Goal: Use online tool/utility: Utilize a website feature to perform a specific function

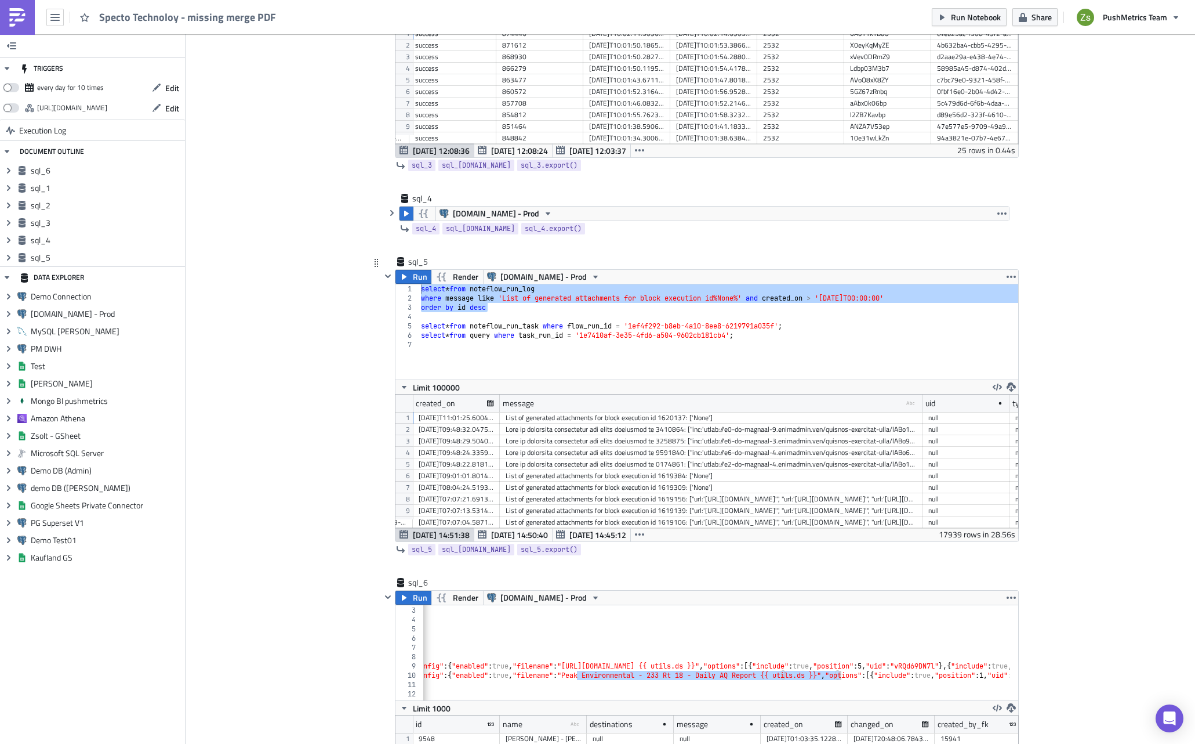
scroll to position [901, 0]
click at [383, 282] on button "button" at bounding box center [388, 277] width 14 height 14
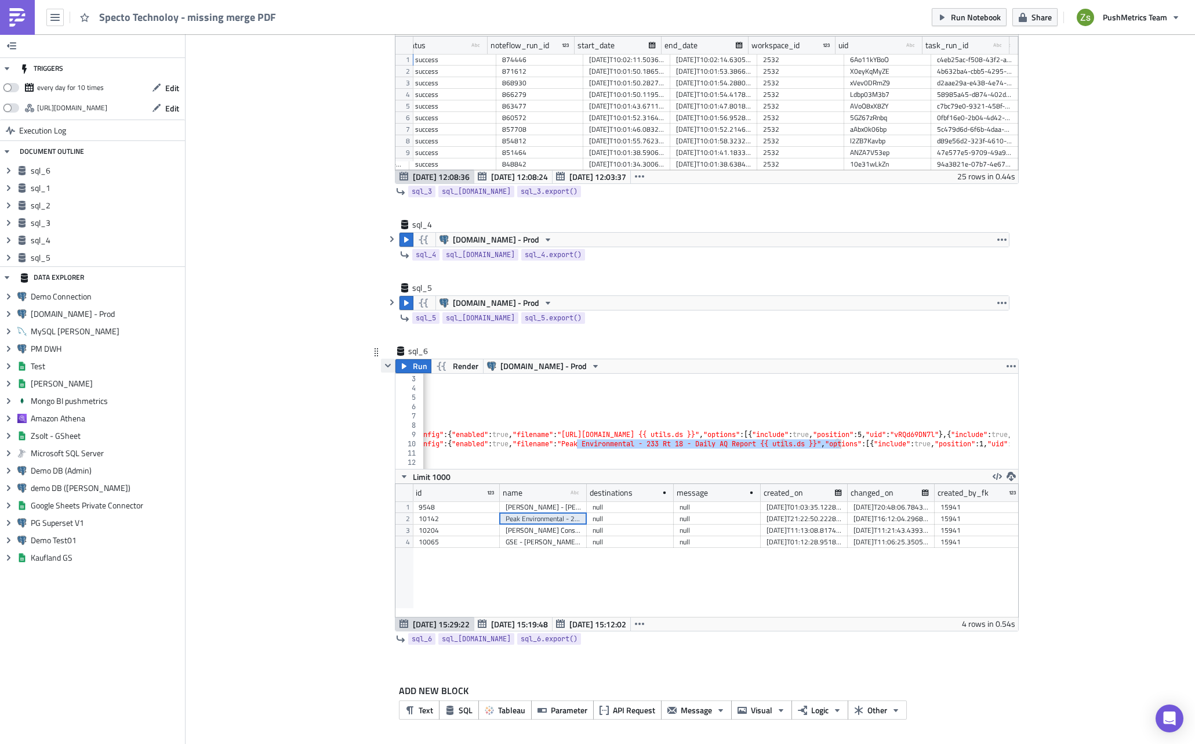
click at [387, 364] on icon "button" at bounding box center [387, 365] width 9 height 9
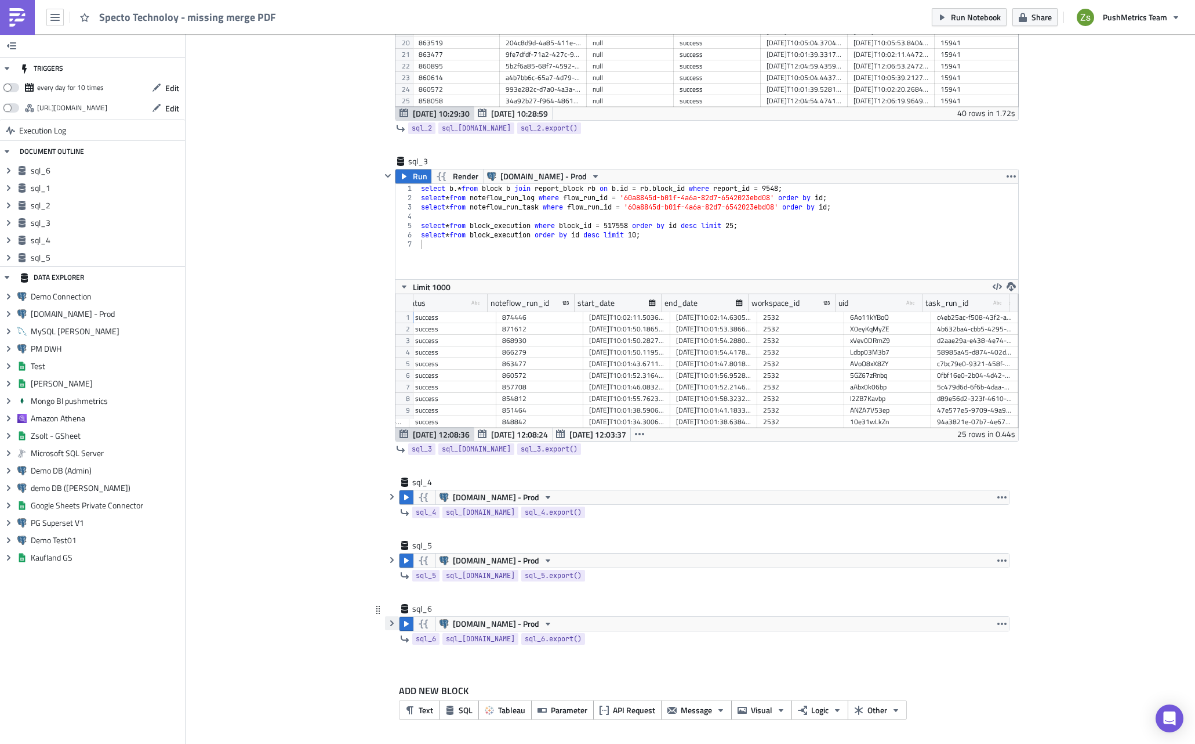
scroll to position [618, 0]
click at [388, 625] on icon "button" at bounding box center [391, 622] width 9 height 9
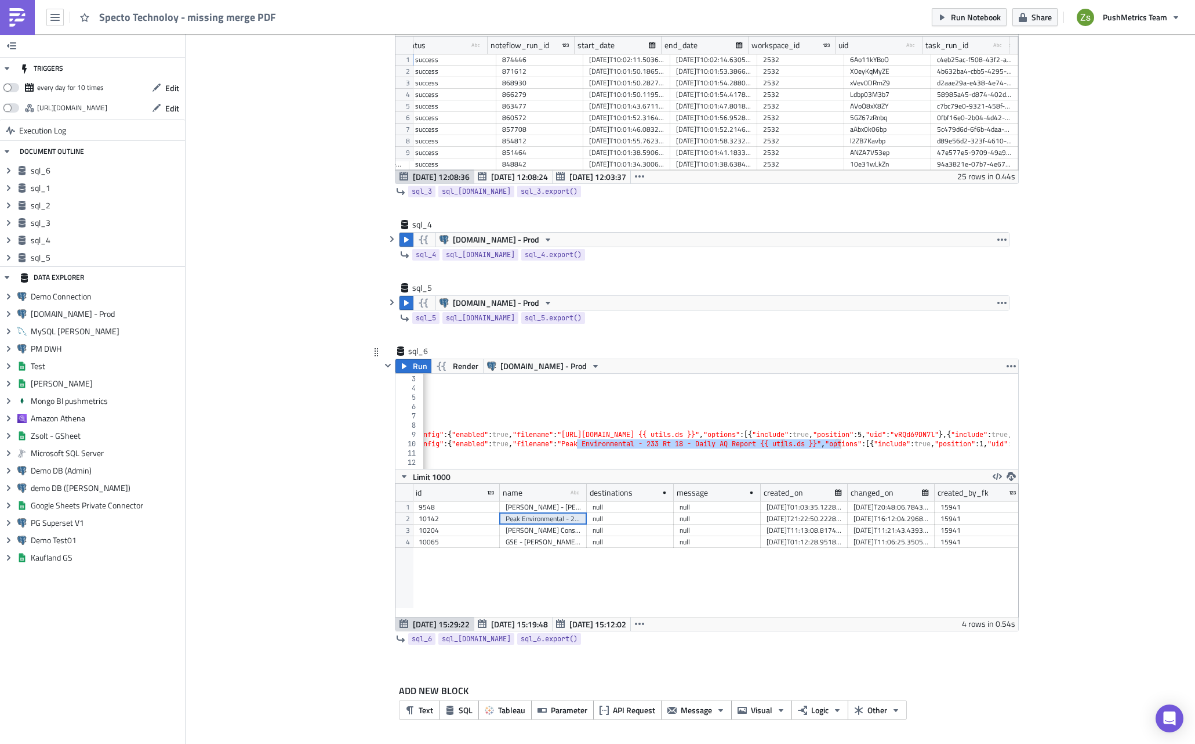
type textarea "{"destinations":["email"],"merge_csv_config":{"enabled":false,"options":[],"fil…"
click at [613, 435] on div "select b .* from block b join report_block rb on b . id = rb . block_id where r…" at bounding box center [976, 417] width 1947 height 105
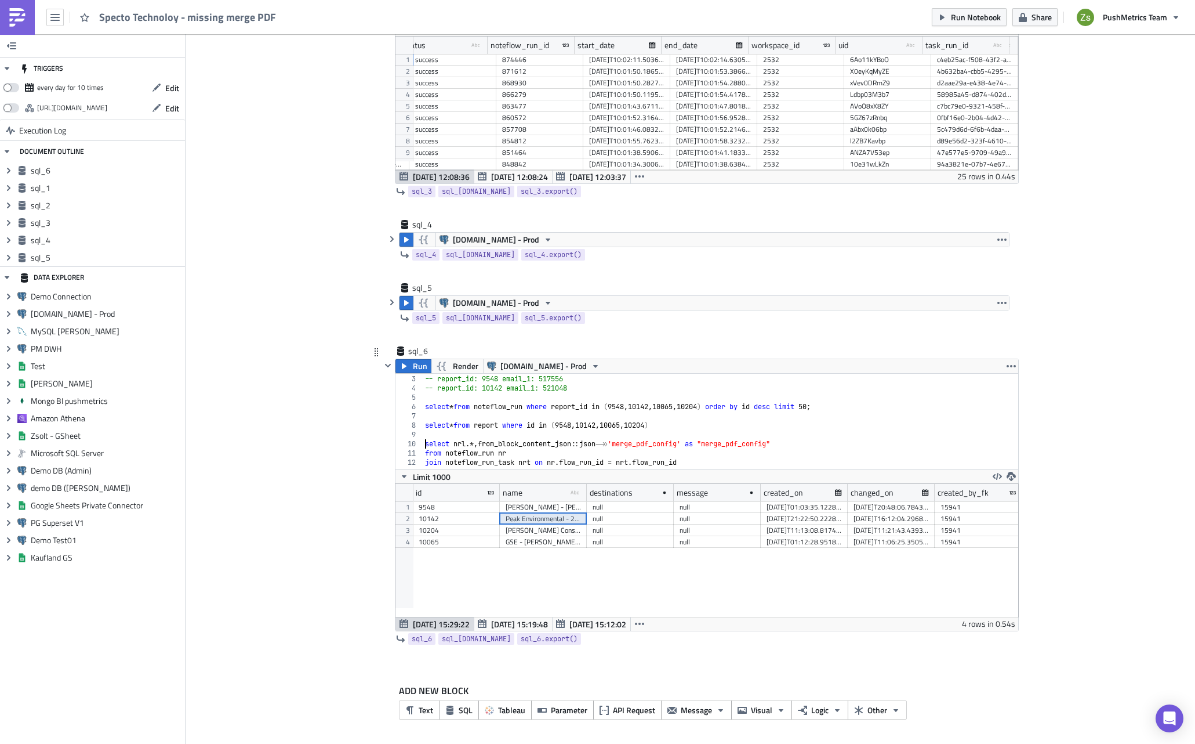
click at [629, 409] on div "select b .* from block b join report_block rb on b . id = rb . block_id where r…" at bounding box center [719, 417] width 593 height 105
type textarea "select * from noteflow_run where report_id in (9548, 10142, 10065, 10204) order…"
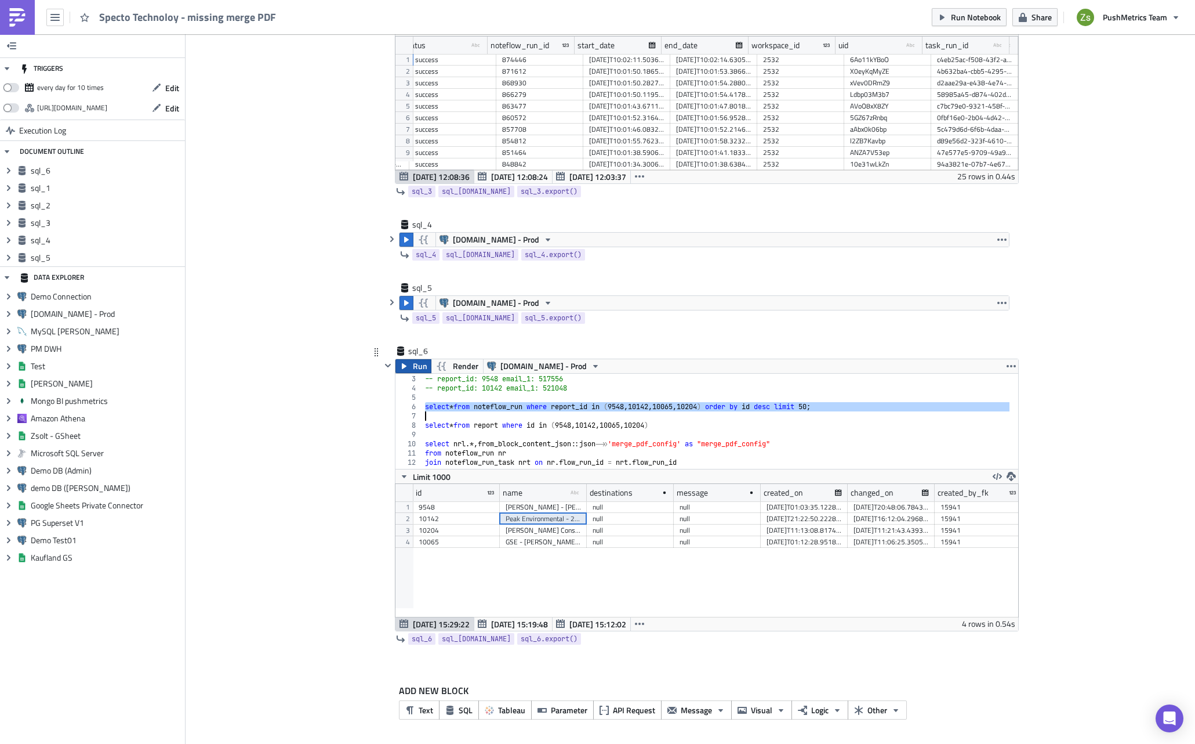
click at [407, 371] on button "Run" at bounding box center [414, 366] width 36 height 14
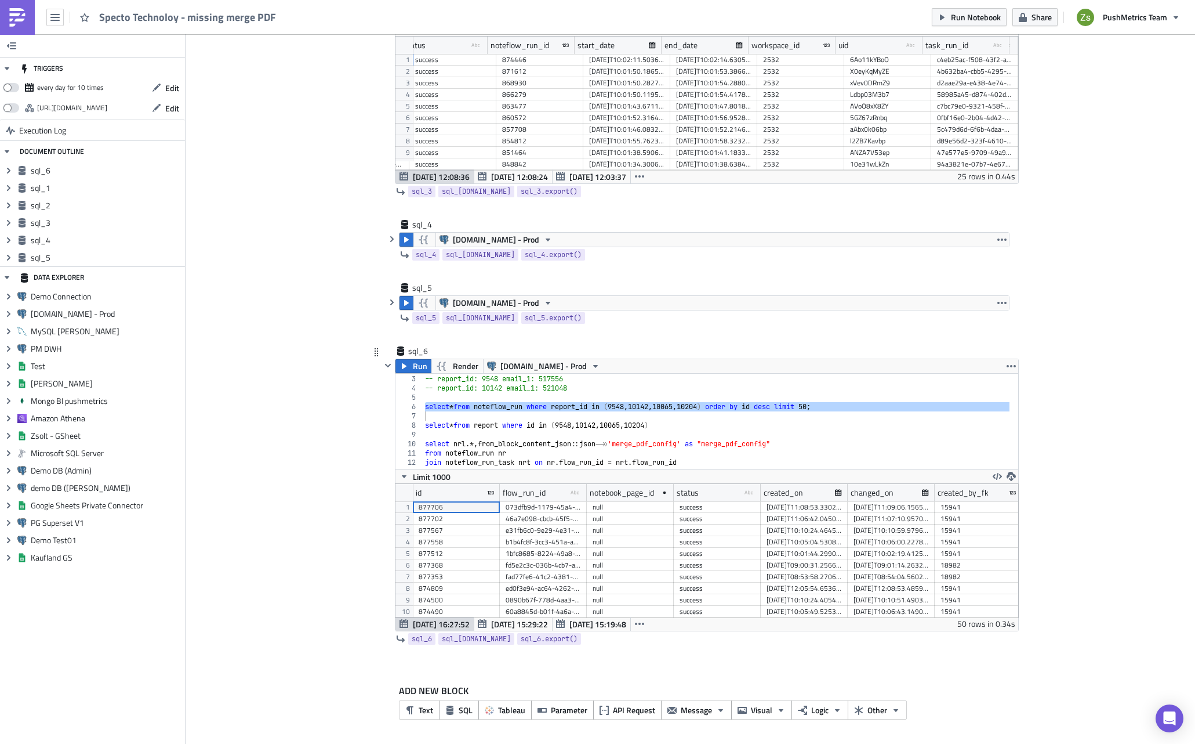
scroll to position [133, 623]
drag, startPoint x: 840, startPoint y: 494, endPoint x: 875, endPoint y: 489, distance: 34.6
click at [874, 489] on div at bounding box center [872, 493] width 3 height 18
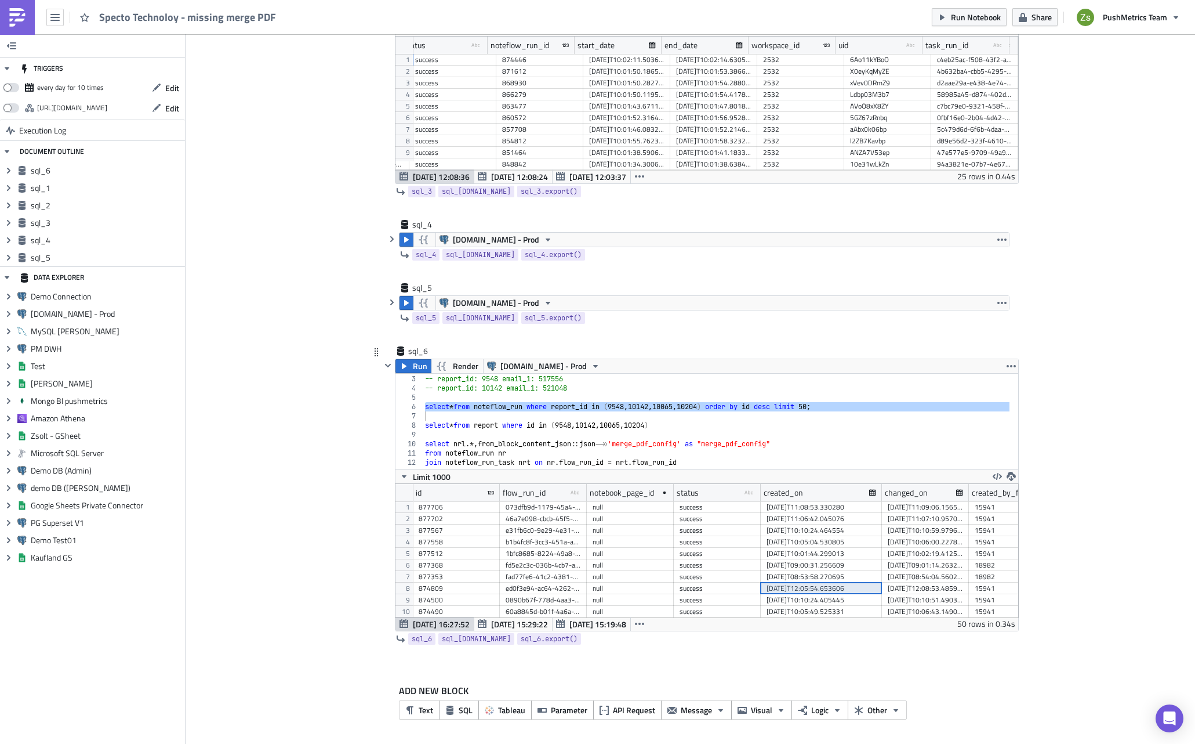
click at [822, 589] on div "[DATE]T12:05:54.653606" at bounding box center [822, 588] width 110 height 12
click at [548, 531] on div "ed0f3e94-ac64-4262-b3b8-a06ebe3ab254" at bounding box center [543, 530] width 75 height 12
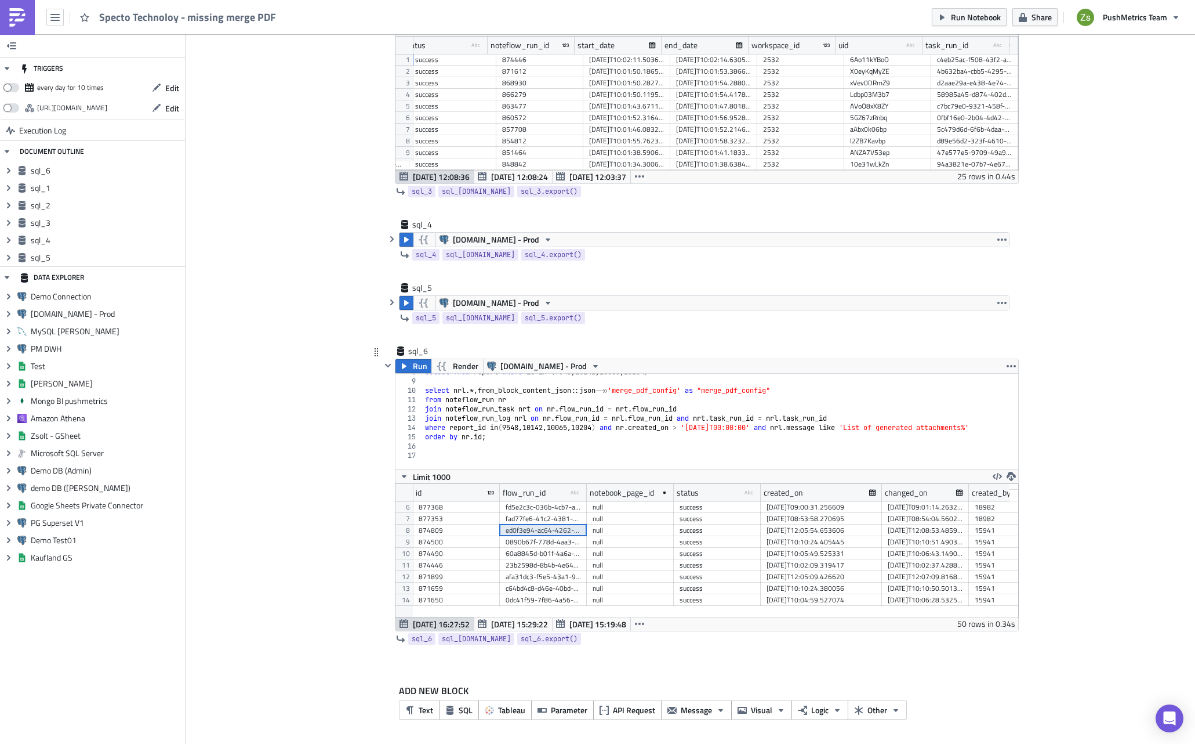
scroll to position [71, 0]
click at [574, 448] on div "select * from report where id in ( 9548 , 10142 , 10065 , 10204 ) select nrl .*…" at bounding box center [719, 419] width 593 height 105
type textarea "select * from noteflow_run"
click at [565, 527] on div "ed0f3e94-ac64-4262-b3b8-a06ebe3ab254" at bounding box center [543, 530] width 75 height 12
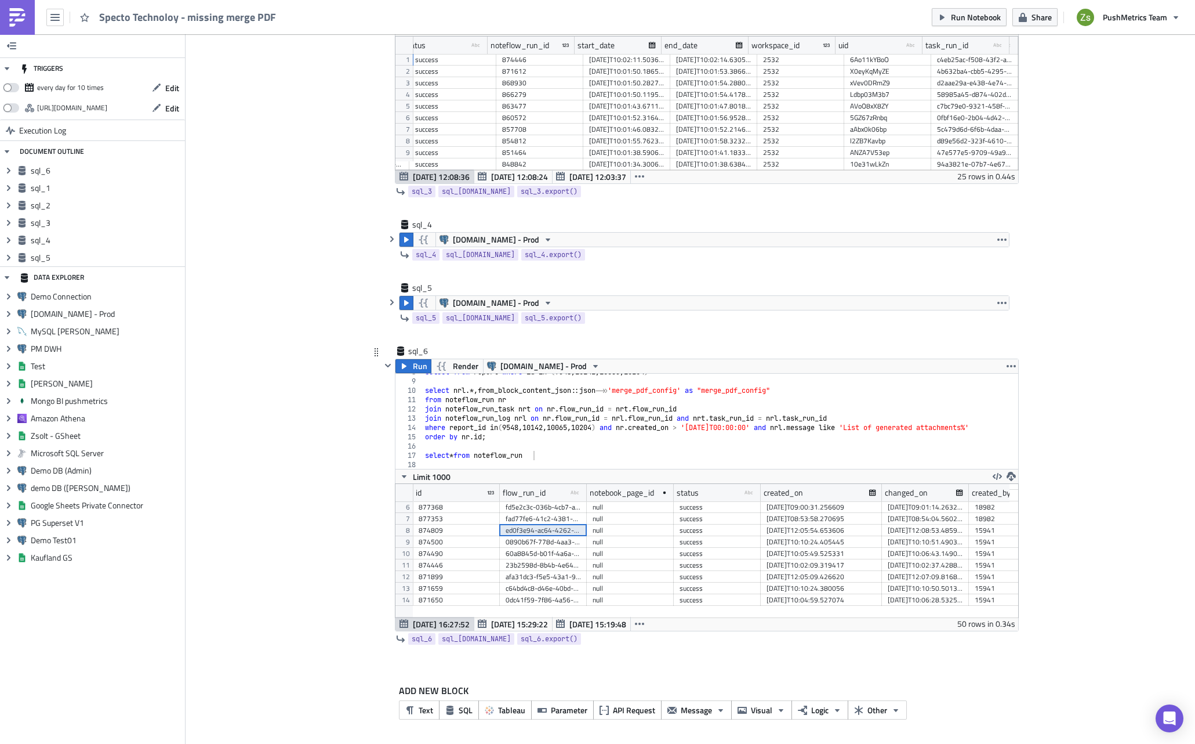
click at [787, 532] on div "[DATE]T12:05:54.653606" at bounding box center [822, 530] width 110 height 12
click at [915, 529] on div "[DATE]T12:08:53.485931" at bounding box center [925, 530] width 75 height 12
click at [381, 361] on button "button" at bounding box center [388, 365] width 14 height 14
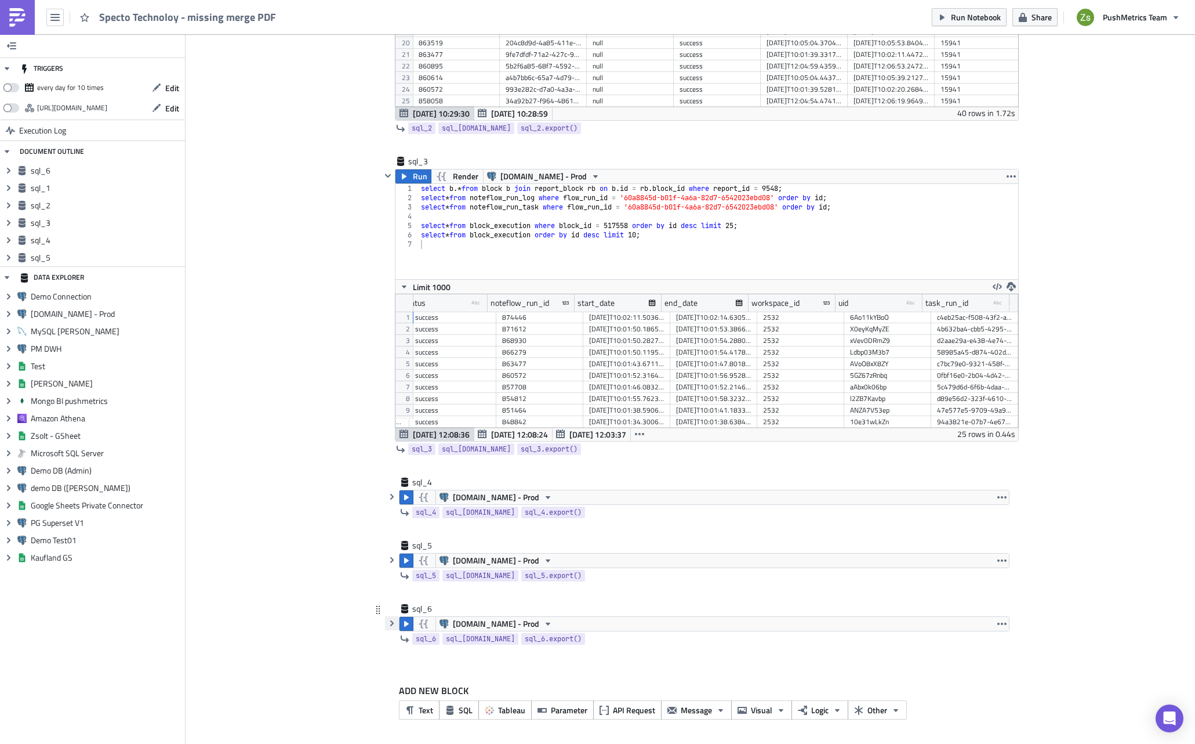
scroll to position [618, 0]
click at [459, 704] on span "SQL" at bounding box center [466, 710] width 14 height 12
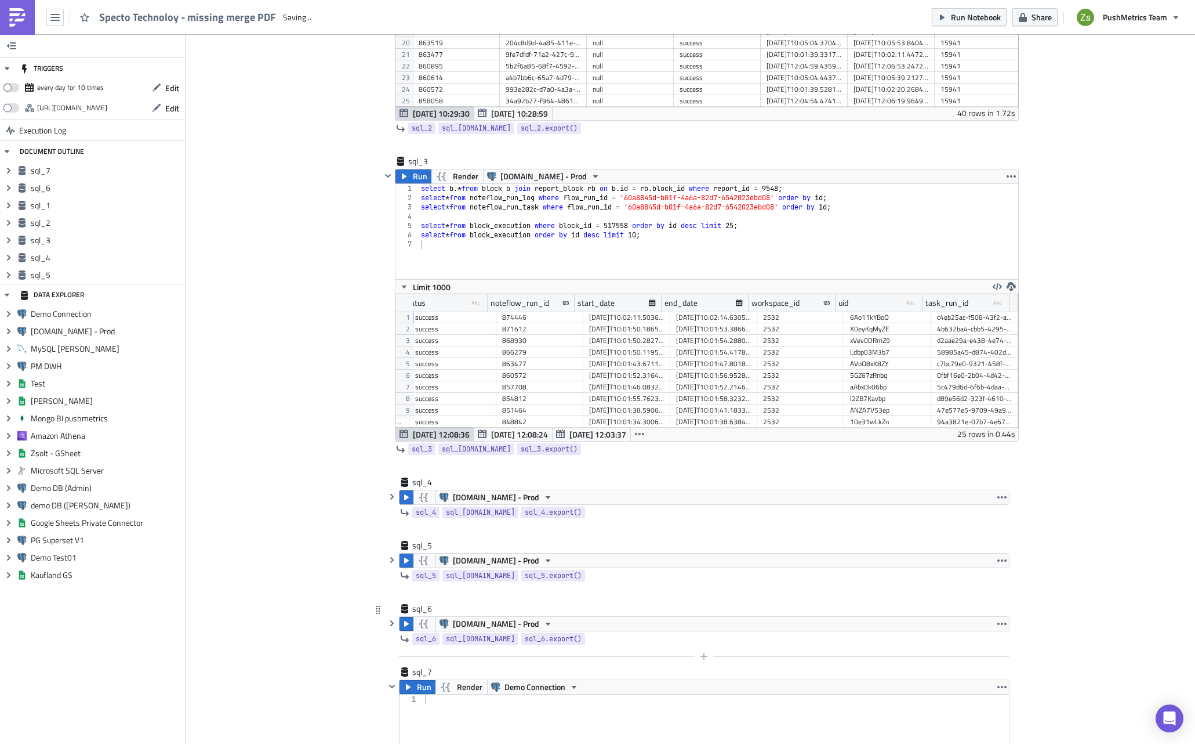
scroll to position [792, 0]
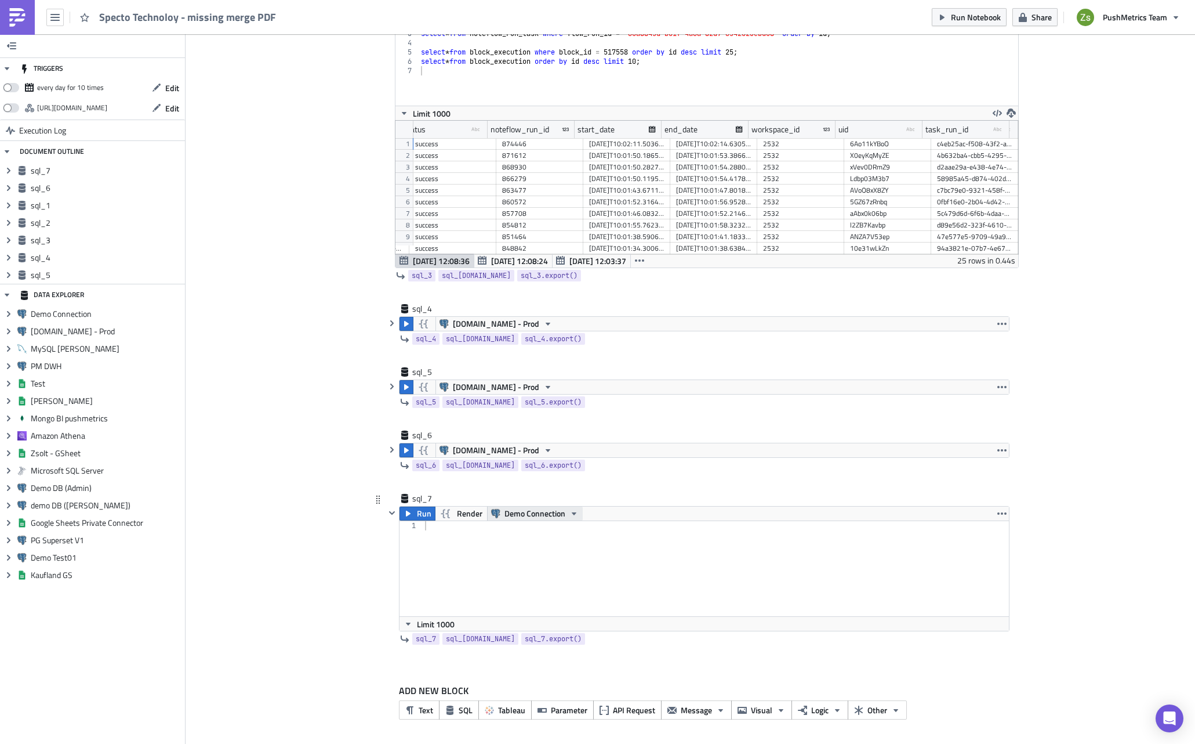
click at [521, 506] on span "Demo Connection" at bounding box center [535, 513] width 61 height 14
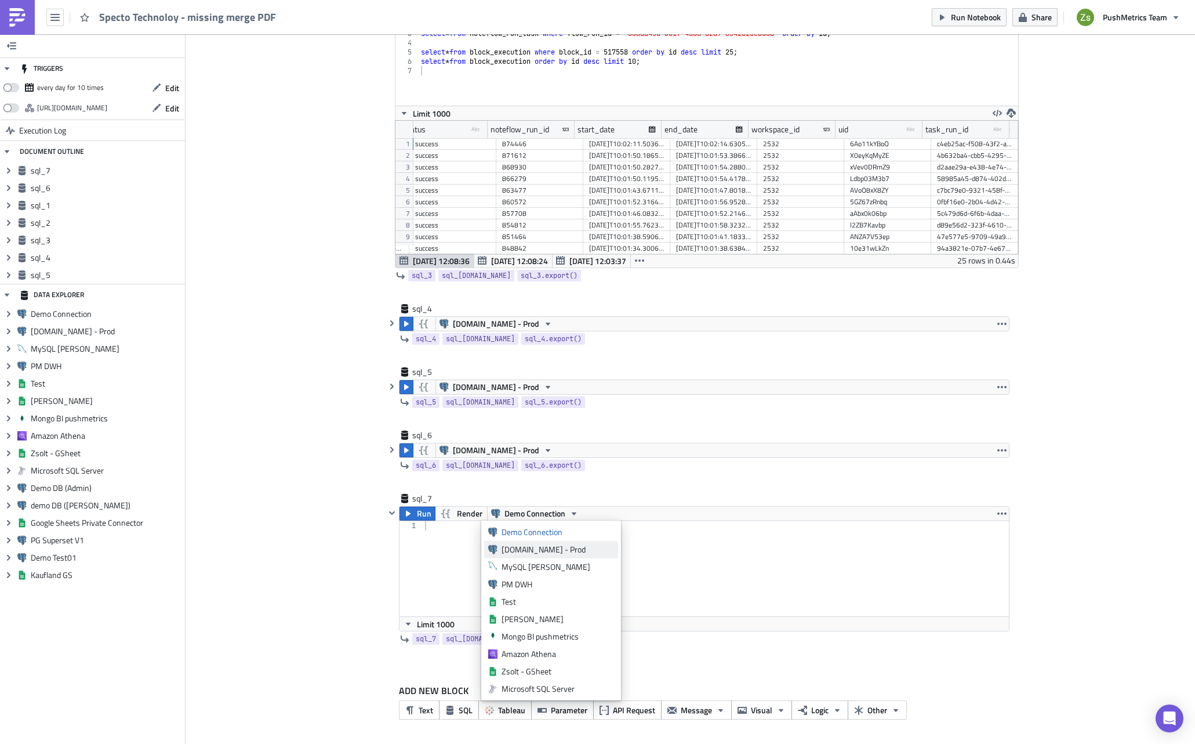
click at [531, 546] on div "[DOMAIN_NAME] - Prod" at bounding box center [558, 549] width 113 height 12
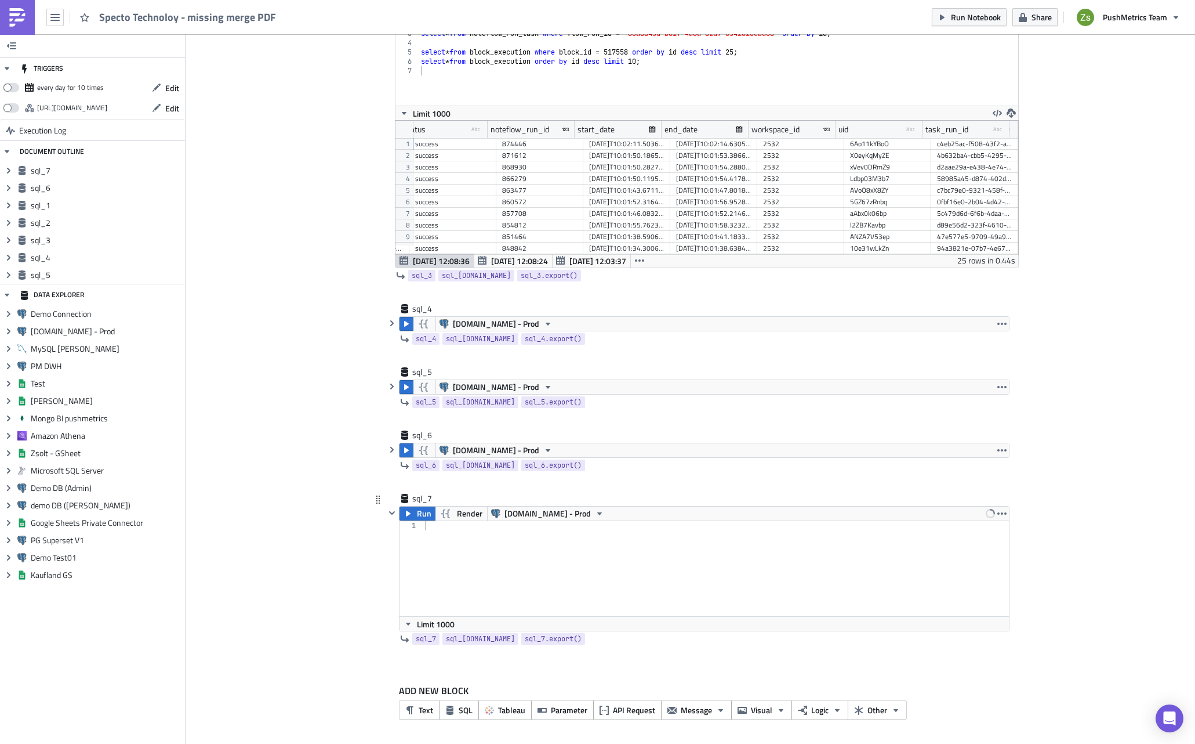
click at [502, 557] on div at bounding box center [716, 578] width 586 height 114
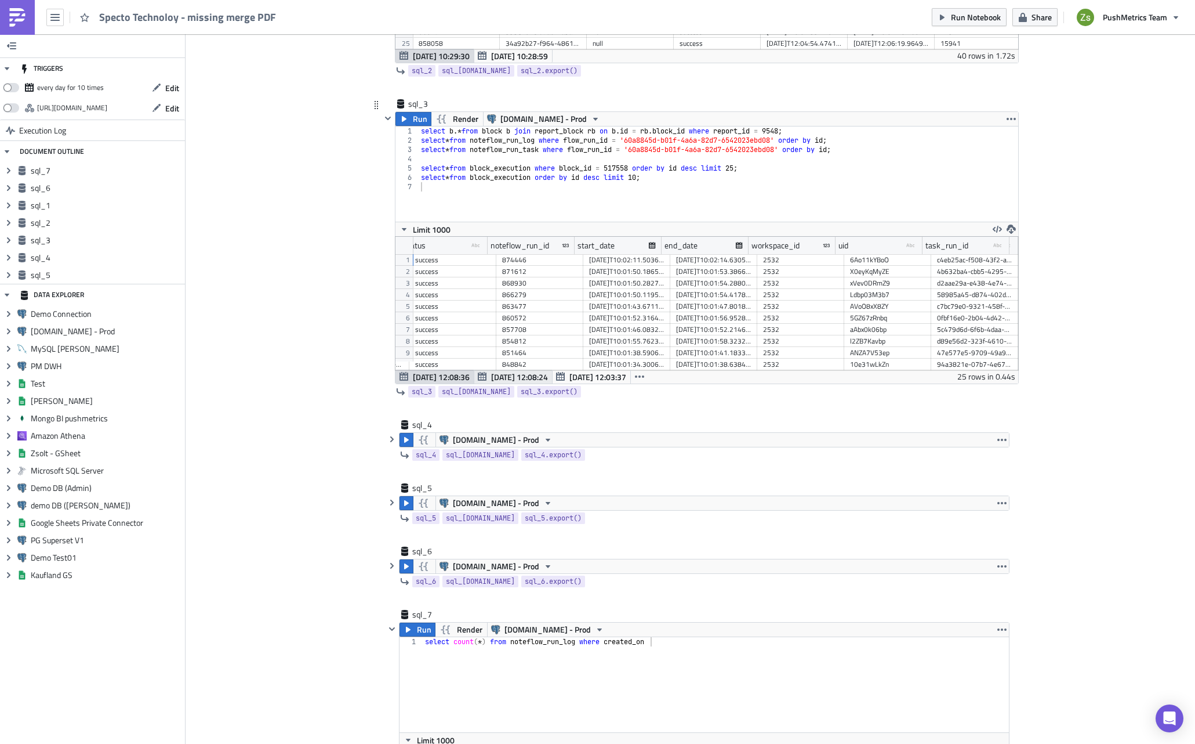
click at [505, 378] on span "[DATE] 12:08:24" at bounding box center [519, 377] width 57 height 12
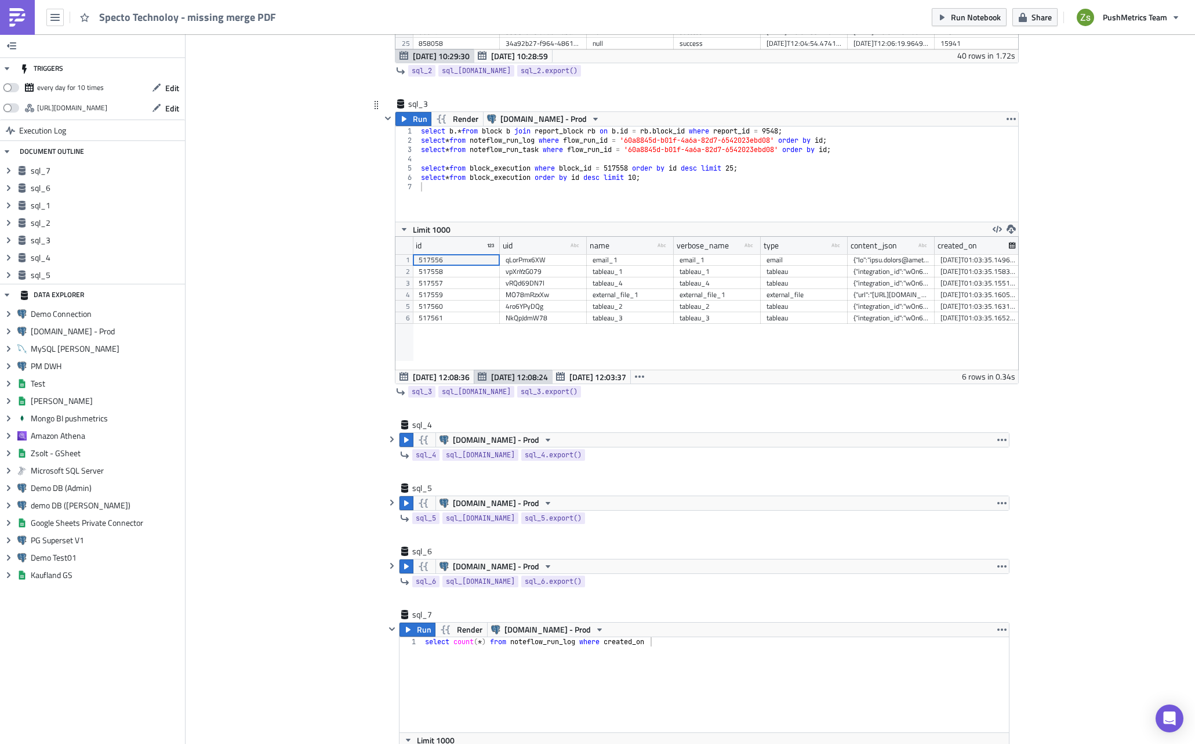
scroll to position [133, 623]
click at [588, 374] on span "[DATE] 12:03:37" at bounding box center [598, 377] width 57 height 12
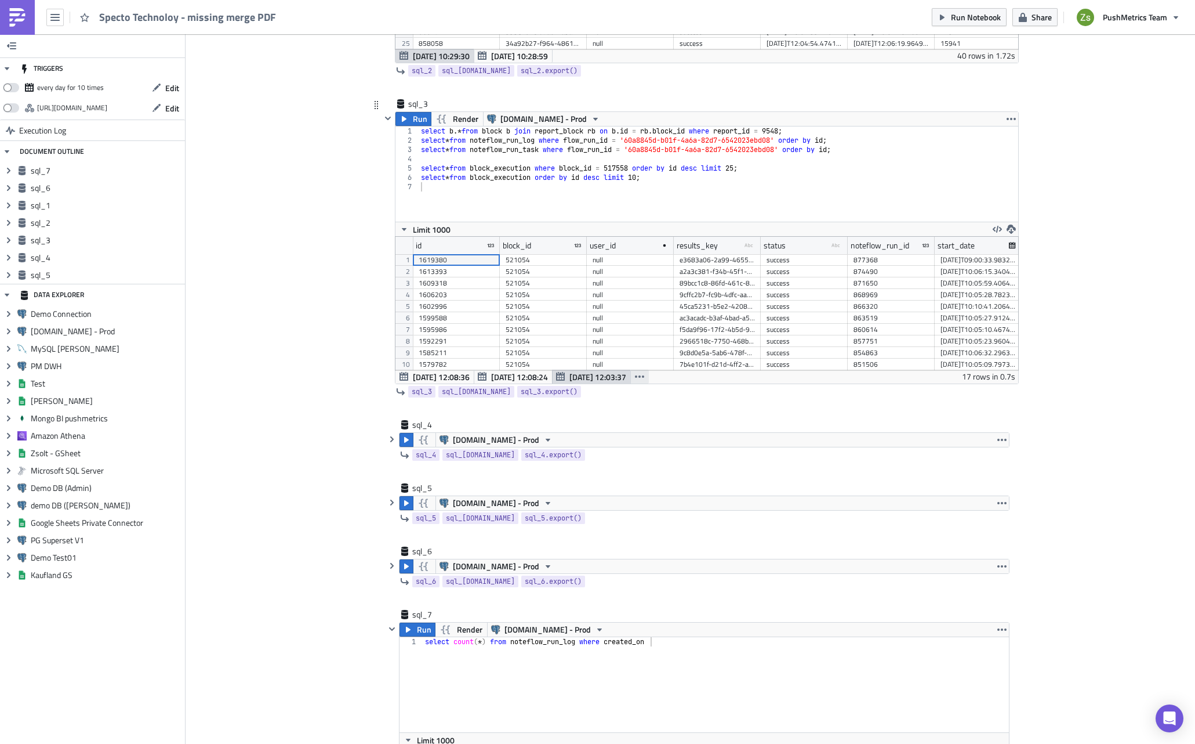
scroll to position [133, 623]
click at [637, 376] on icon "button" at bounding box center [639, 376] width 9 height 2
click at [618, 399] on div "[DATE] 11:58:29" at bounding box center [598, 404] width 73 height 12
click at [643, 378] on button "button" at bounding box center [639, 376] width 19 height 14
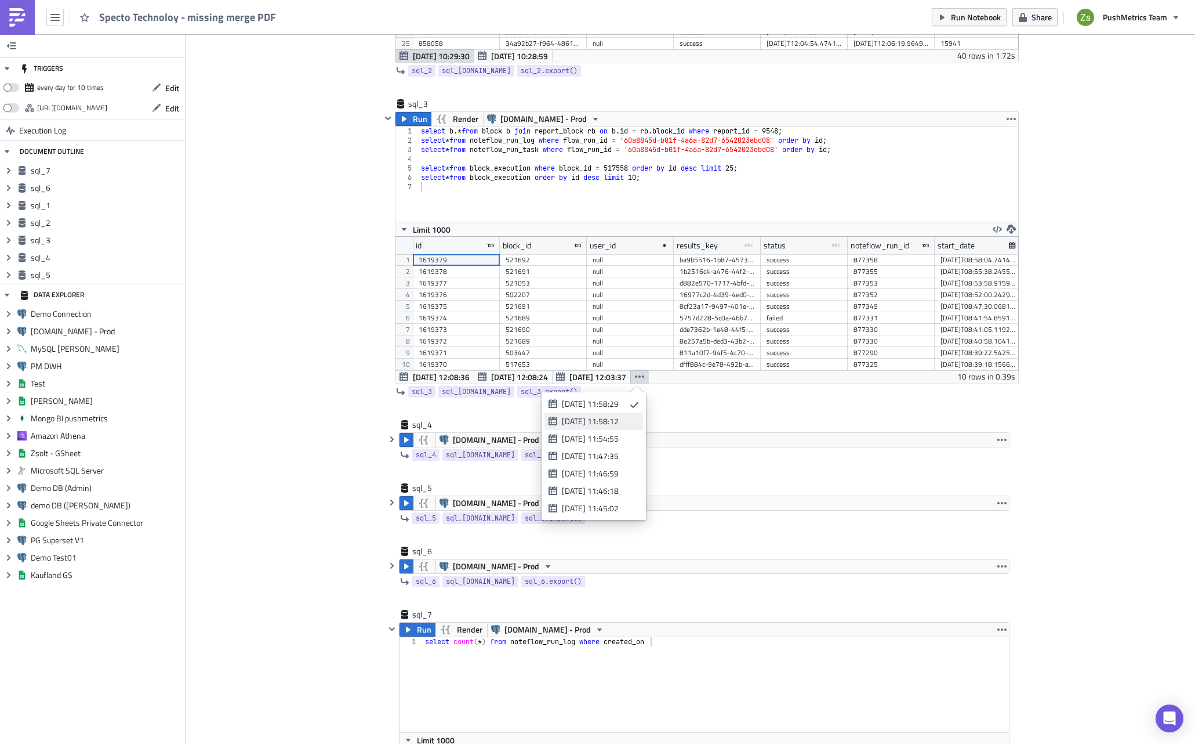
click at [614, 423] on div "[DATE] 11:58:12" at bounding box center [598, 421] width 73 height 12
click at [639, 382] on button "button" at bounding box center [639, 376] width 19 height 14
click at [624, 437] on div "[DATE] 11:54:55" at bounding box center [598, 439] width 73 height 12
click at [639, 375] on icon "button" at bounding box center [639, 376] width 9 height 9
click at [622, 449] on link "[DATE] 11:47:35" at bounding box center [594, 455] width 99 height 17
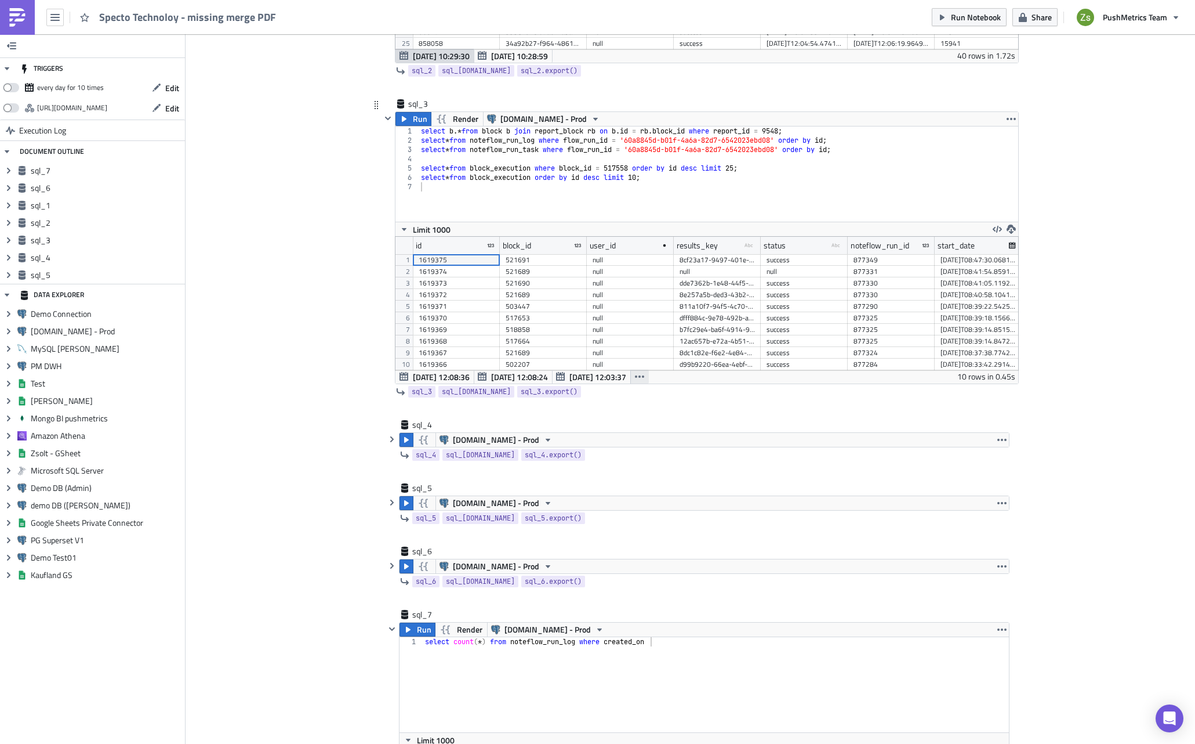
click at [639, 376] on icon "button" at bounding box center [639, 376] width 9 height 9
click at [619, 475] on div "[DATE] 11:46:59" at bounding box center [598, 473] width 73 height 12
click at [635, 372] on icon "button" at bounding box center [639, 376] width 9 height 9
click at [616, 494] on div "[DATE] 11:46:18" at bounding box center [598, 491] width 73 height 12
click at [639, 378] on icon "button" at bounding box center [639, 376] width 9 height 9
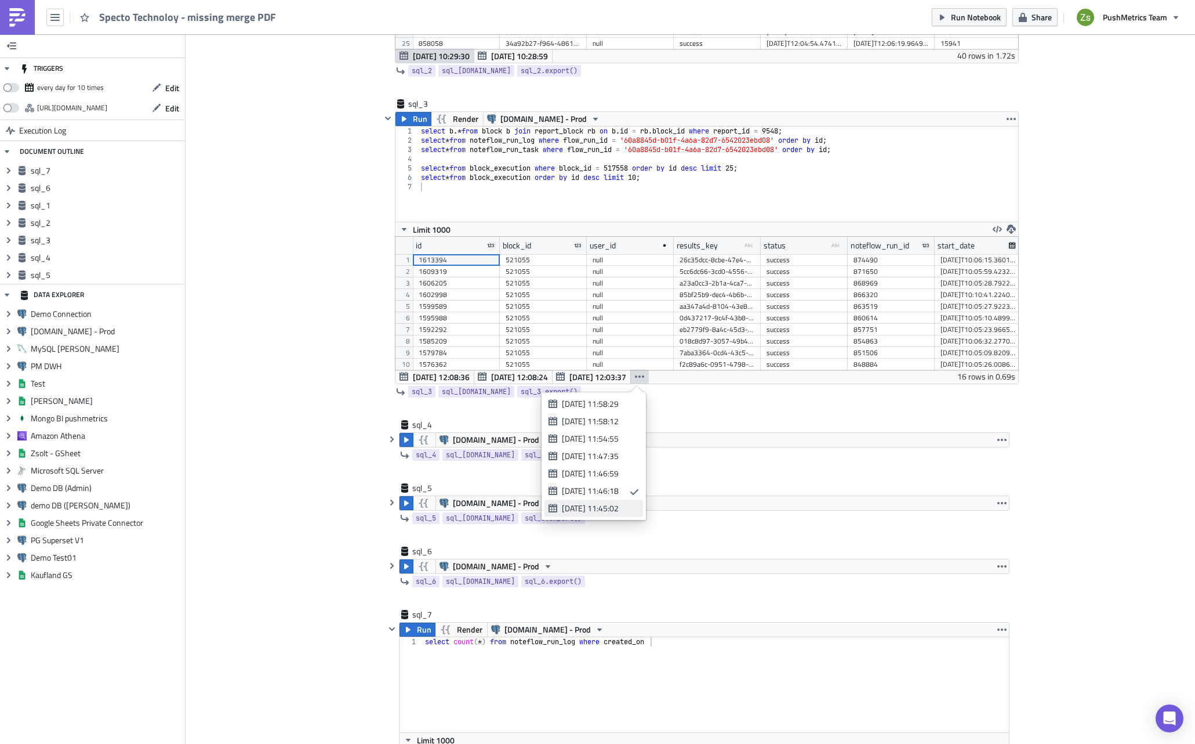
click at [622, 506] on div "[DATE] 11:45:02" at bounding box center [598, 508] width 73 height 12
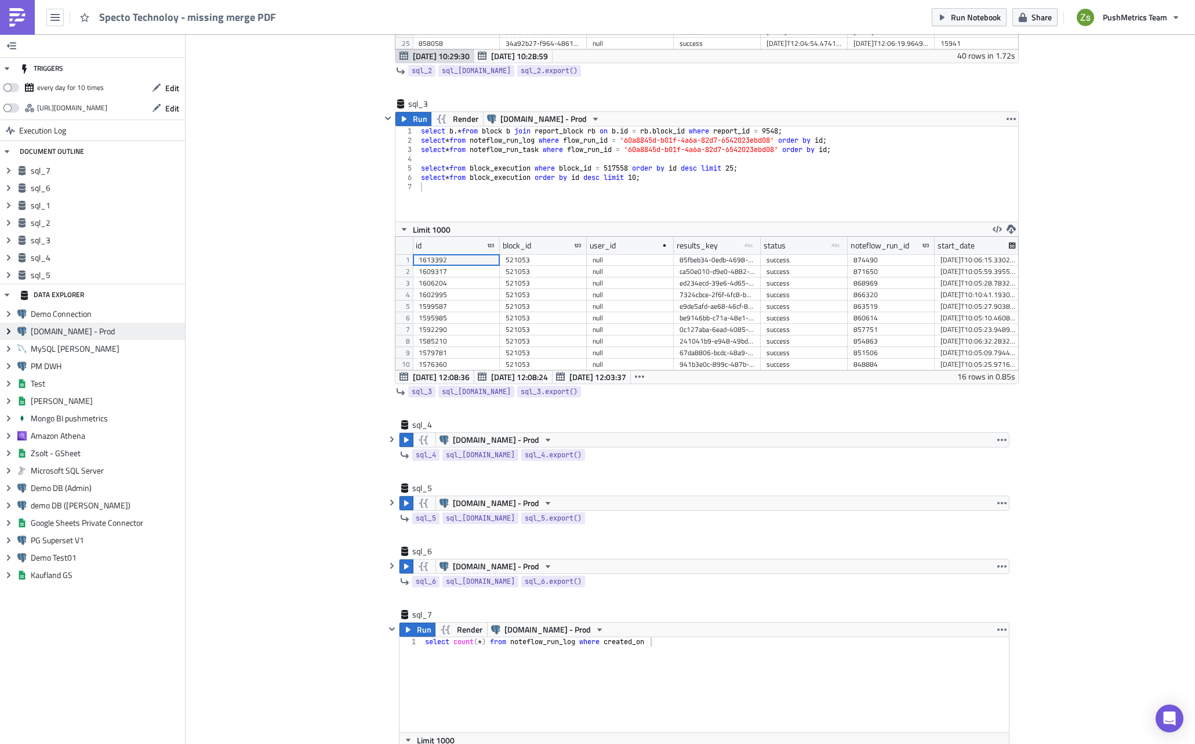
click at [6, 328] on icon "Expand group" at bounding box center [8, 331] width 9 height 9
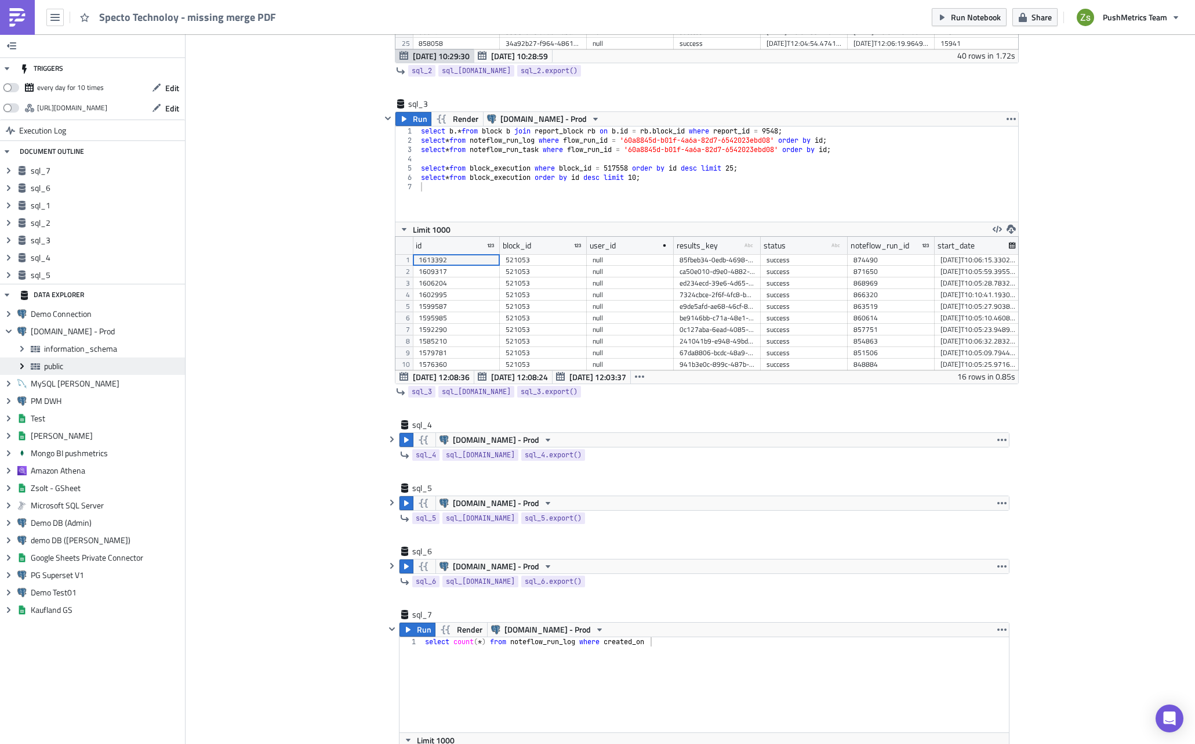
click at [27, 364] on span "Expand group" at bounding box center [21, 365] width 17 height 17
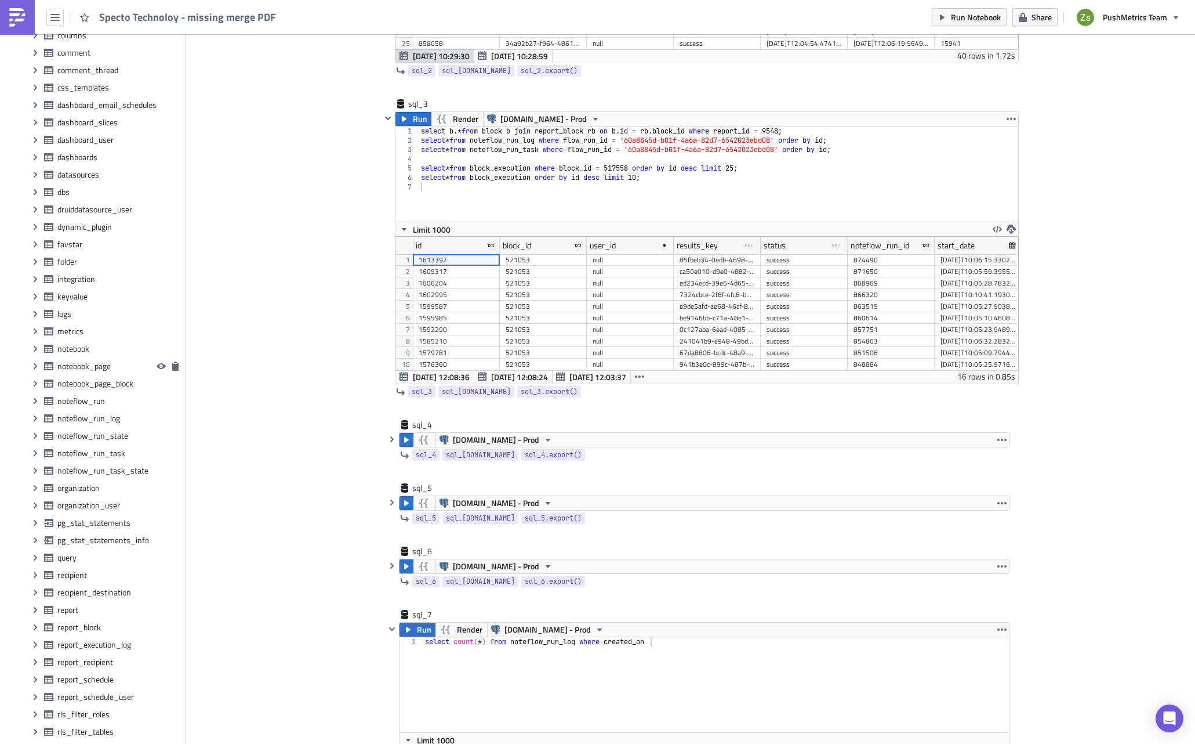
scroll to position [928, 0]
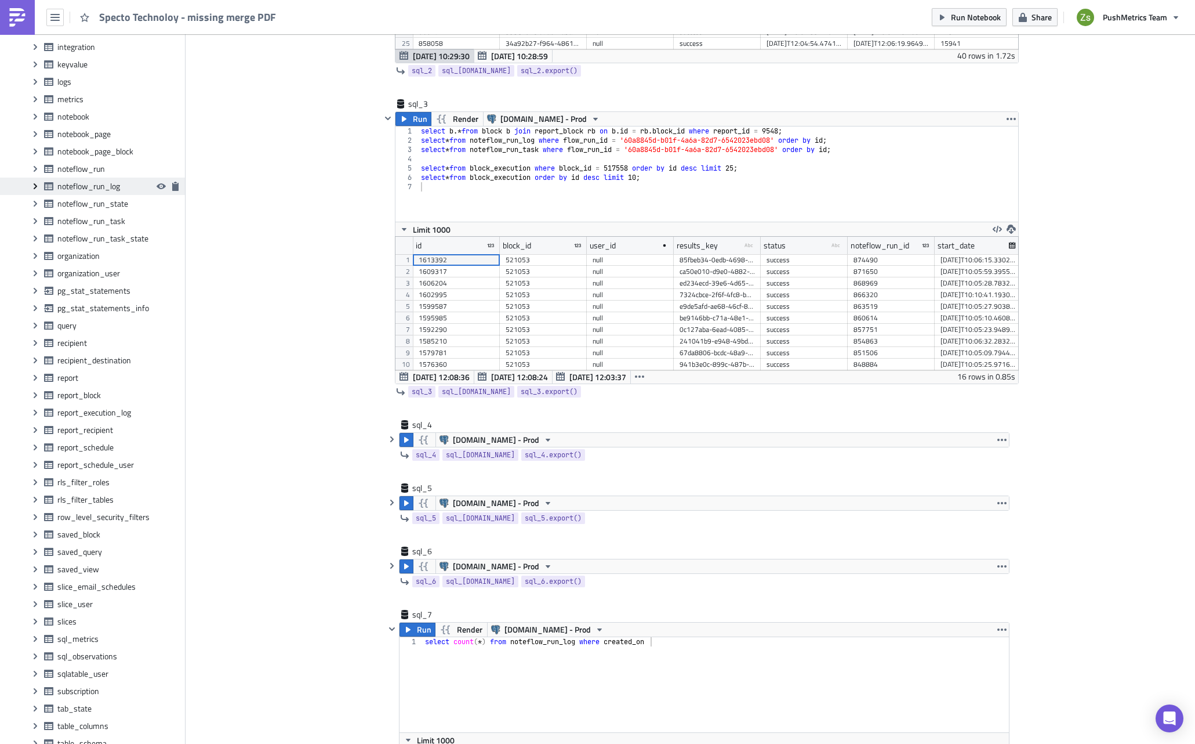
click at [36, 189] on icon "Expand group" at bounding box center [35, 186] width 9 height 9
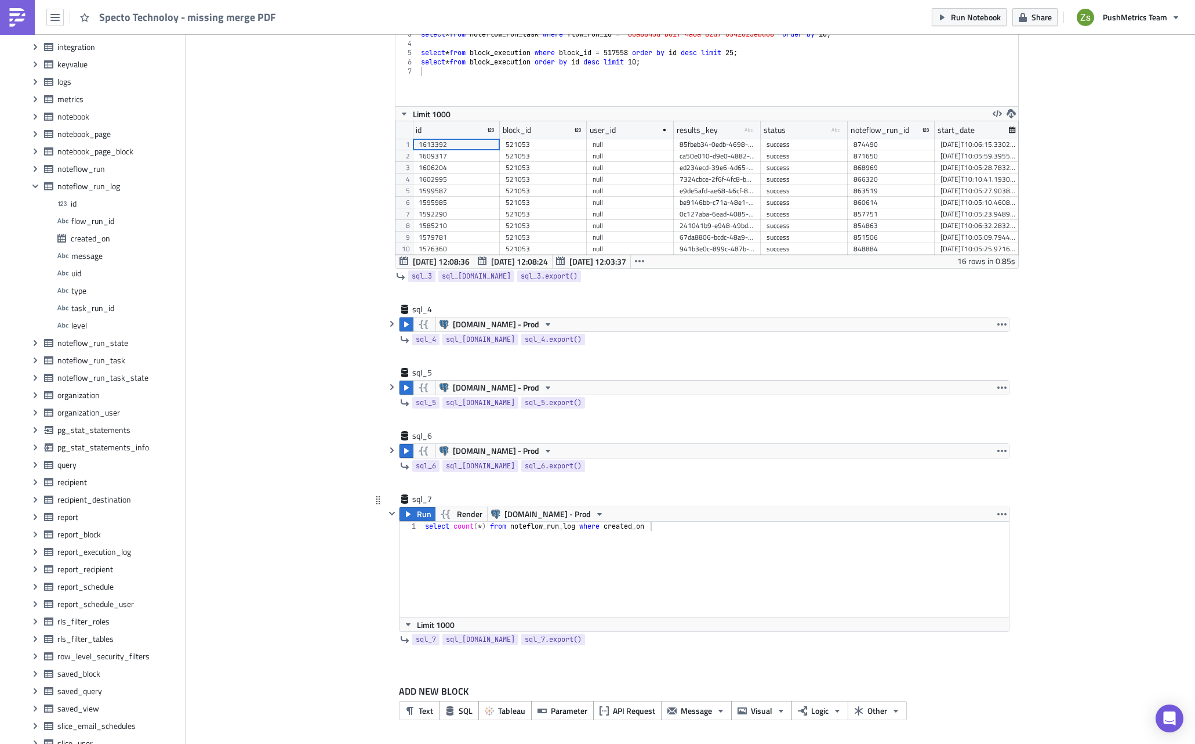
scroll to position [792, 0]
click at [700, 578] on div "select count ( * ) from noteflow_run_log where created_on" at bounding box center [716, 578] width 586 height 114
paste textarea "'[DATE]T12:05:00'"
type textarea "select count(*) from noteflow_run_log where created_on between '[DATE]T12:05:00…"
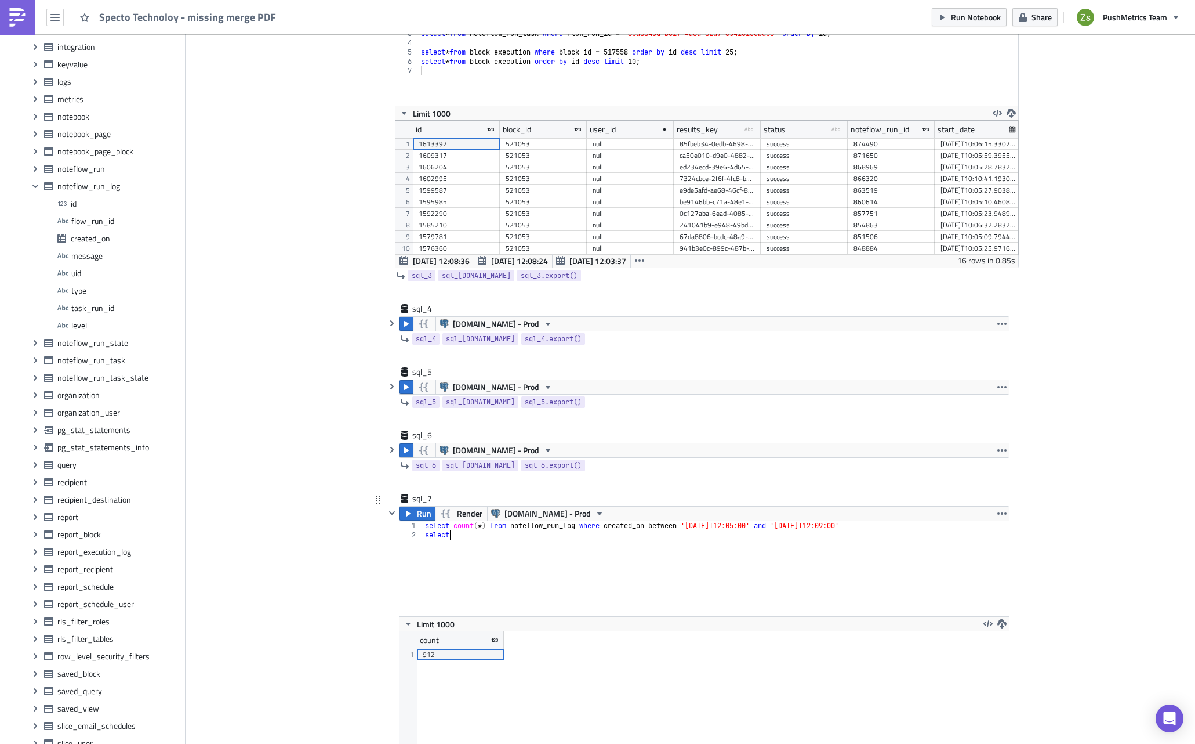
scroll to position [0, 2]
type textarea "select"
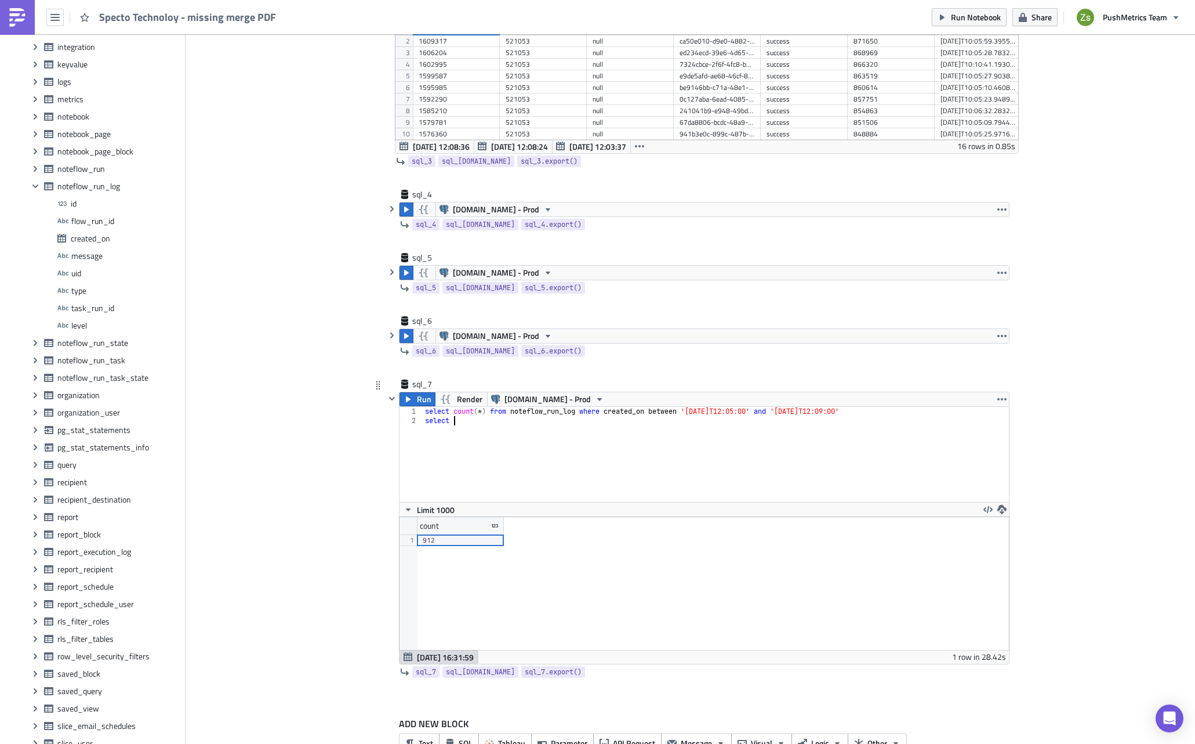
scroll to position [908, 0]
click at [435, 382] on div "sql_7" at bounding box center [441, 382] width 58 height 12
type input "statistics"
click at [607, 485] on div "select count ( * ) from noteflow_run_log where created_on between '[DATE]T12:05…" at bounding box center [716, 462] width 586 height 114
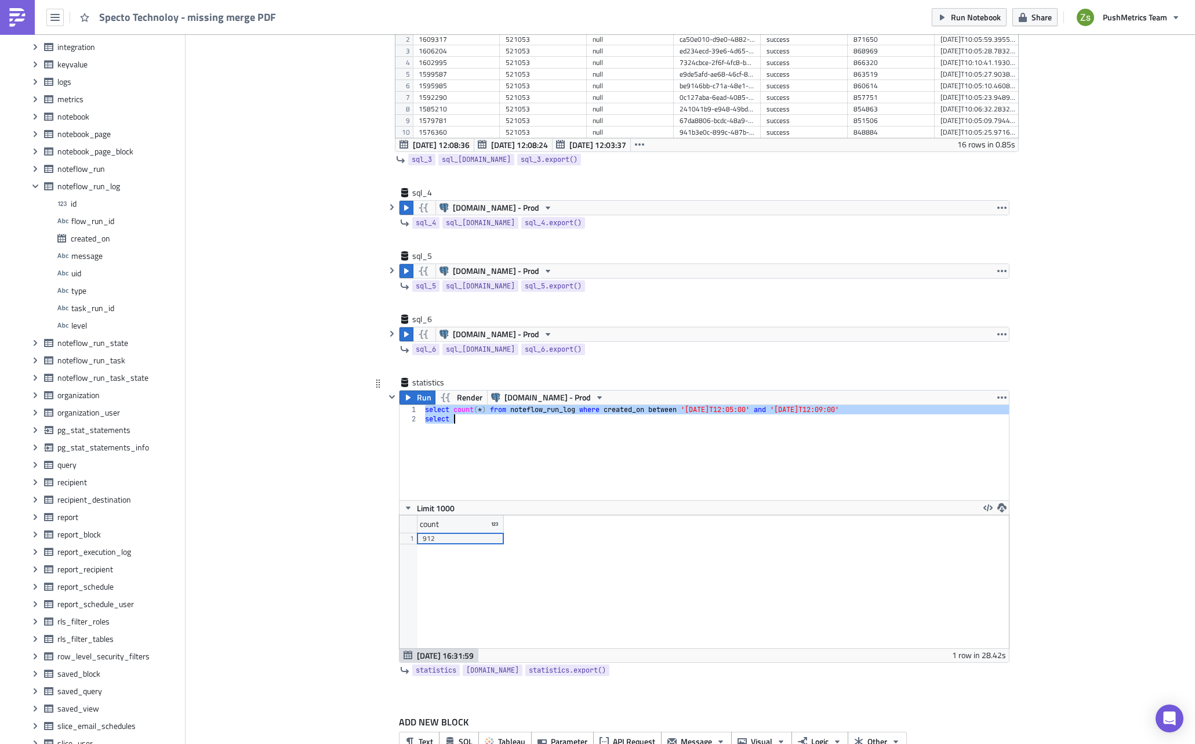
paste textarea "order by every_5_min;"
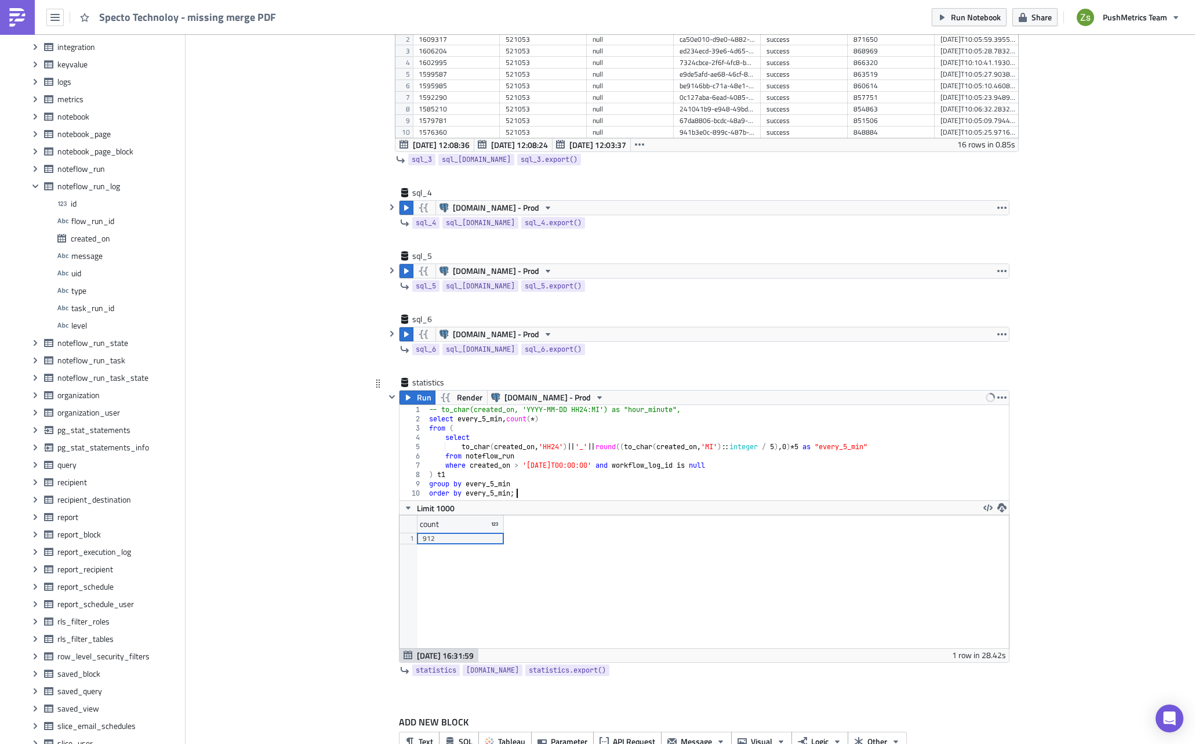
scroll to position [850, 0]
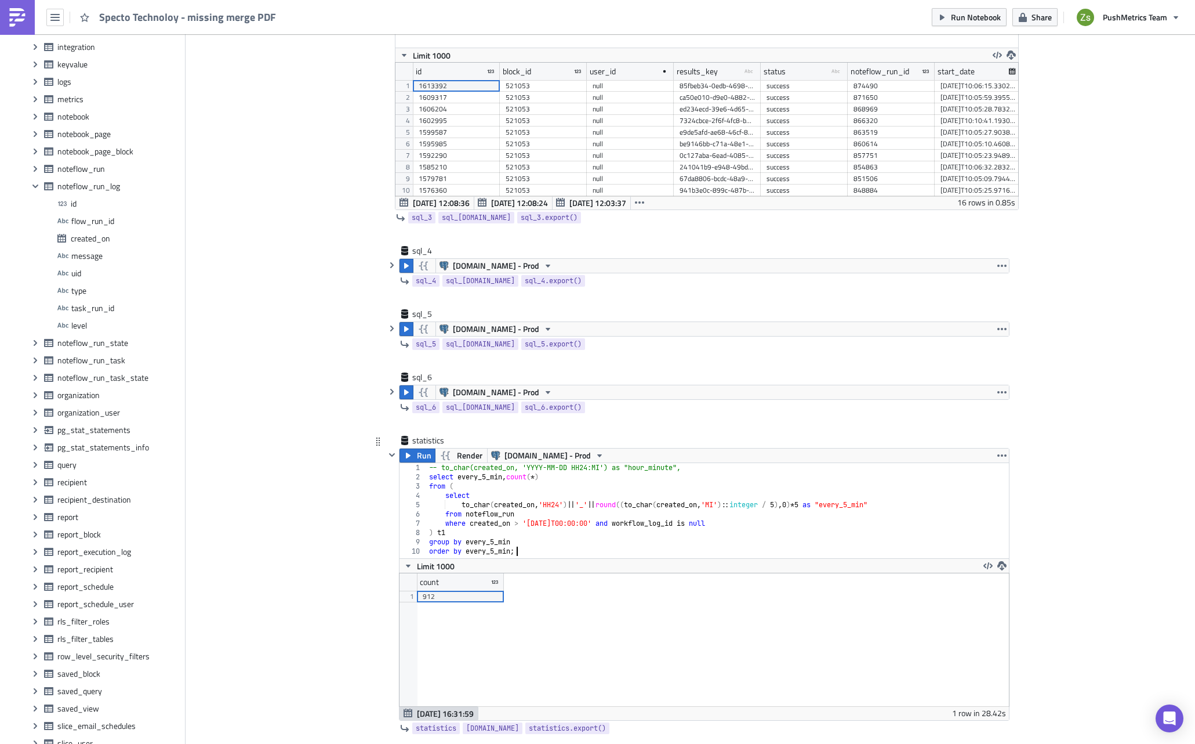
click at [618, 467] on div "-- to_char(created_on, 'YYYY-MM-DD HH24:MI') as "hour_minute", select every_5_m…" at bounding box center [718, 520] width 582 height 114
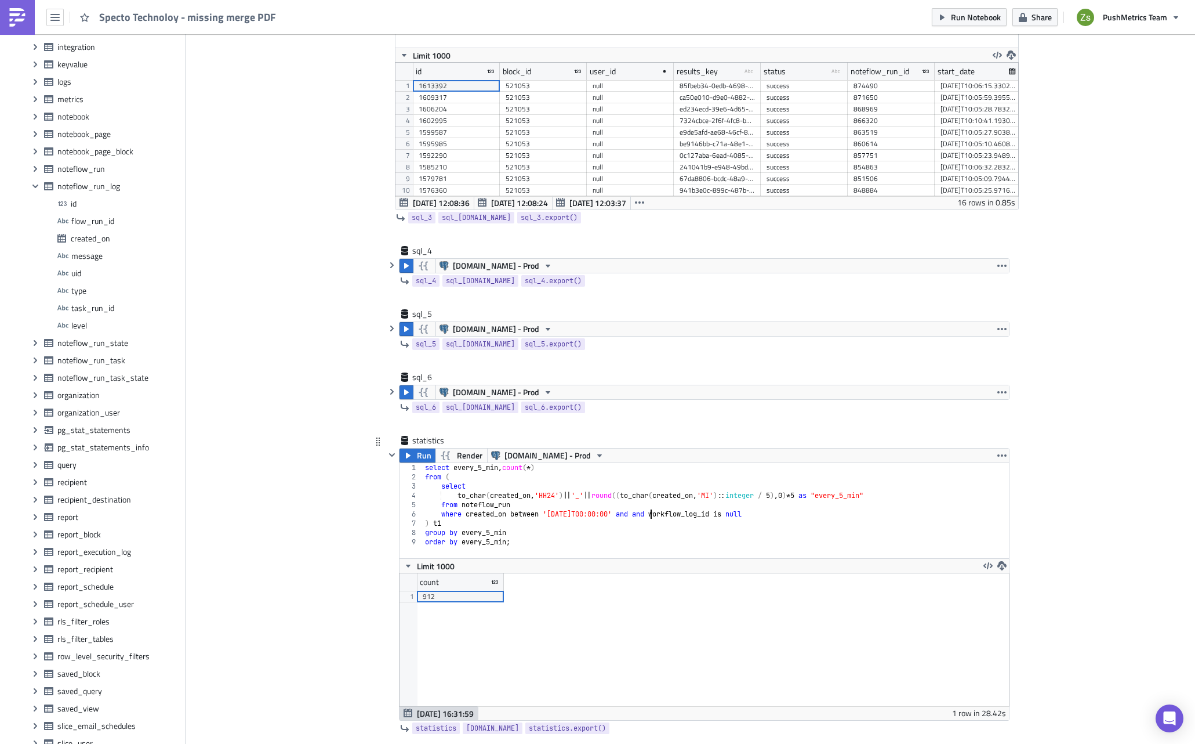
scroll to position [0, 20]
paste textarea "'[DATE]T00:00:00'"
click at [780, 516] on div "select every_5_min , count ( * ) from ( select to_char ( created_on , 'HH24' ) …" at bounding box center [716, 520] width 586 height 114
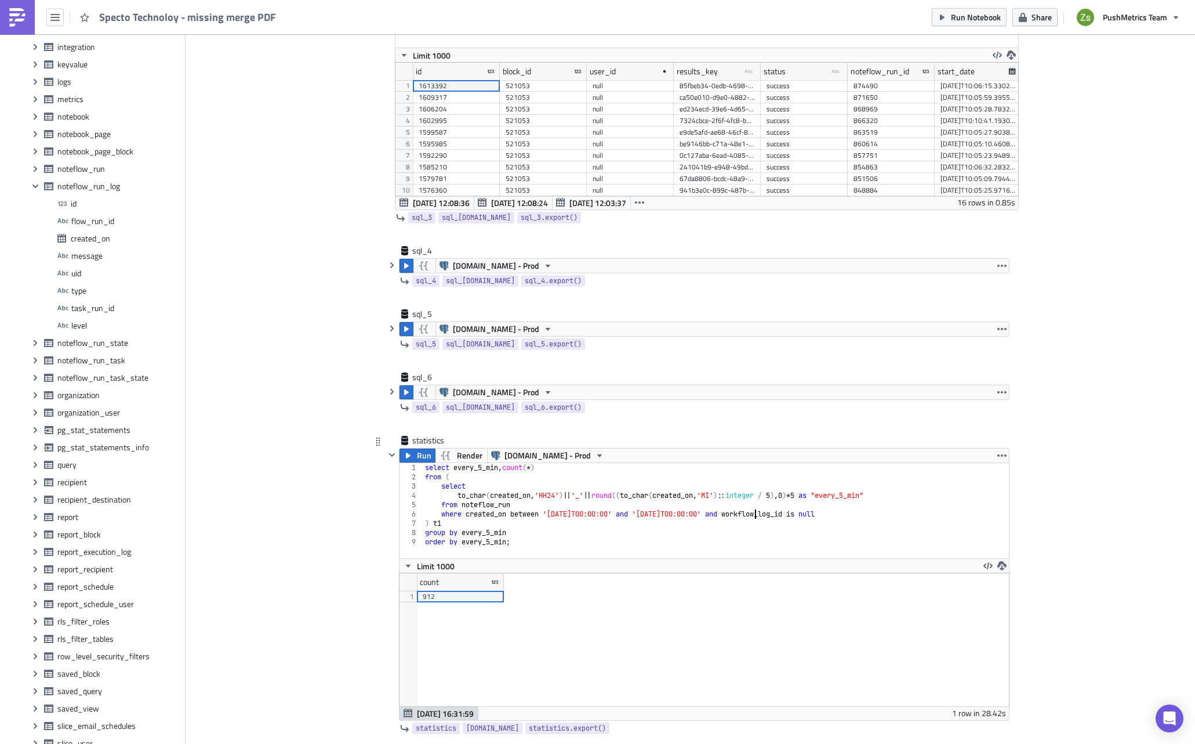
click at [749, 517] on div "select every_5_min , count ( * ) from ( select to_char ( created_on , 'HH24' ) …" at bounding box center [716, 520] width 586 height 114
type textarea "where created_on between '[DATE]T00:00:00' and '[DATE]T00:00:00'"
click at [417, 454] on span "Run" at bounding box center [424, 455] width 15 height 14
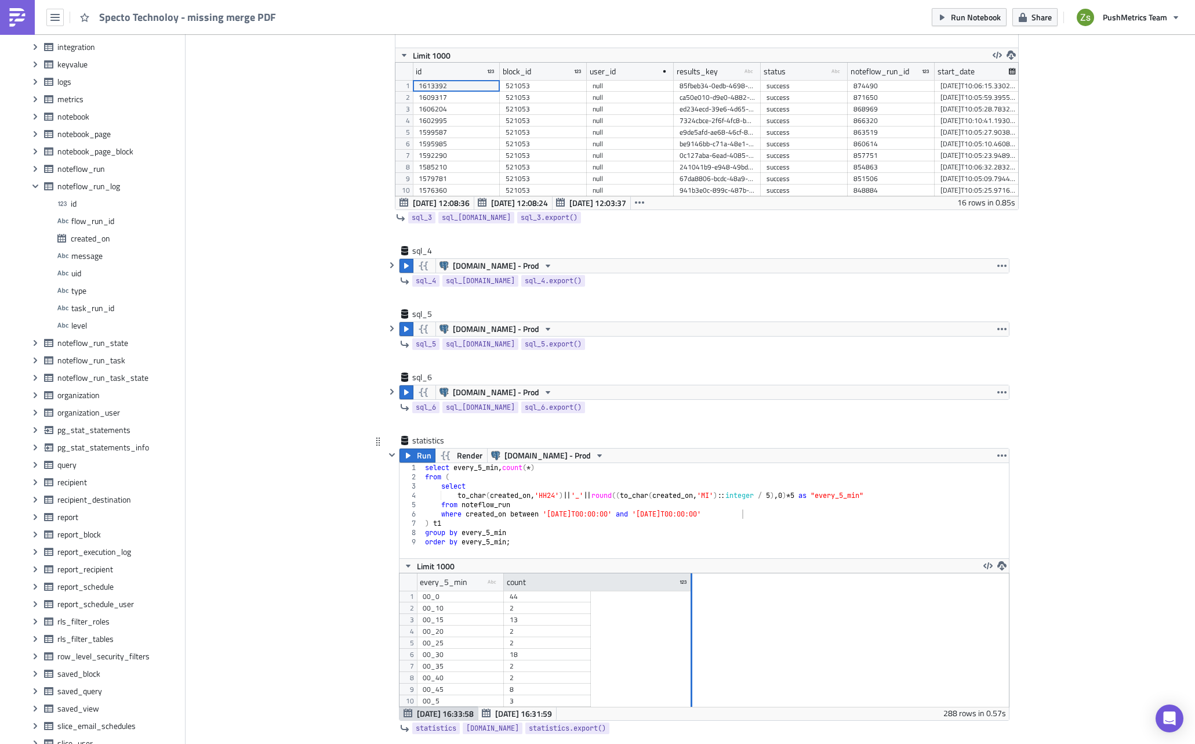
drag, startPoint x: 585, startPoint y: 585, endPoint x: 686, endPoint y: 588, distance: 101.5
click at [691, 588] on div at bounding box center [692, 582] width 2 height 18
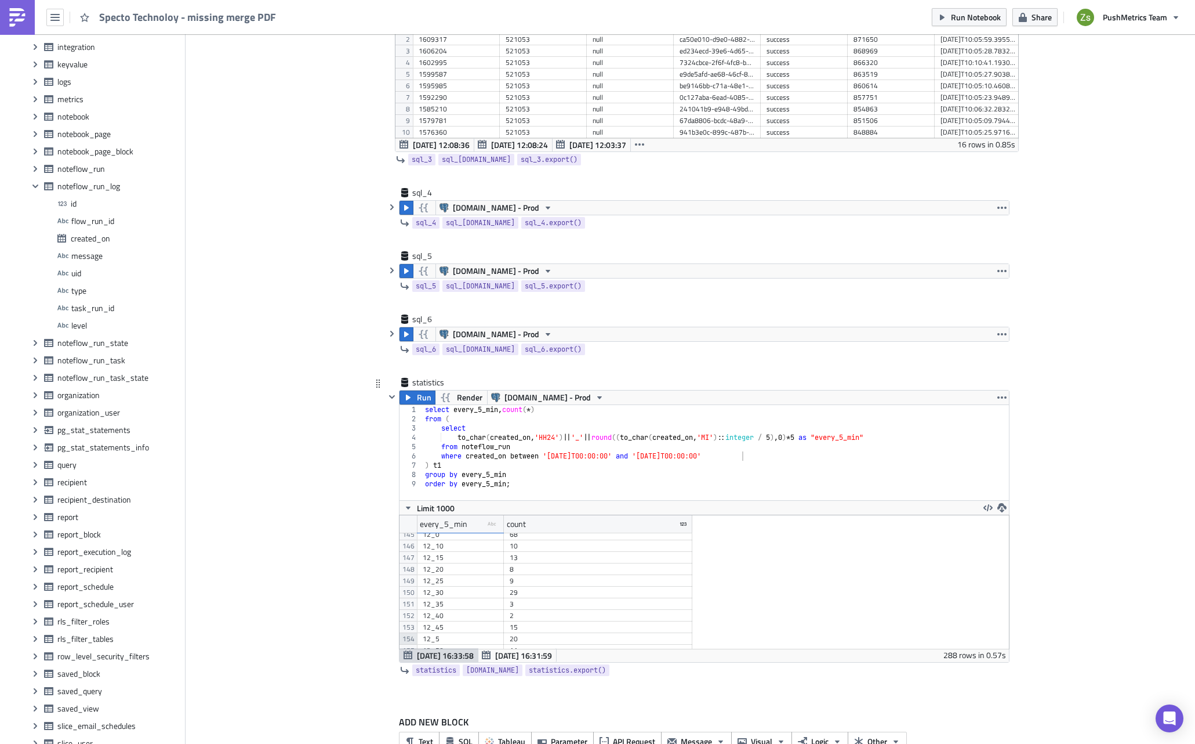
click at [408, 635] on div "154" at bounding box center [408, 639] width 17 height 12
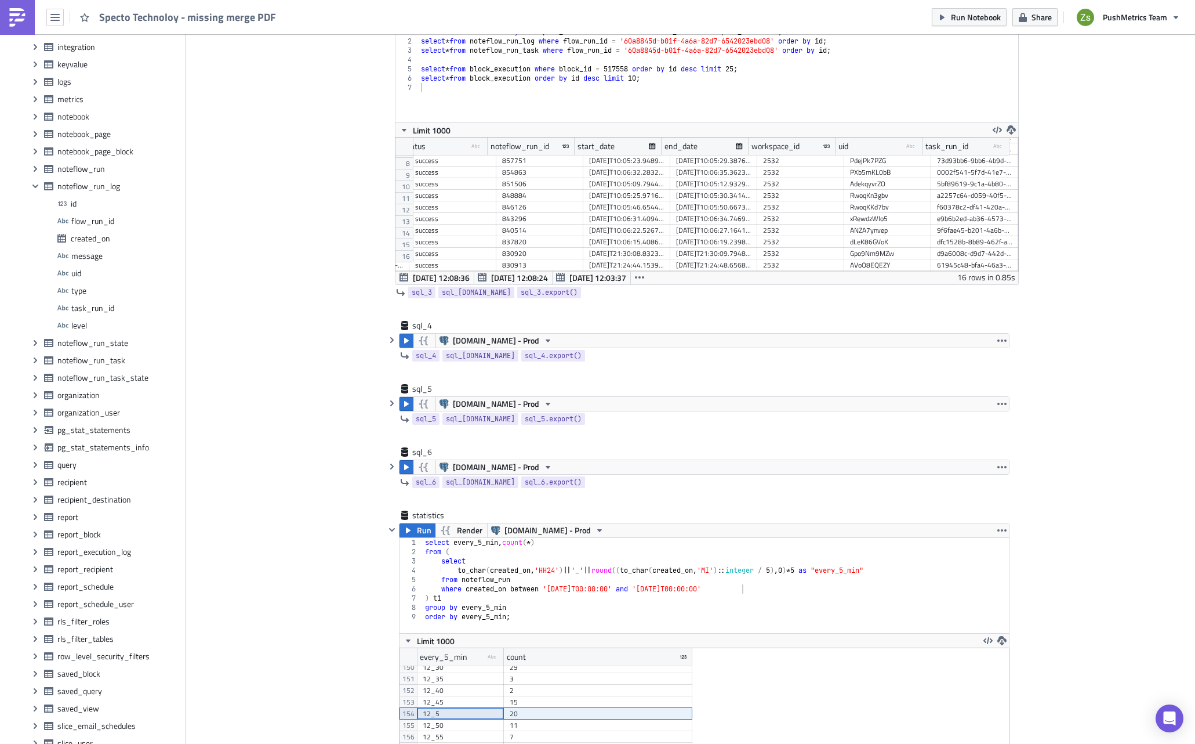
scroll to position [939, 0]
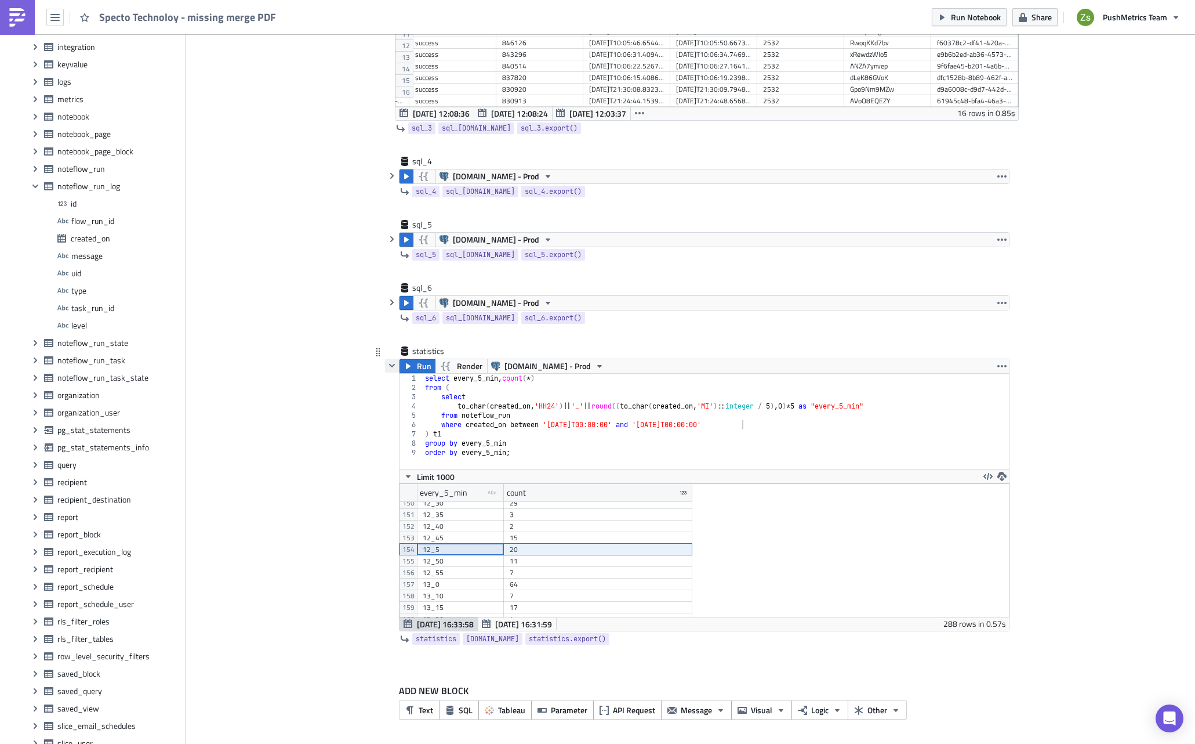
click at [387, 368] on icon "button" at bounding box center [391, 365] width 9 height 9
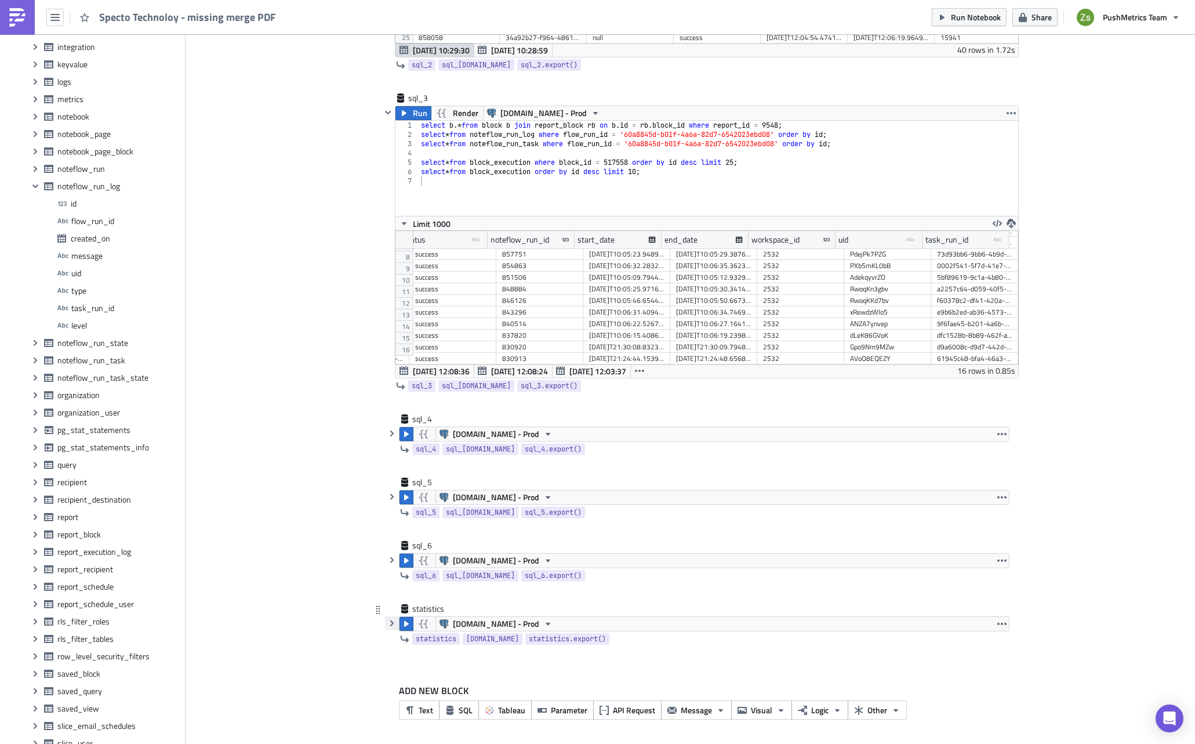
scroll to position [682, 0]
click at [390, 561] on icon "button" at bounding box center [391, 559] width 9 height 9
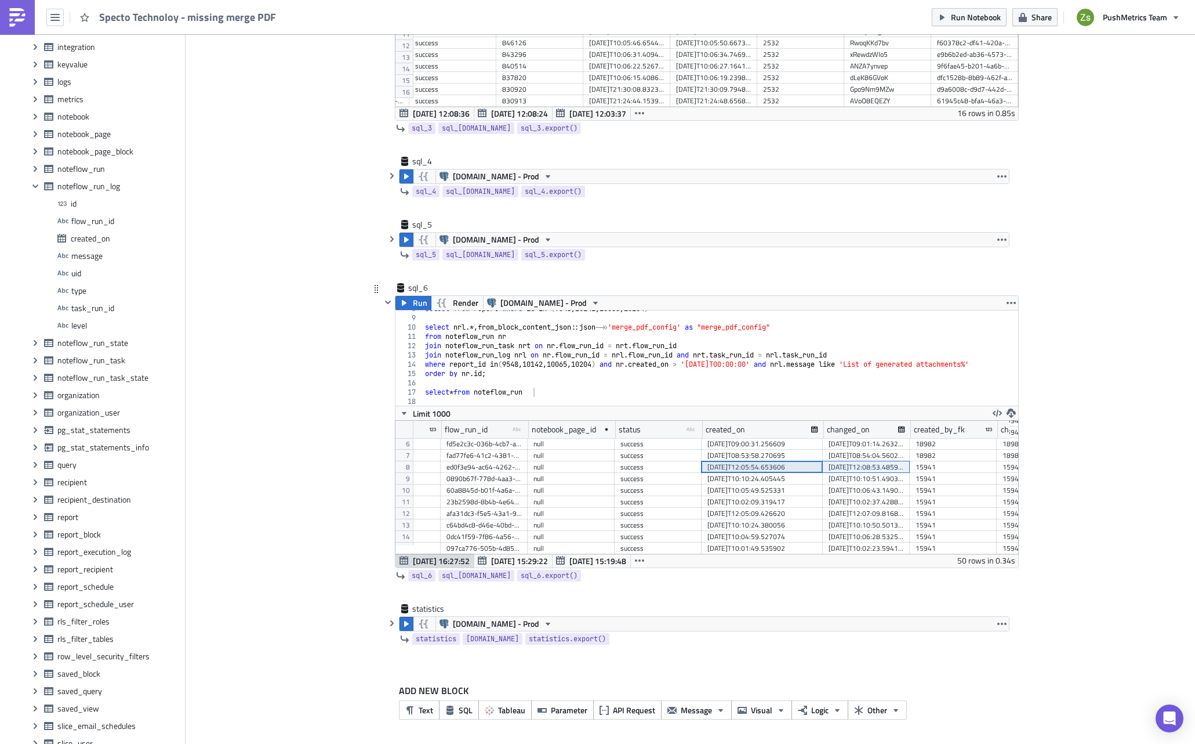
scroll to position [0, 0]
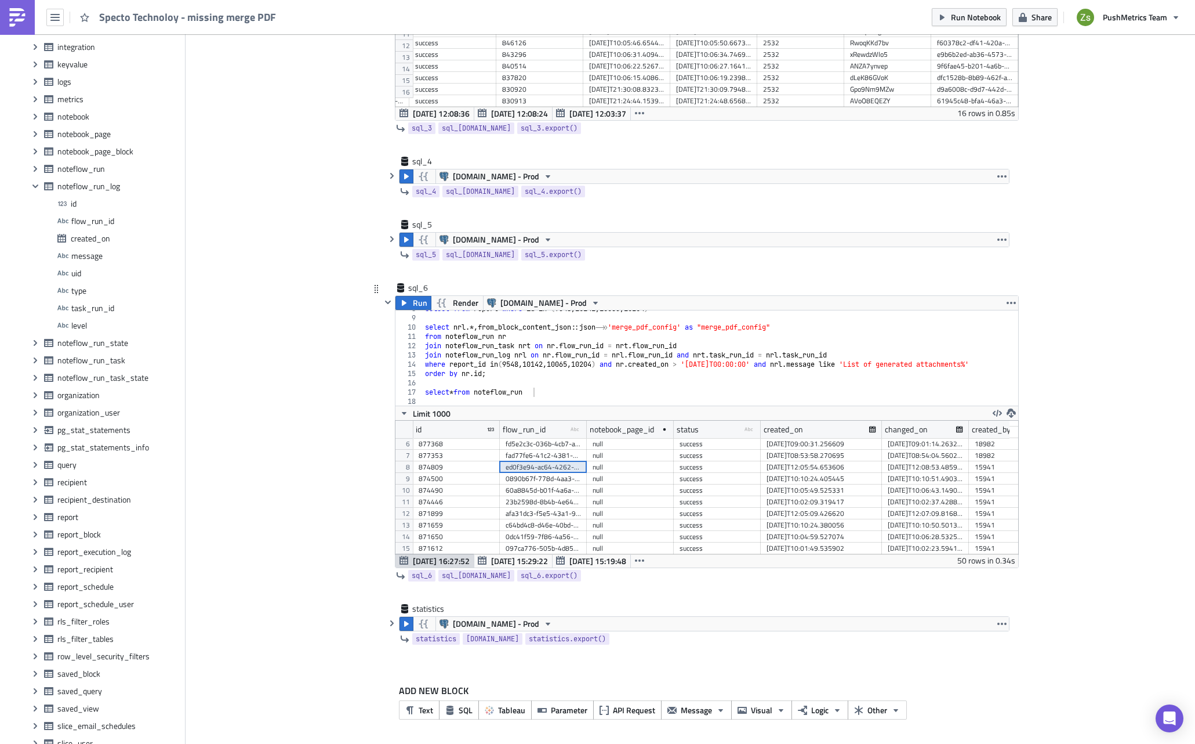
click at [558, 466] on div "ed0f3e94-ac64-4262-b3b8-a06ebe3ab254" at bounding box center [543, 467] width 75 height 12
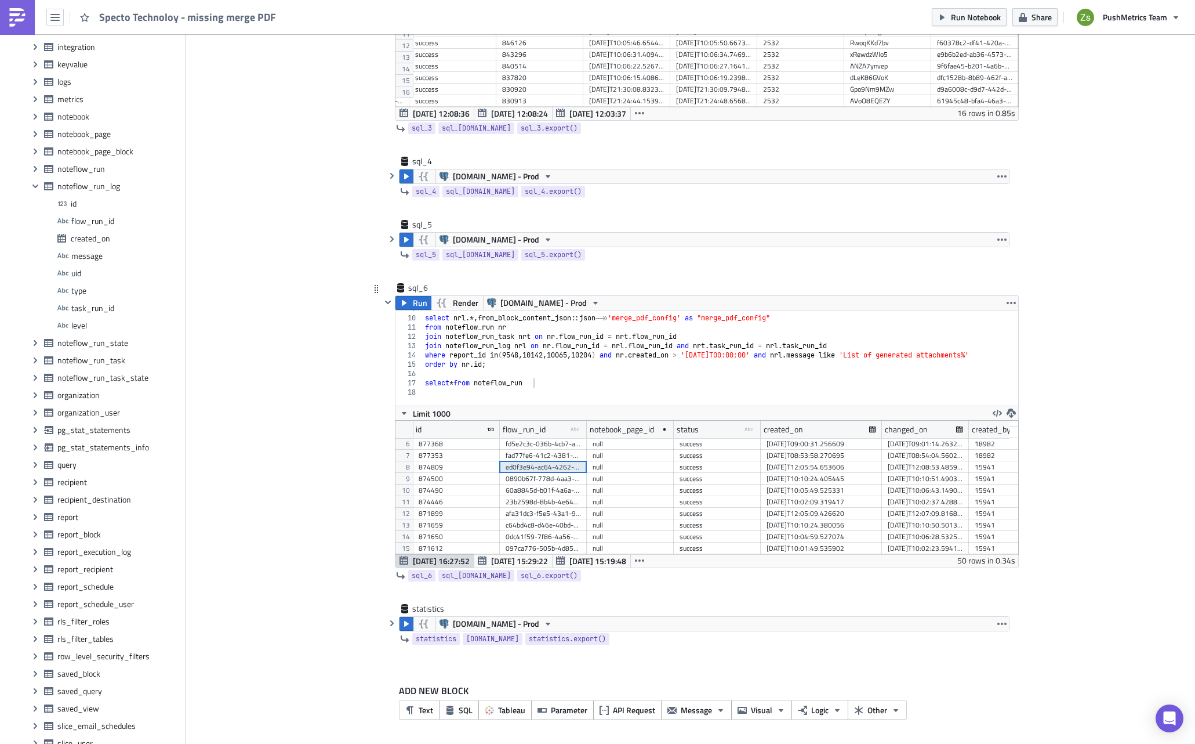
scroll to position [81, 0]
click at [623, 387] on div "select nrl .*, from_block_content_json :: json ->> 'merge_pdf_config' as "merge…" at bounding box center [719, 356] width 593 height 105
paste textarea "ed0f3e94-ac64-4262-b3b8-a06ebe3ab254"
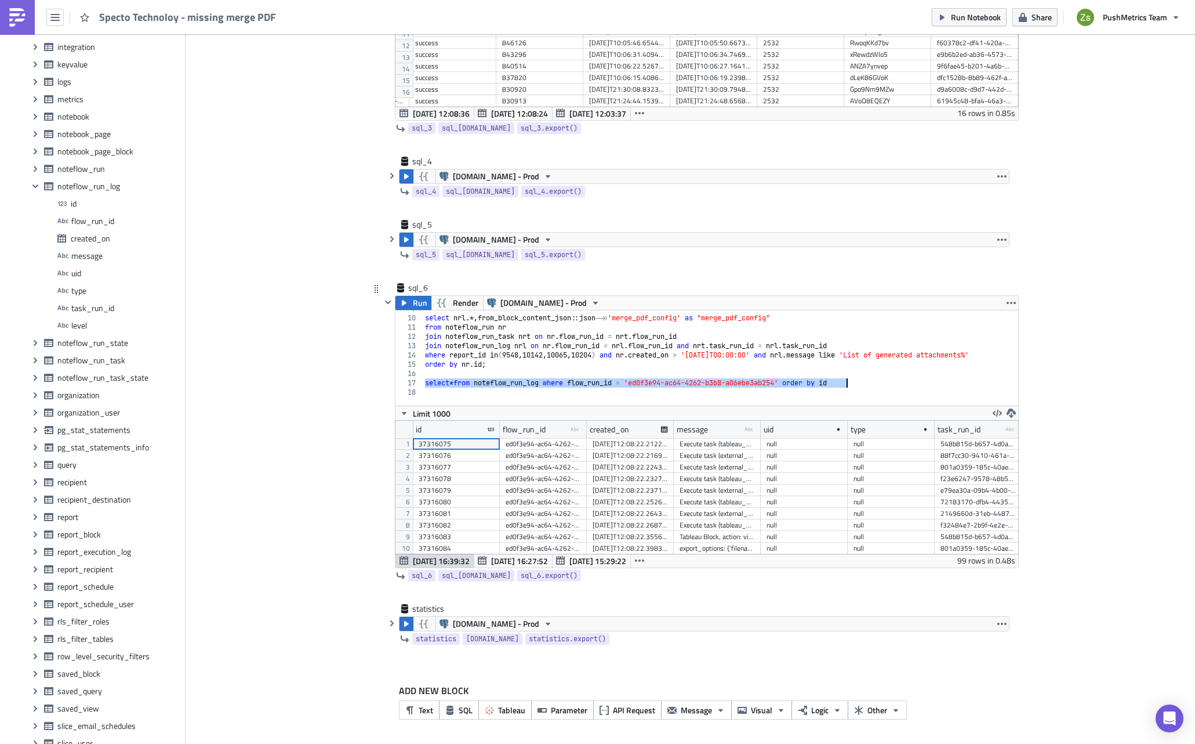
scroll to position [0, 99]
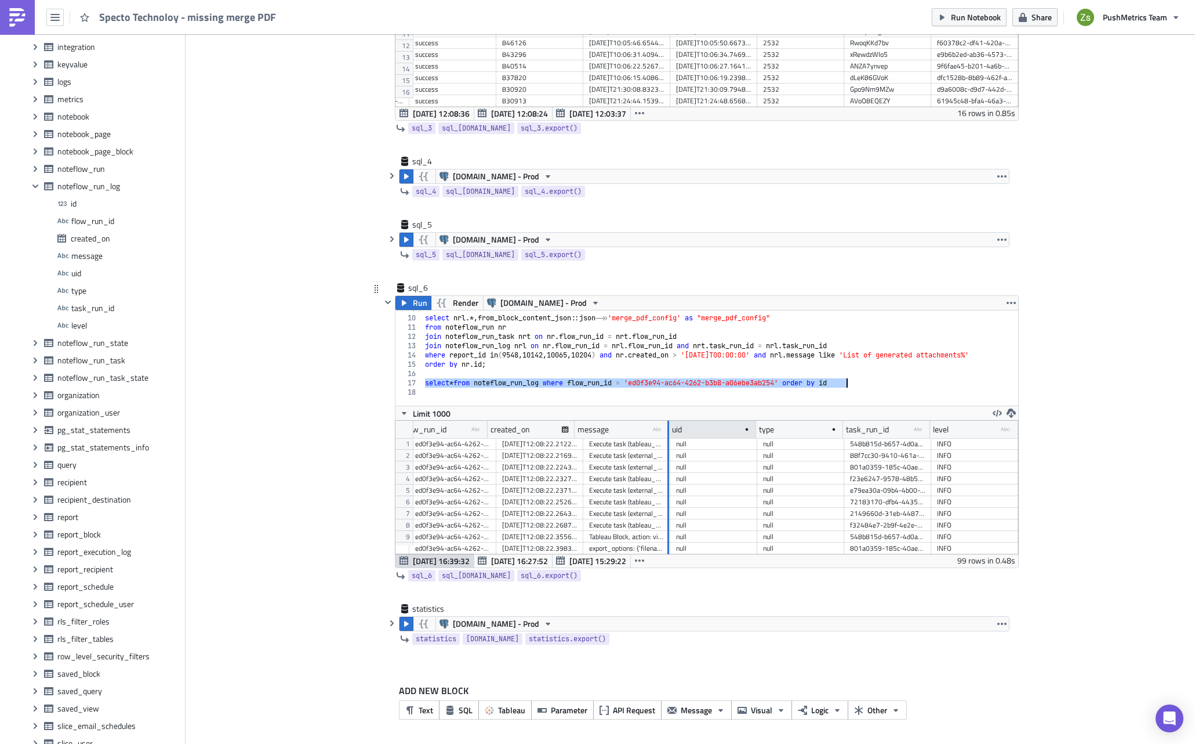
drag, startPoint x: 654, startPoint y: 428, endPoint x: 736, endPoint y: 433, distance: 81.9
click at [669, 433] on div at bounding box center [667, 430] width 3 height 18
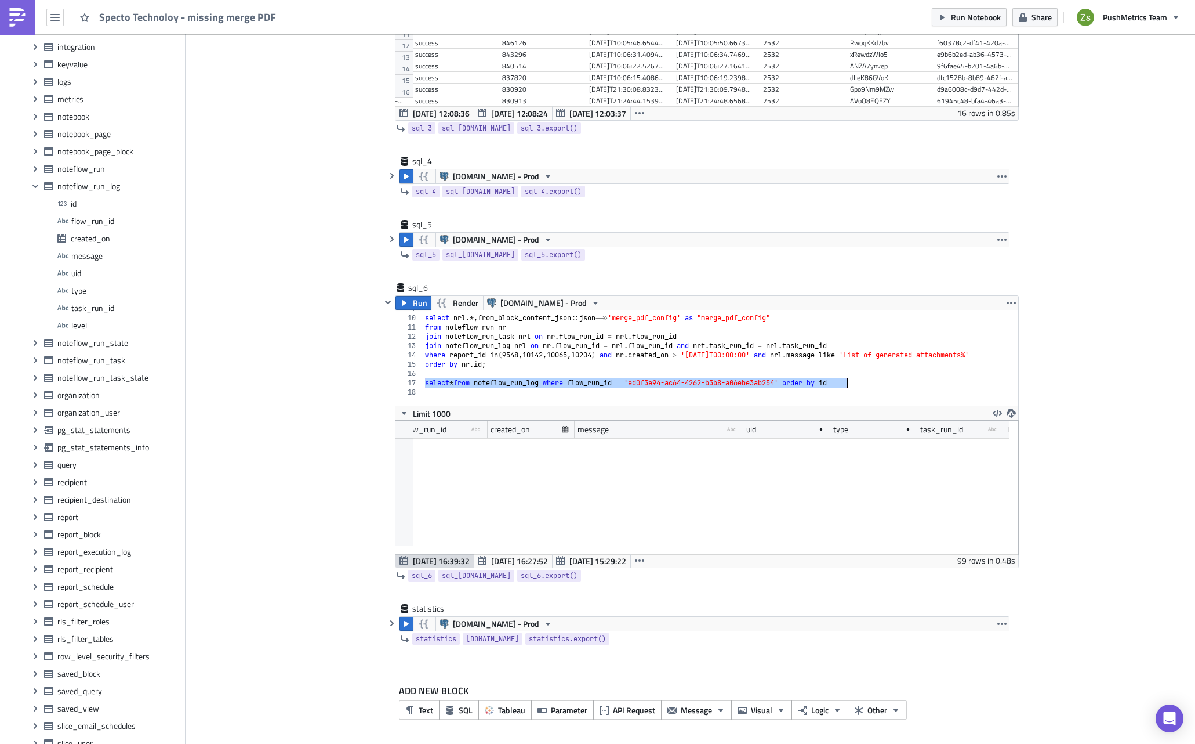
scroll to position [1041, 0]
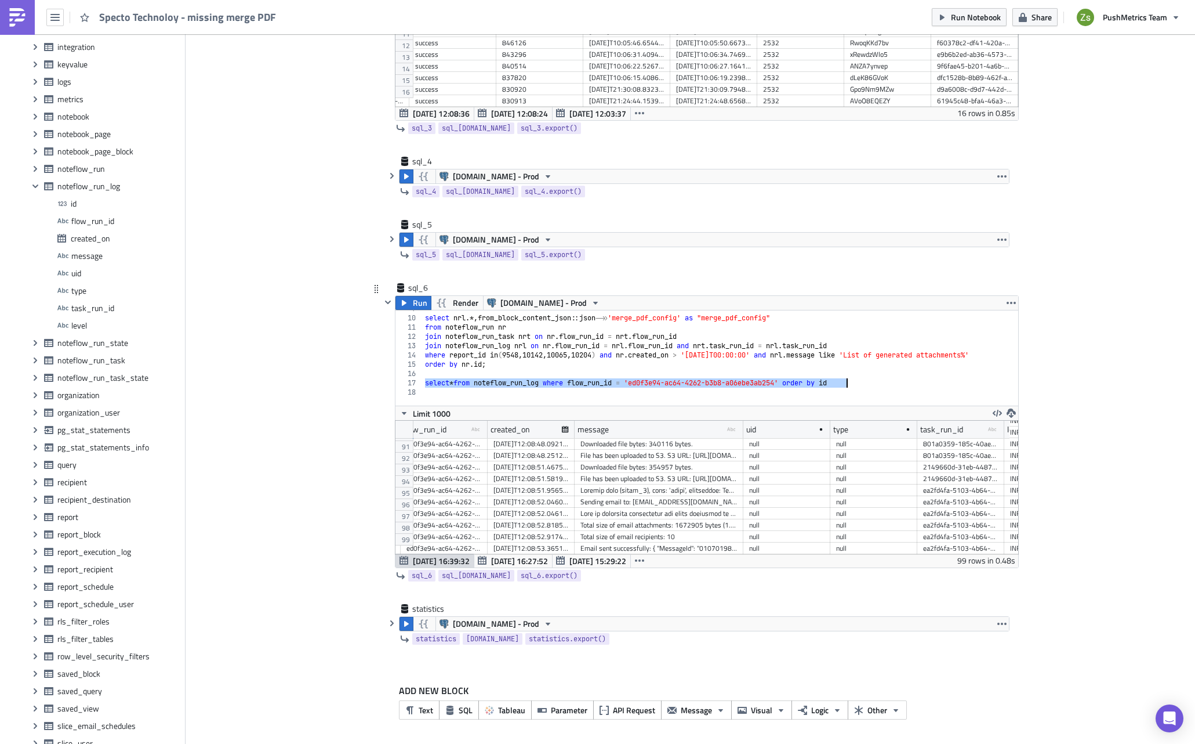
type textarea "select * from noteflow_run_log where flow_run_id = 'ed0f3e94-ac64-4262-b3b8-a06…"
click at [695, 508] on div at bounding box center [659, 514] width 157 height 12
click at [509, 561] on span "[DATE] 16:27:52" at bounding box center [519, 560] width 57 height 12
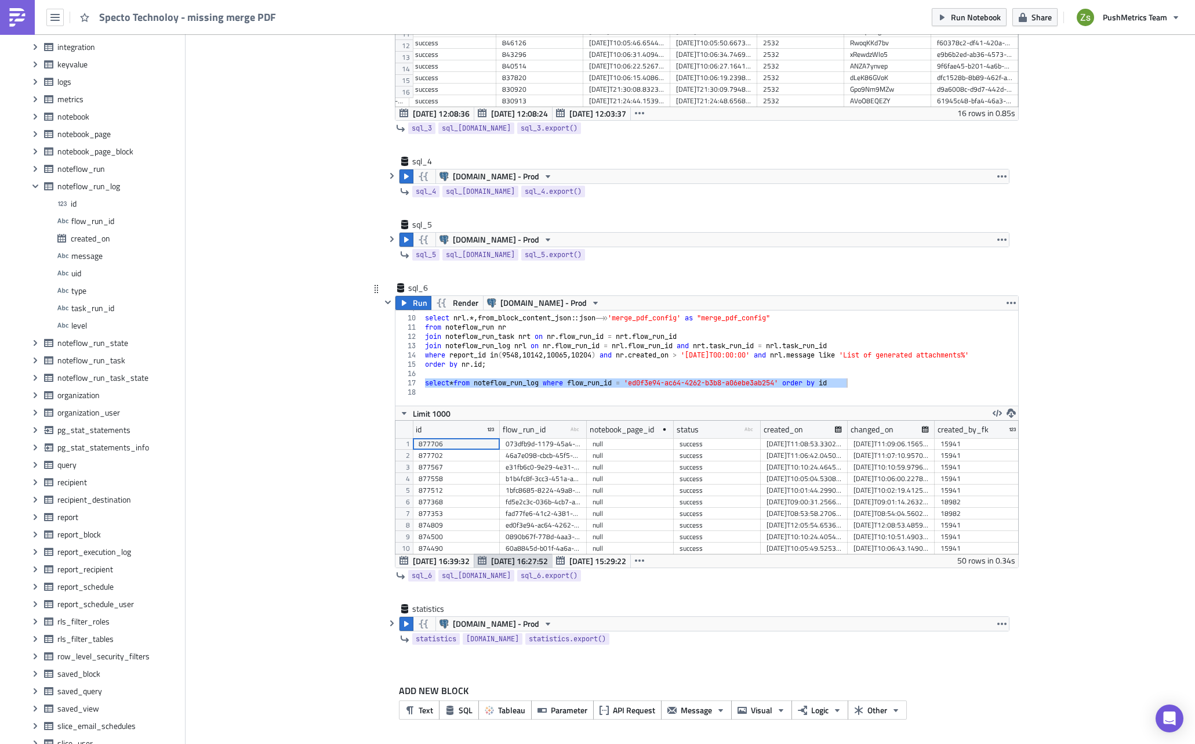
scroll to position [46, 0]
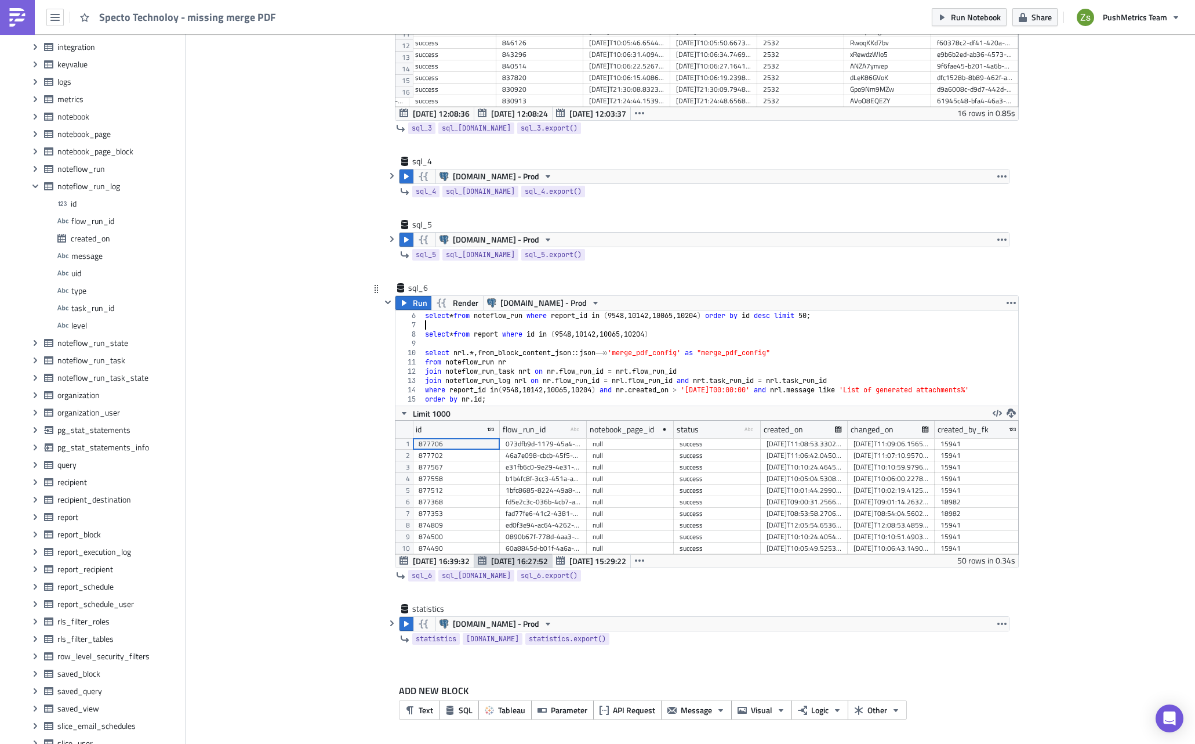
click at [584, 328] on div "select * from noteflow_run where report_id in ( 9548 , 10142 , 10065 , 10204 ) …" at bounding box center [719, 354] width 593 height 105
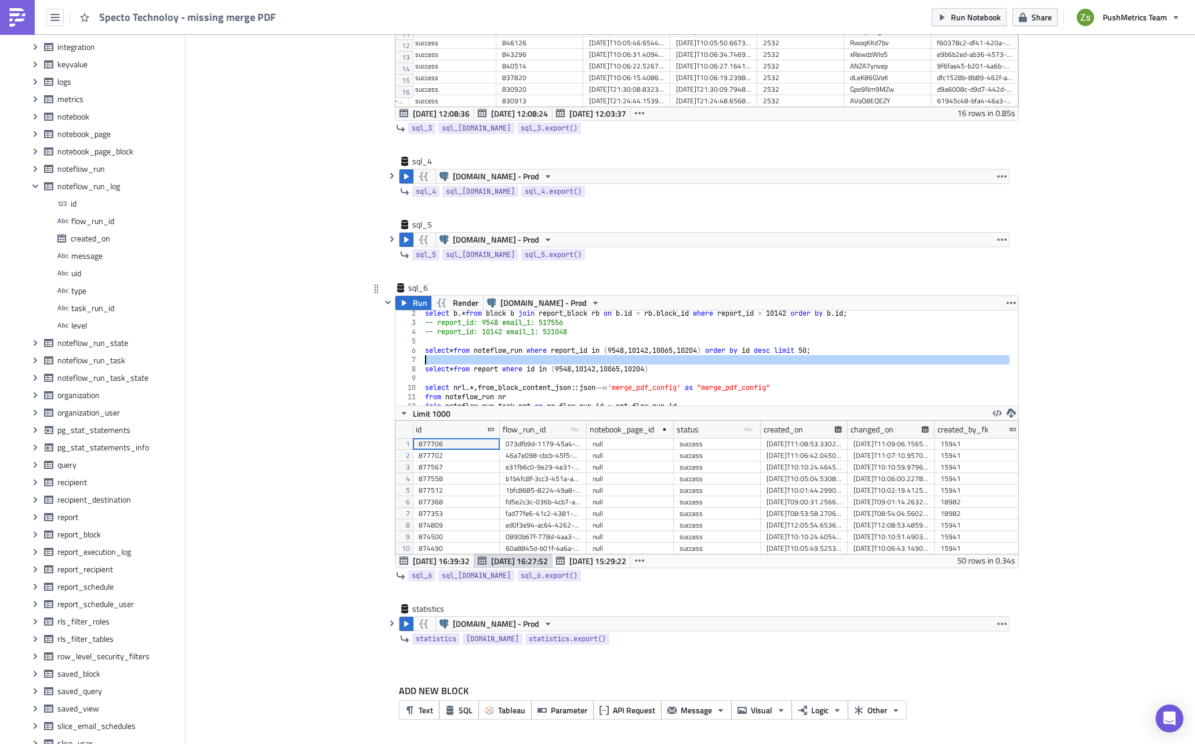
scroll to position [11, 0]
click at [600, 346] on div "select b .* from block b join report_block rb on b . id = rb . block_id where r…" at bounding box center [719, 361] width 593 height 105
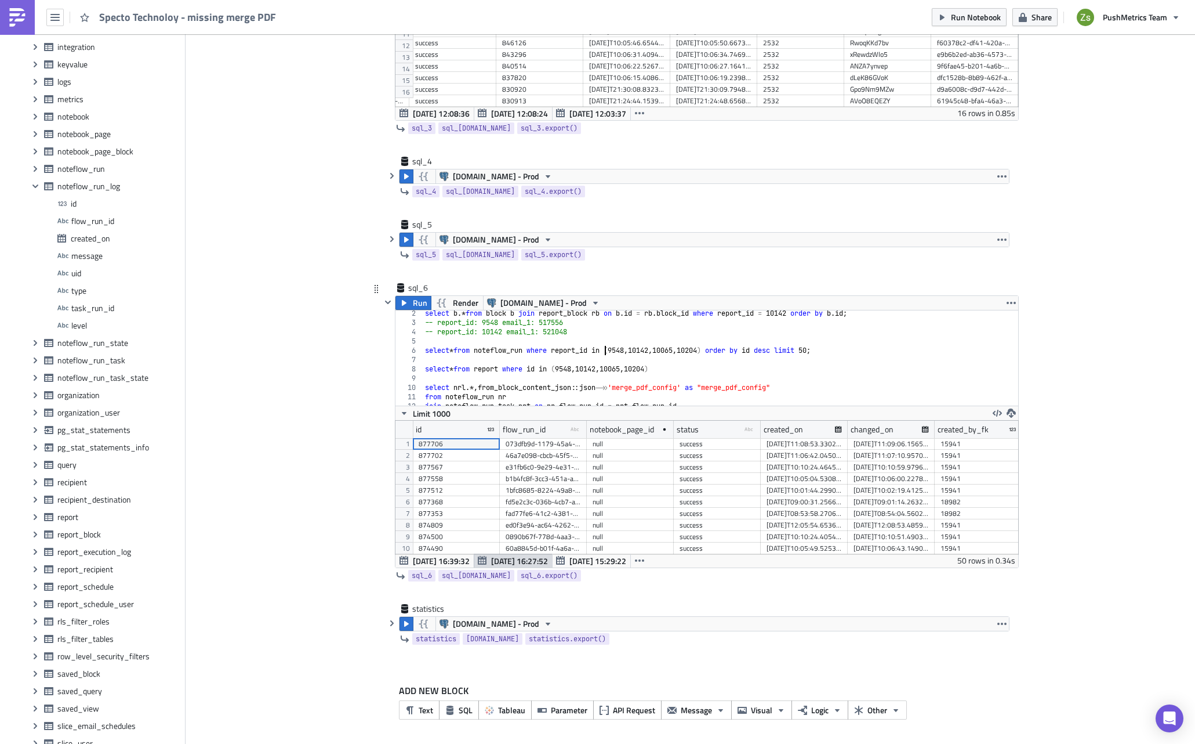
click at [600, 346] on div "select b .* from block b join report_block rb on b . id = rb . block_id where r…" at bounding box center [719, 361] width 593 height 105
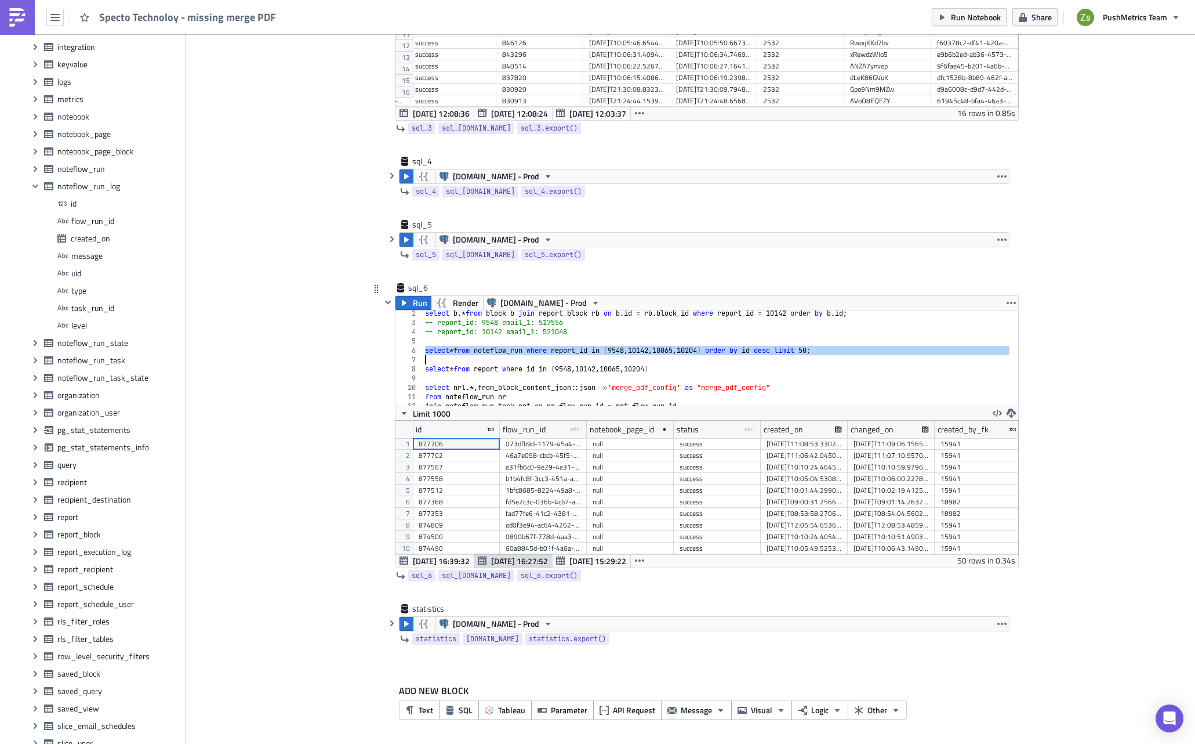
click at [600, 346] on div "select b .* from block b join report_block rb on b . id = rb . block_id where r…" at bounding box center [719, 361] width 593 height 105
click at [413, 300] on span "Run" at bounding box center [420, 303] width 15 height 14
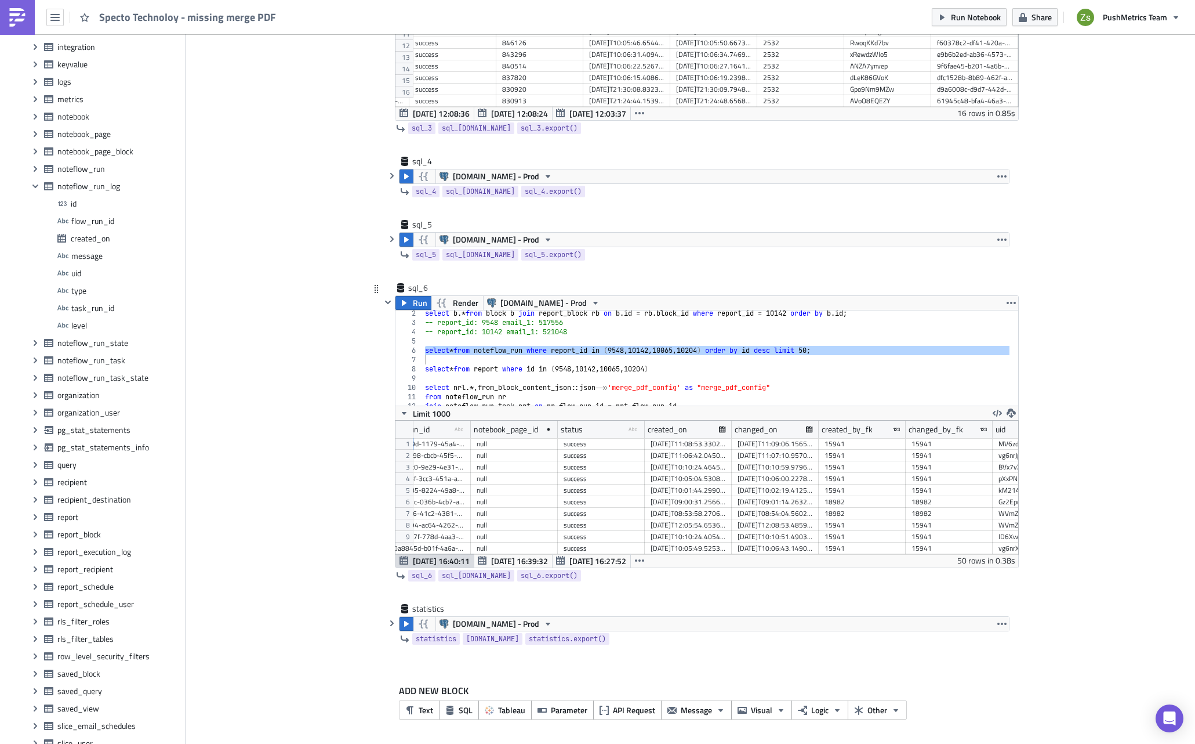
scroll to position [0, 175]
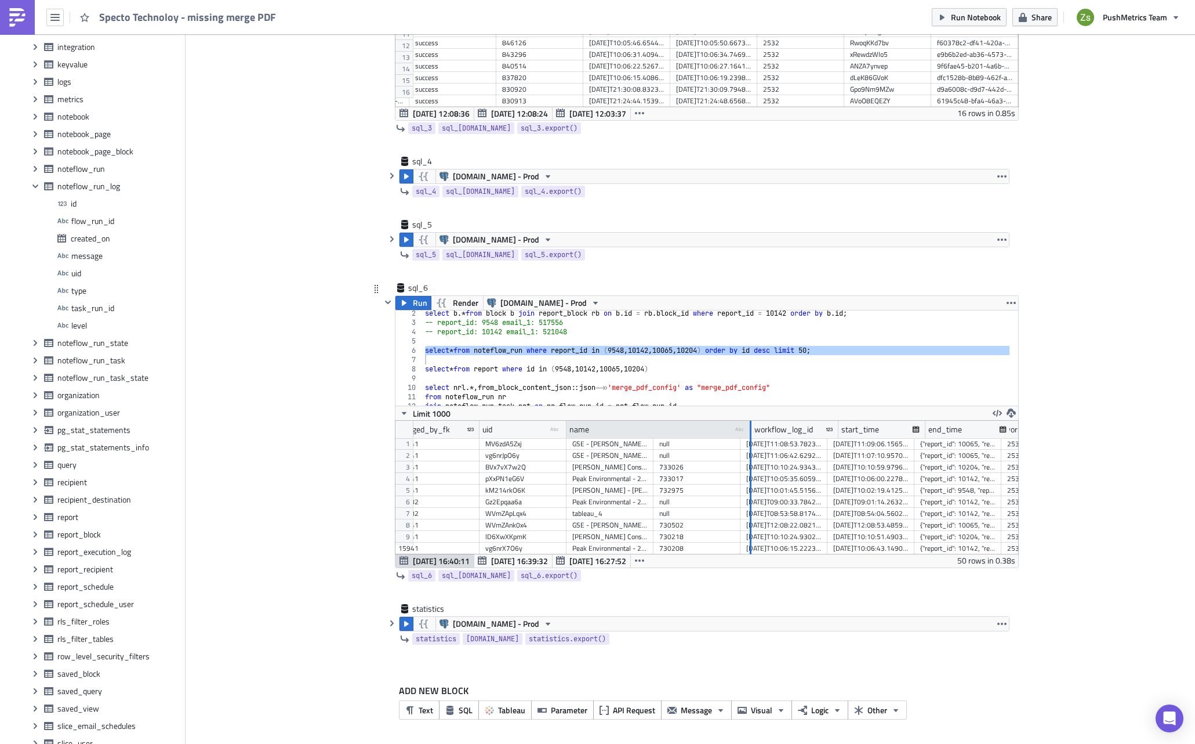
drag, startPoint x: 647, startPoint y: 427, endPoint x: 766, endPoint y: 432, distance: 119.0
click at [752, 432] on div at bounding box center [750, 430] width 3 height 18
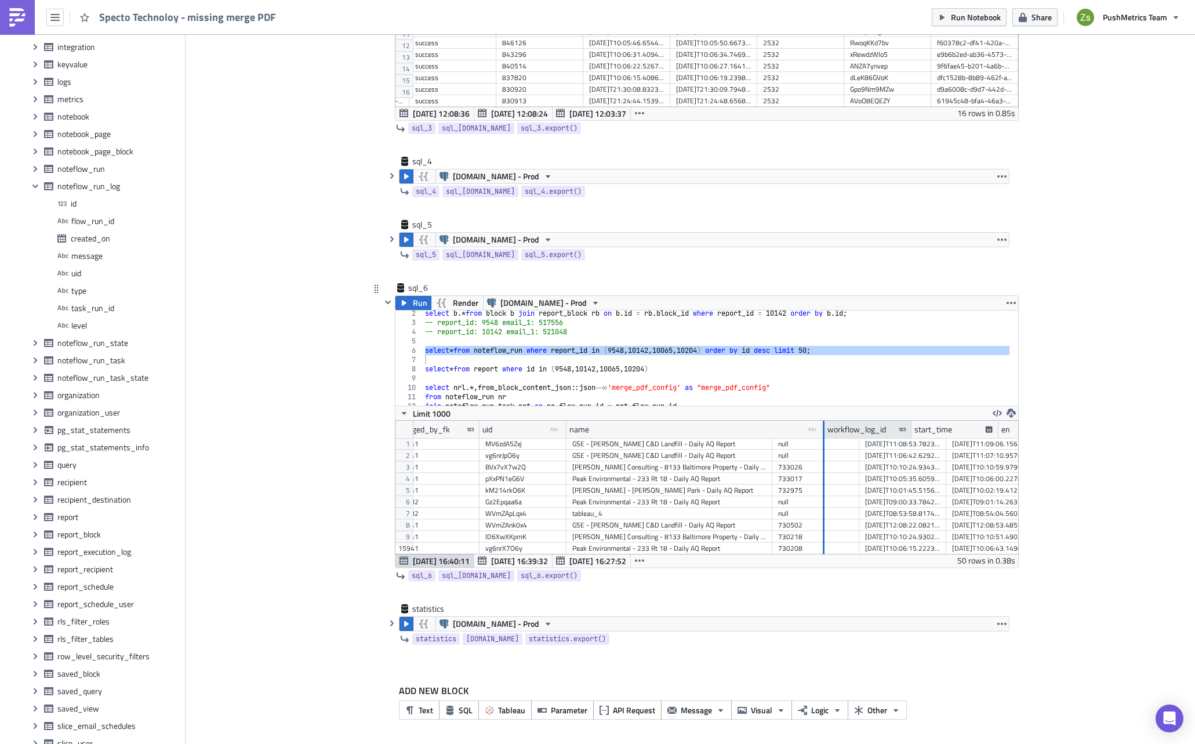
drag, startPoint x: 767, startPoint y: 433, endPoint x: 820, endPoint y: 432, distance: 52.2
click at [823, 432] on div at bounding box center [824, 430] width 2 height 18
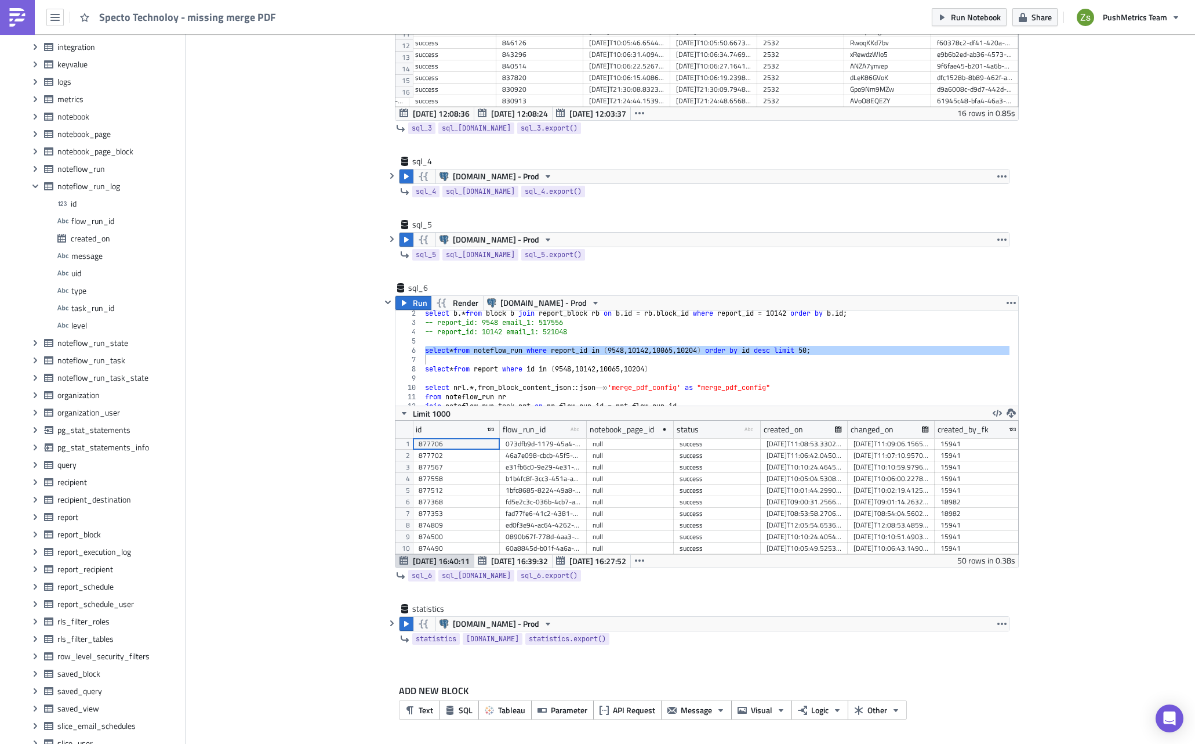
click at [571, 466] on div "e31fb6c0-9e29-4e31-b18b-6df5d045b015" at bounding box center [543, 467] width 75 height 12
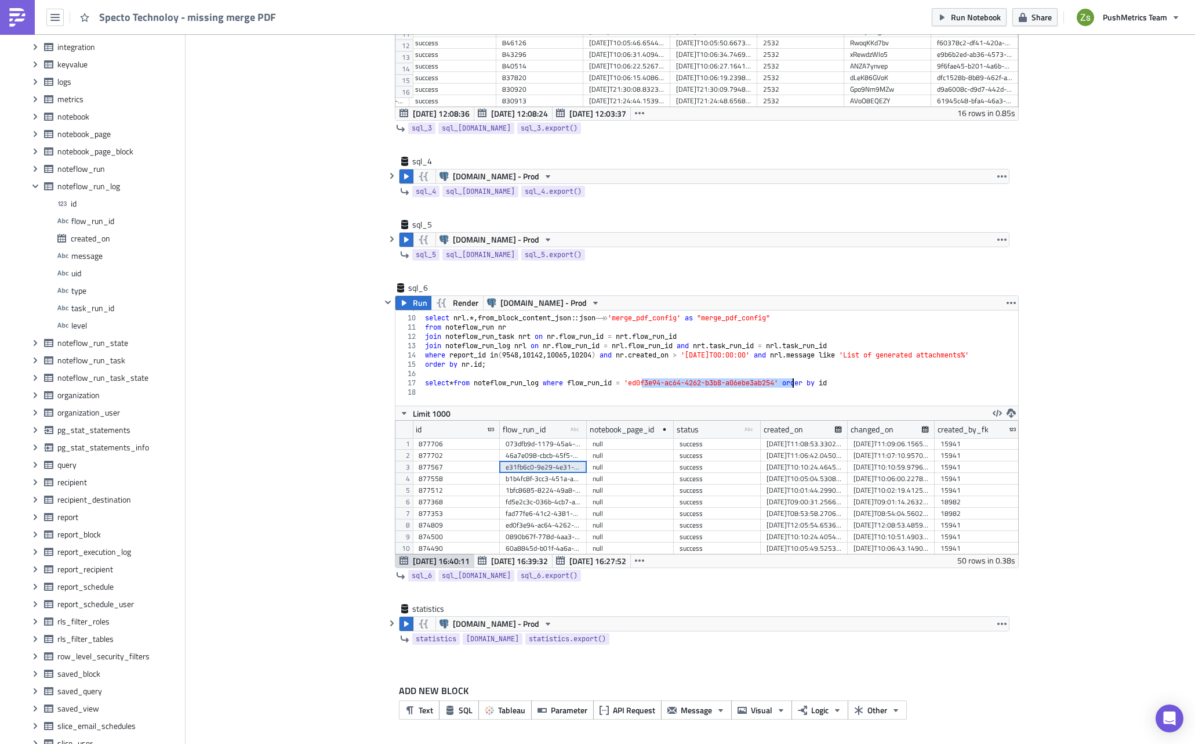
drag, startPoint x: 637, startPoint y: 381, endPoint x: 789, endPoint y: 385, distance: 151.4
click at [789, 385] on div "select nrl .*, from_block_content_json :: json ->> 'merge_pdf_config' as "merge…" at bounding box center [719, 356] width 593 height 105
paste textarea "31fb6c0-9e29-4e31-b18b-6df5d045b015"
click at [782, 381] on div "select nrl .*, from_block_content_json :: json ->> 'merge_pdf_config' as "merge…" at bounding box center [719, 356] width 593 height 105
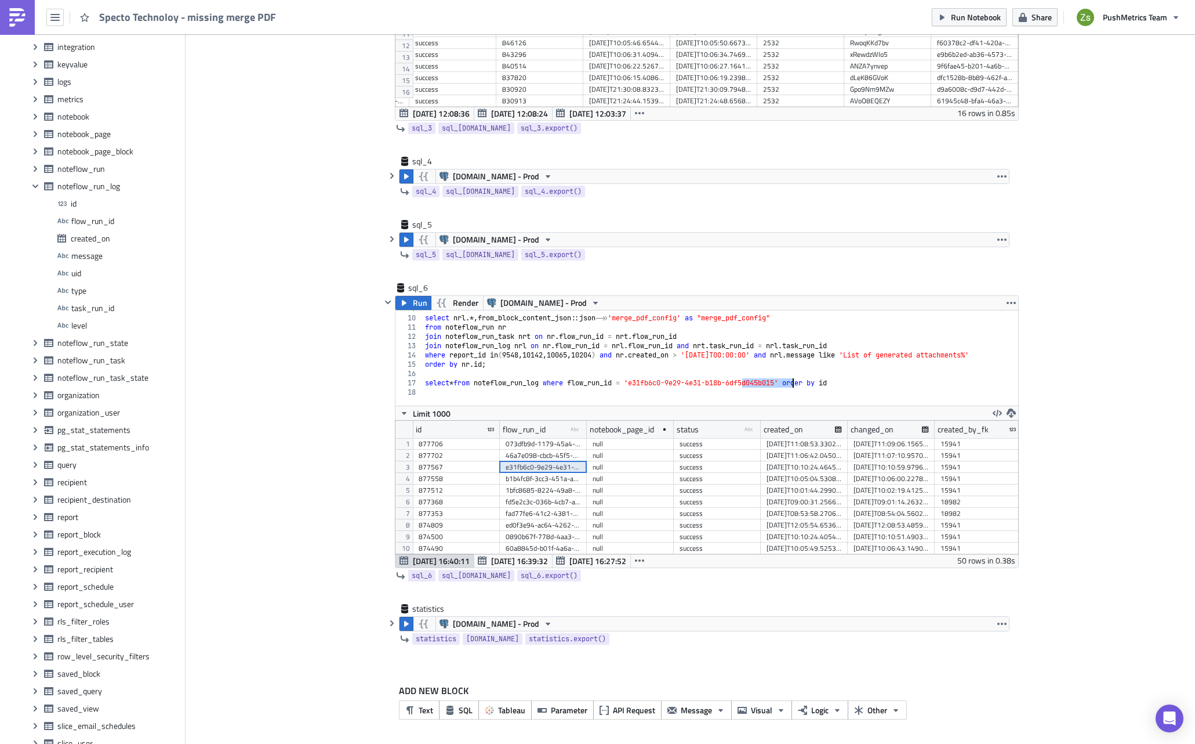
click at [782, 381] on div "select nrl .*, from_block_content_json :: json ->> 'merge_pdf_config' as "merge…" at bounding box center [719, 356] width 593 height 105
type textarea "select * from noteflow_run_log where flow_run_id = 'e31fb6c0-9e29-4e31-b18b-6df…"
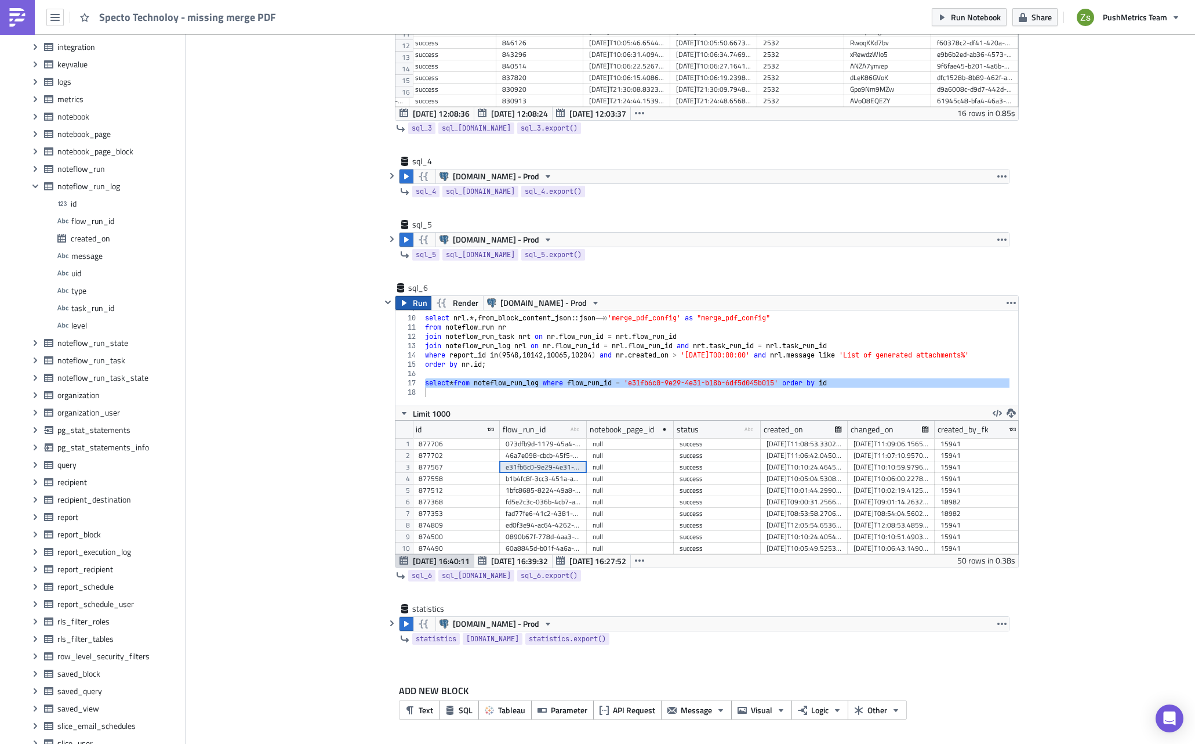
click at [401, 300] on icon "button" at bounding box center [404, 302] width 9 height 9
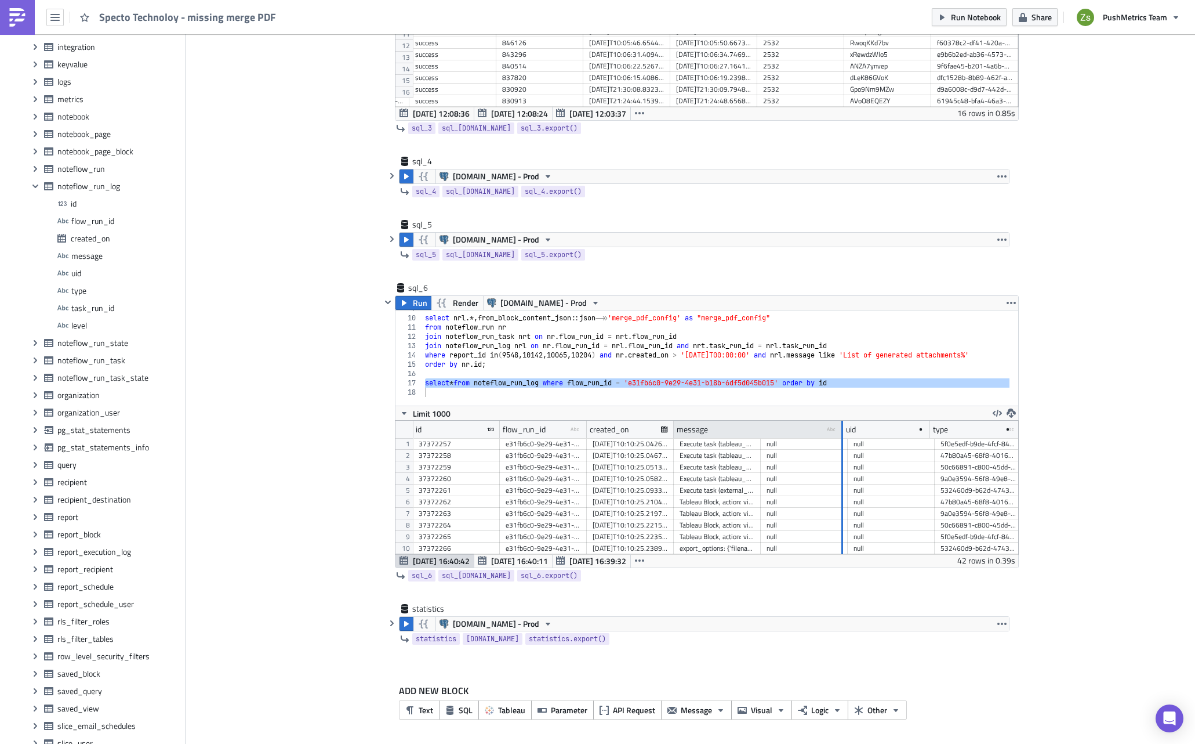
drag, startPoint x: 754, startPoint y: 432, endPoint x: 890, endPoint y: 425, distance: 135.9
click at [843, 425] on div at bounding box center [841, 430] width 3 height 18
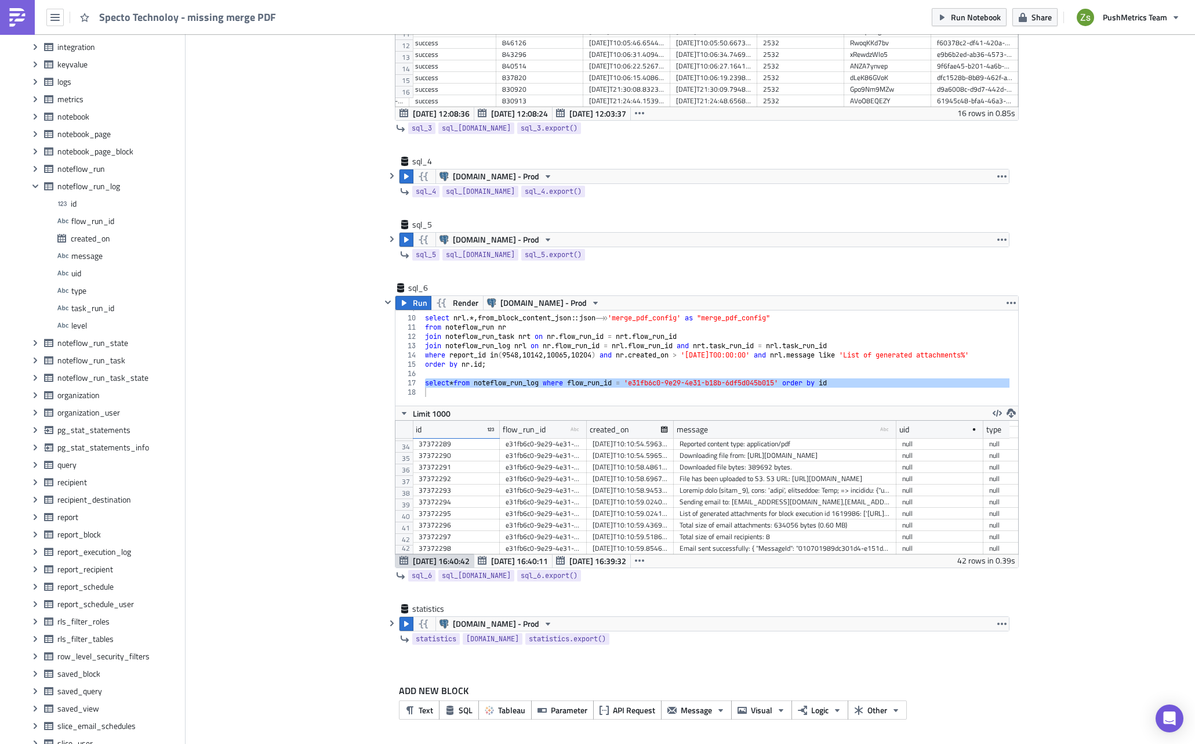
click at [774, 508] on div "List of generated attachments for block execution id 1619986: ['[URL][DOMAIN_NA…" at bounding box center [785, 514] width 211 height 12
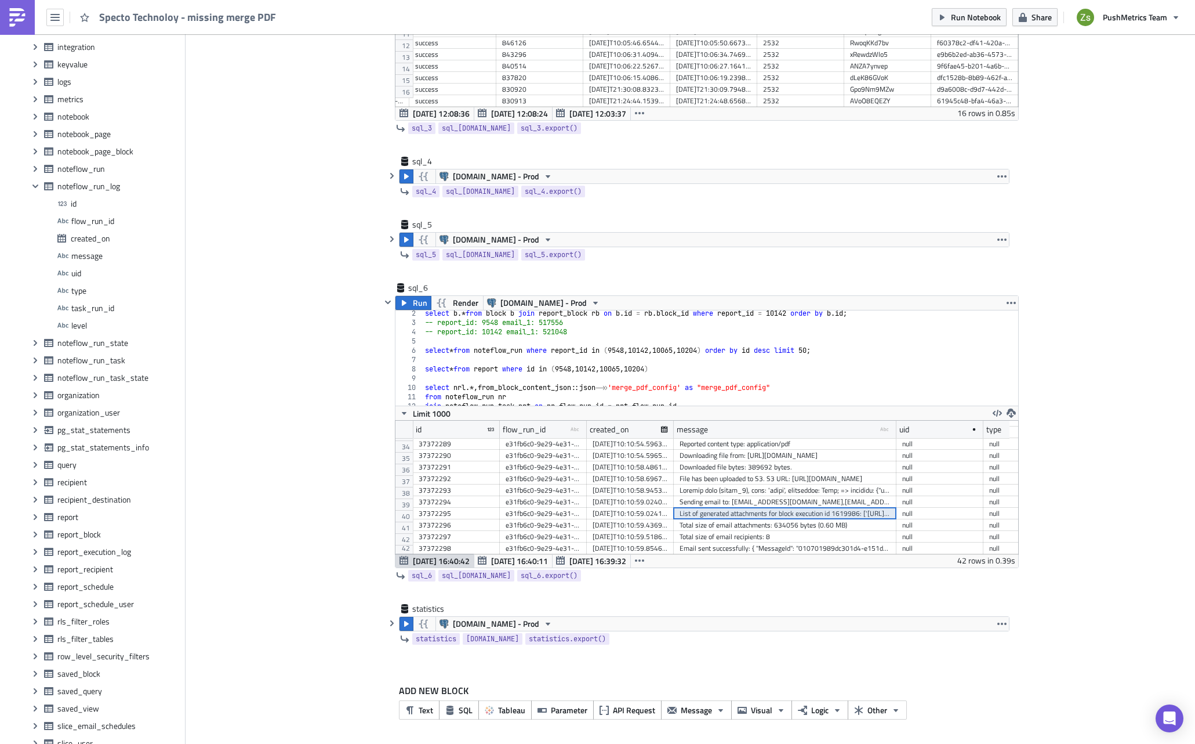
click at [554, 355] on div "select b .* from block b join report_block rb on b . id = rb . block_id where r…" at bounding box center [719, 361] width 593 height 105
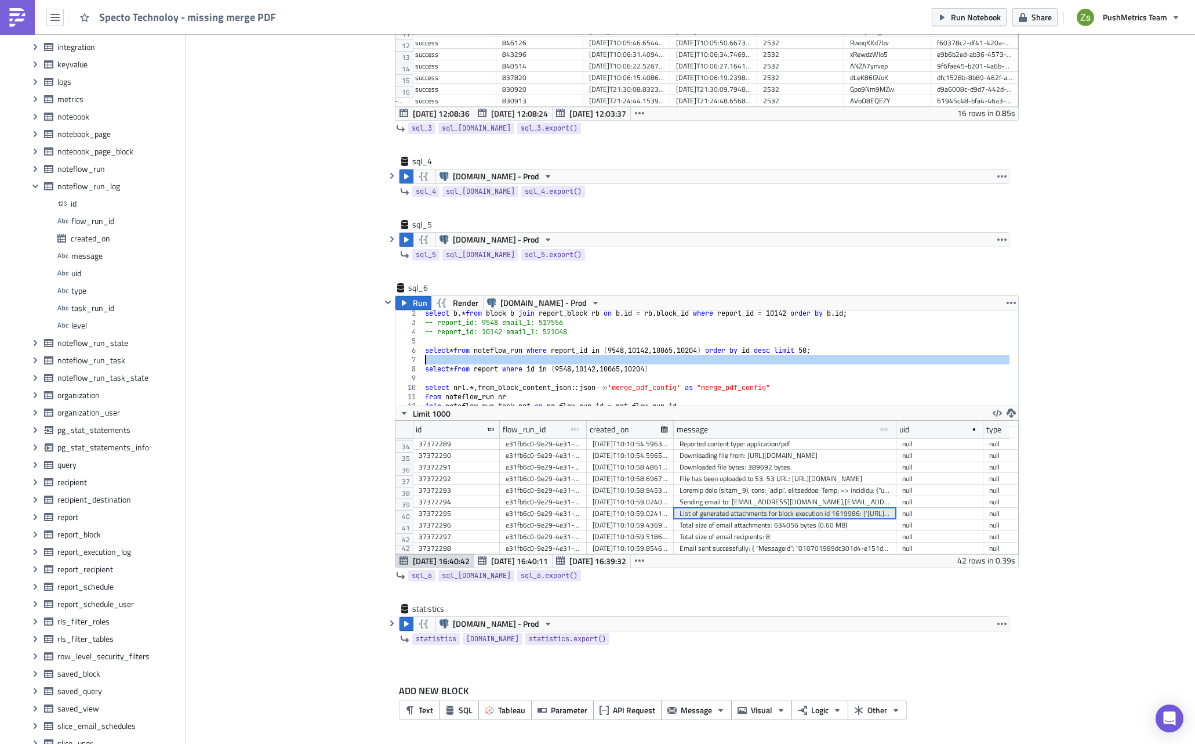
click at [556, 350] on div "select b .* from block b join report_block rb on b . id = rb . block_id where r…" at bounding box center [719, 361] width 593 height 105
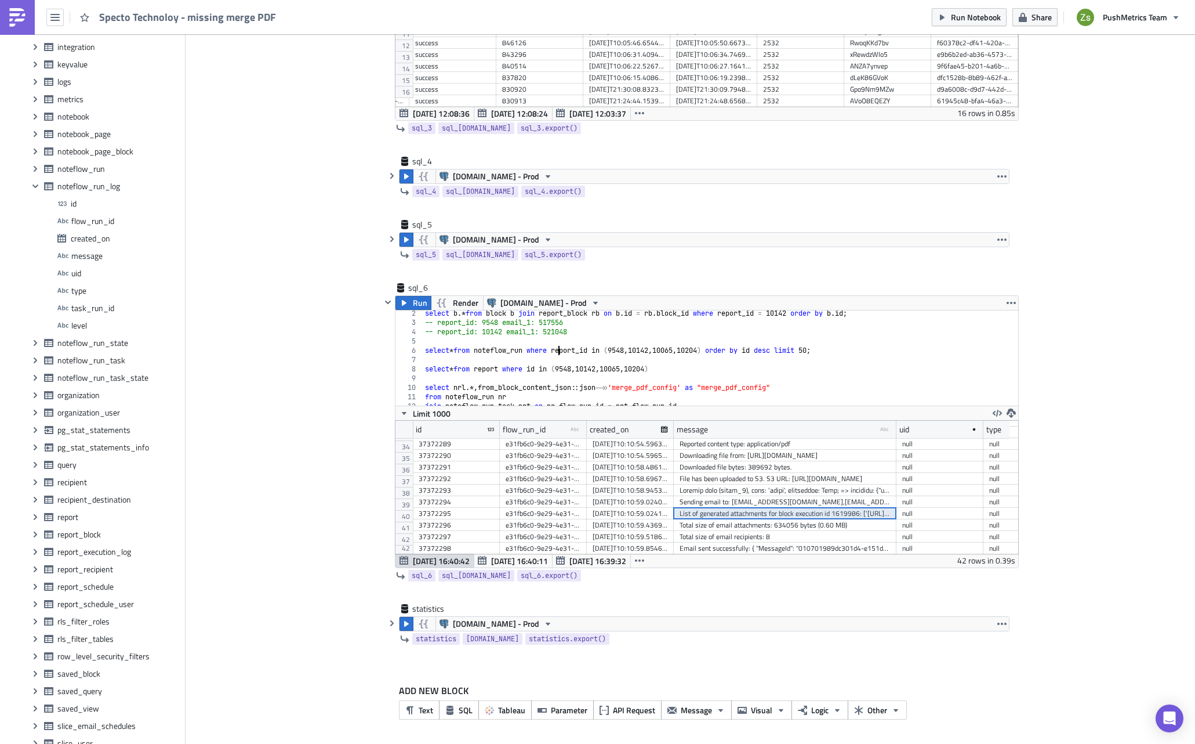
click at [556, 350] on div "select b .* from block b join report_block rb on b . id = rb . block_id where r…" at bounding box center [719, 361] width 593 height 105
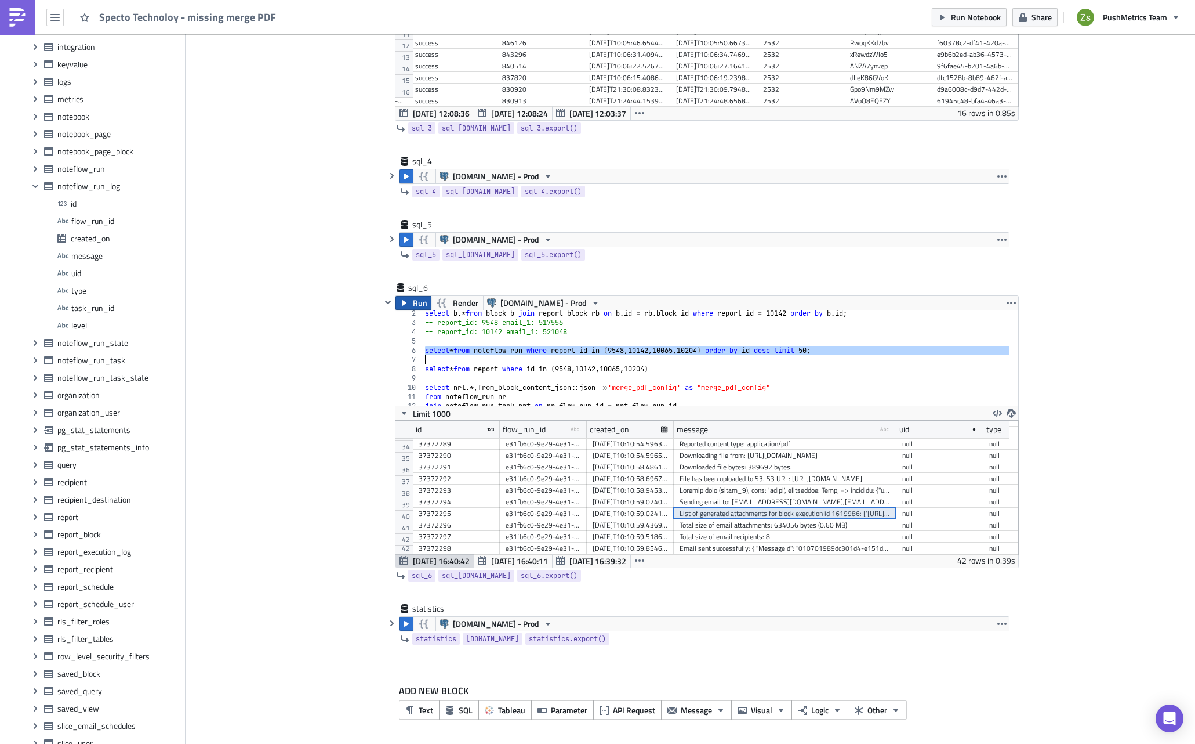
click at [415, 302] on span "Run" at bounding box center [420, 303] width 15 height 14
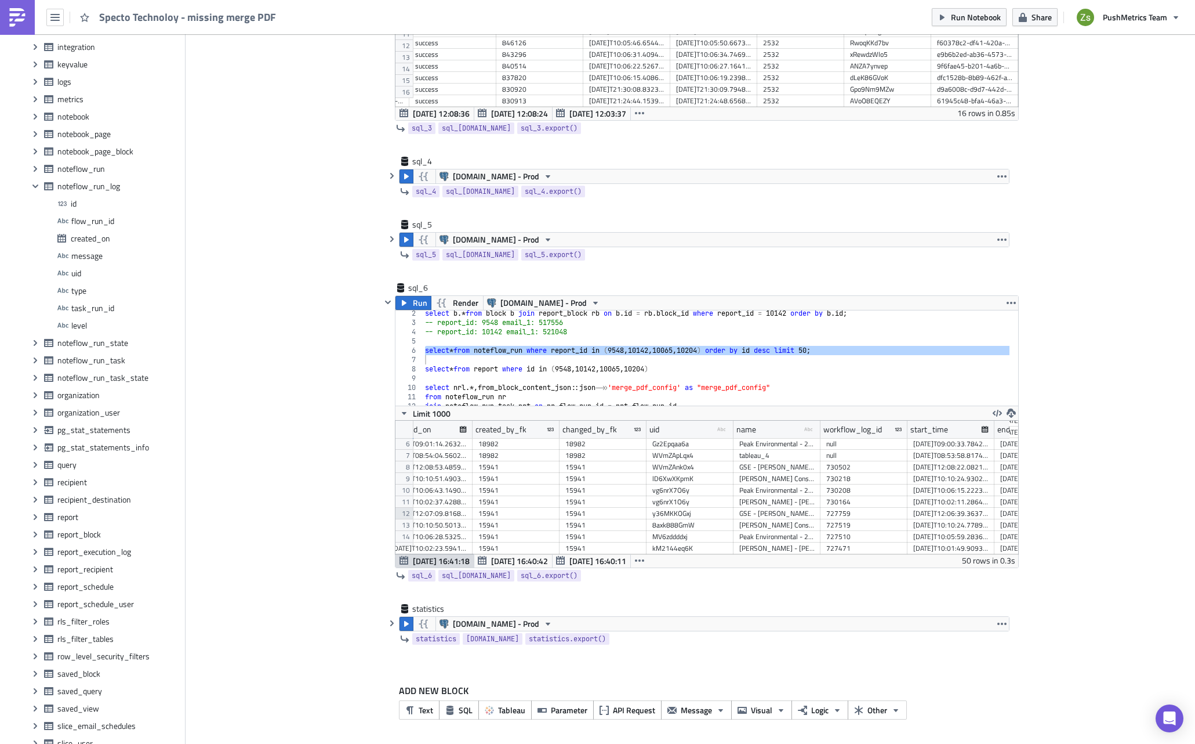
click at [404, 514] on div "12" at bounding box center [404, 514] width 17 height 12
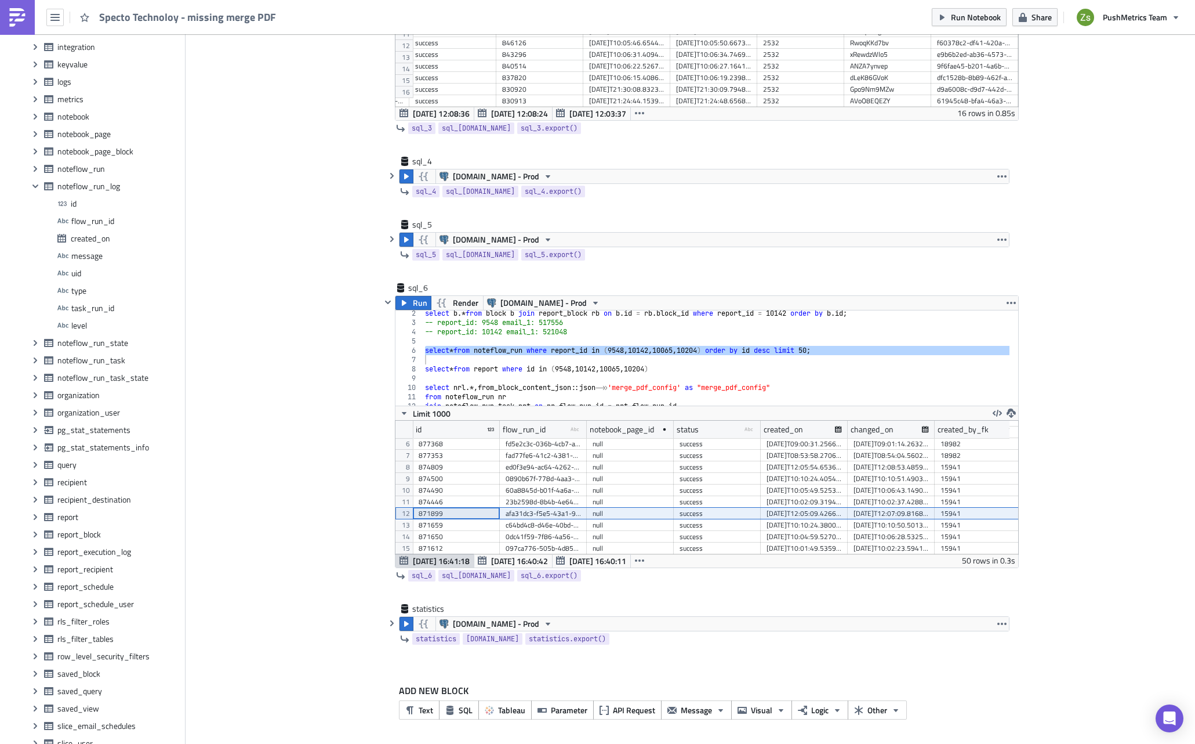
click at [542, 510] on div "afa31dc3-f5e5-43a1-9d62-06c29675dd65" at bounding box center [543, 514] width 75 height 12
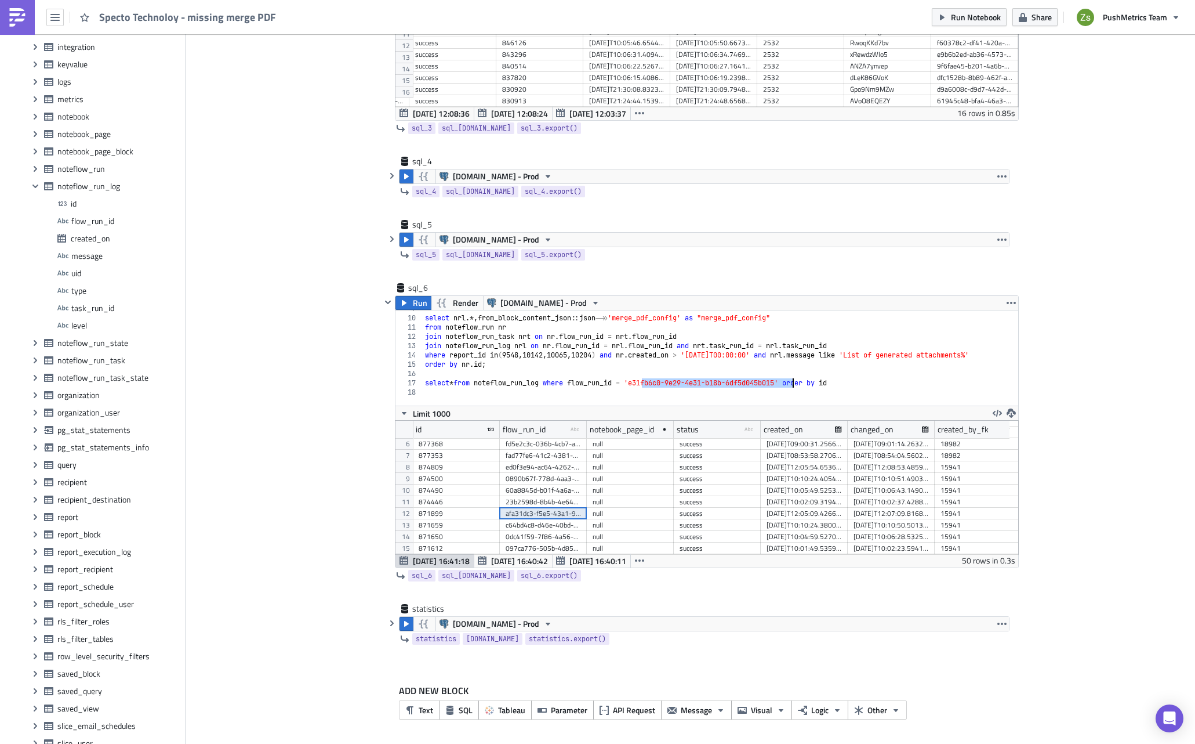
drag, startPoint x: 637, startPoint y: 385, endPoint x: 788, endPoint y: 383, distance: 151.4
click at [788, 383] on div "select nrl .*, from_block_content_json :: json ->> 'merge_pdf_config' as "merge…" at bounding box center [719, 356] width 593 height 105
paste textarea "afa31dc3-f5e5-43a1-9d62-06c29675dd6"
type textarea "select * from noteflow_run_log where flow_run_id = 'afa31dc3-f5e5-43a1-9d62-06c…"
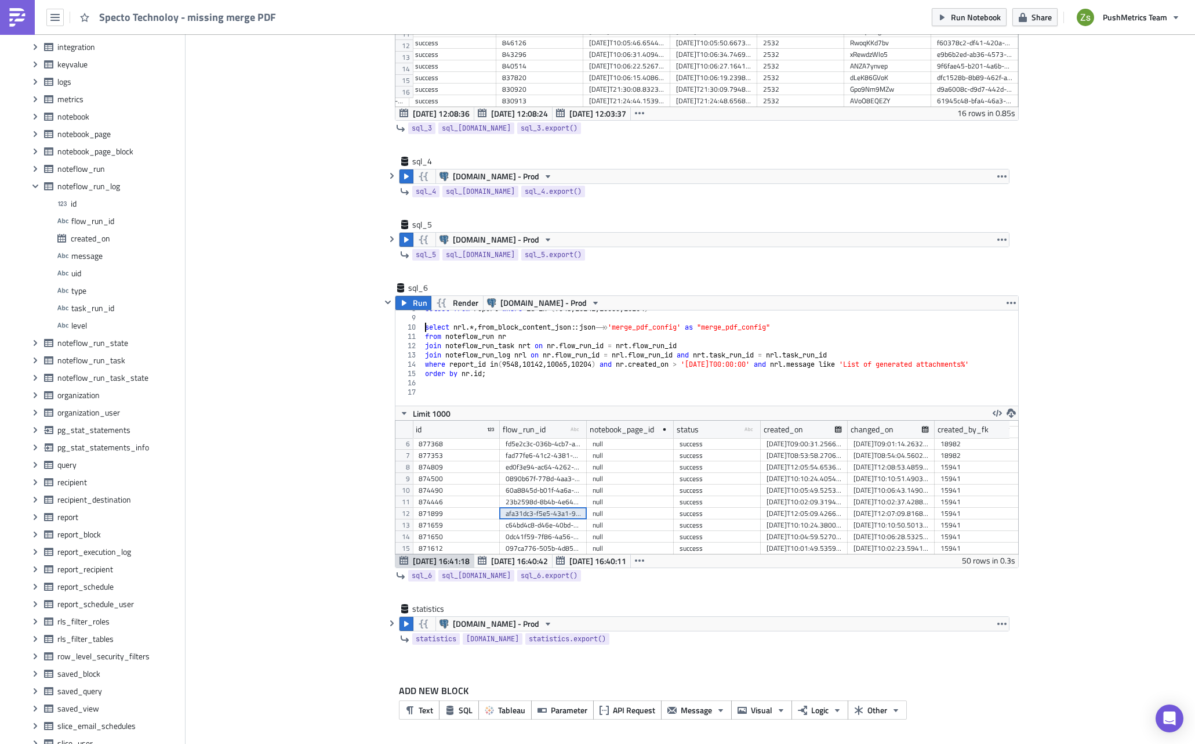
type textarea "select nrl.*, from_block_content_json::json->>'merge_pdf_config' as "merge_pdf_…"
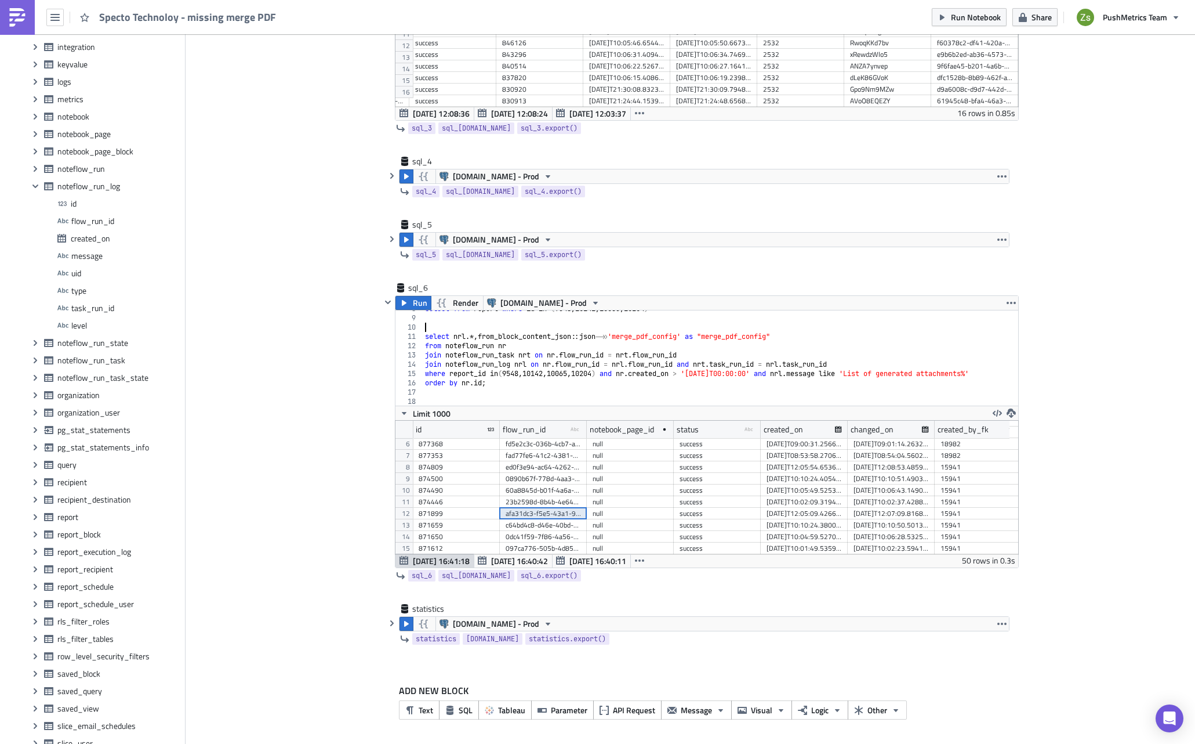
type textarea "select * from report where id in (9548, 10142, 10065, 10204)"
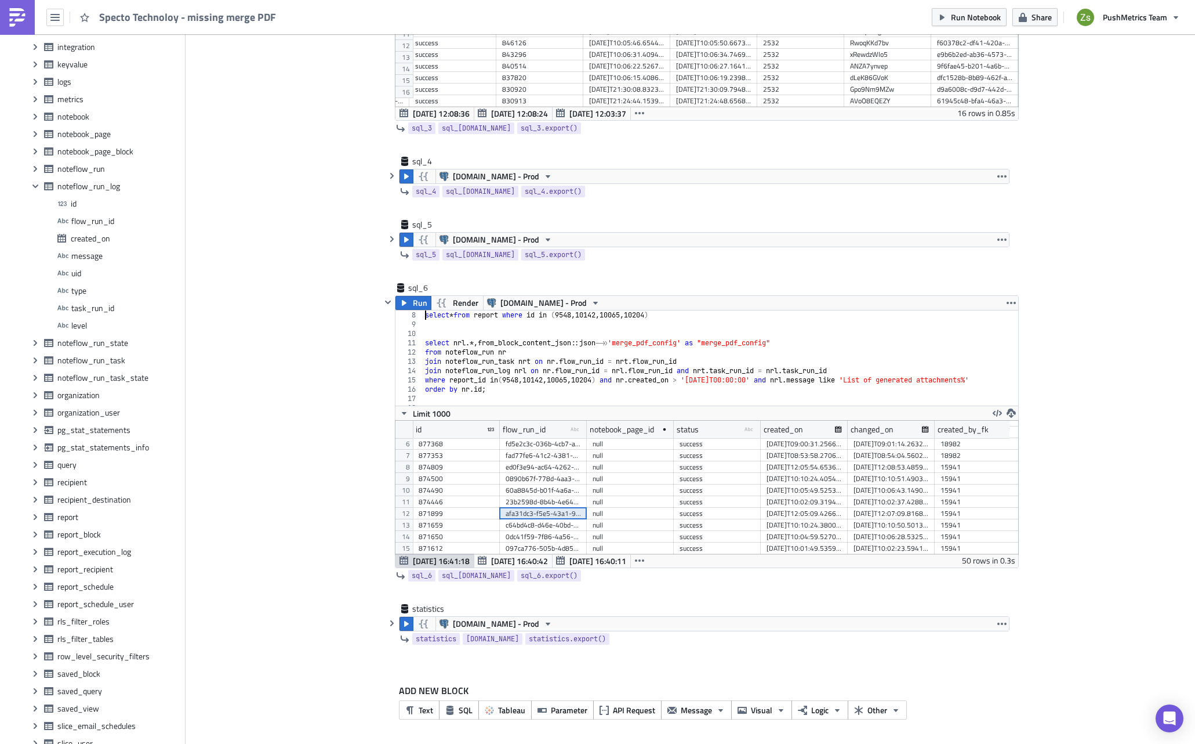
type textarea "select * from noteflow_run where report_id in (9548, 10142, 10065, 10204) order…"
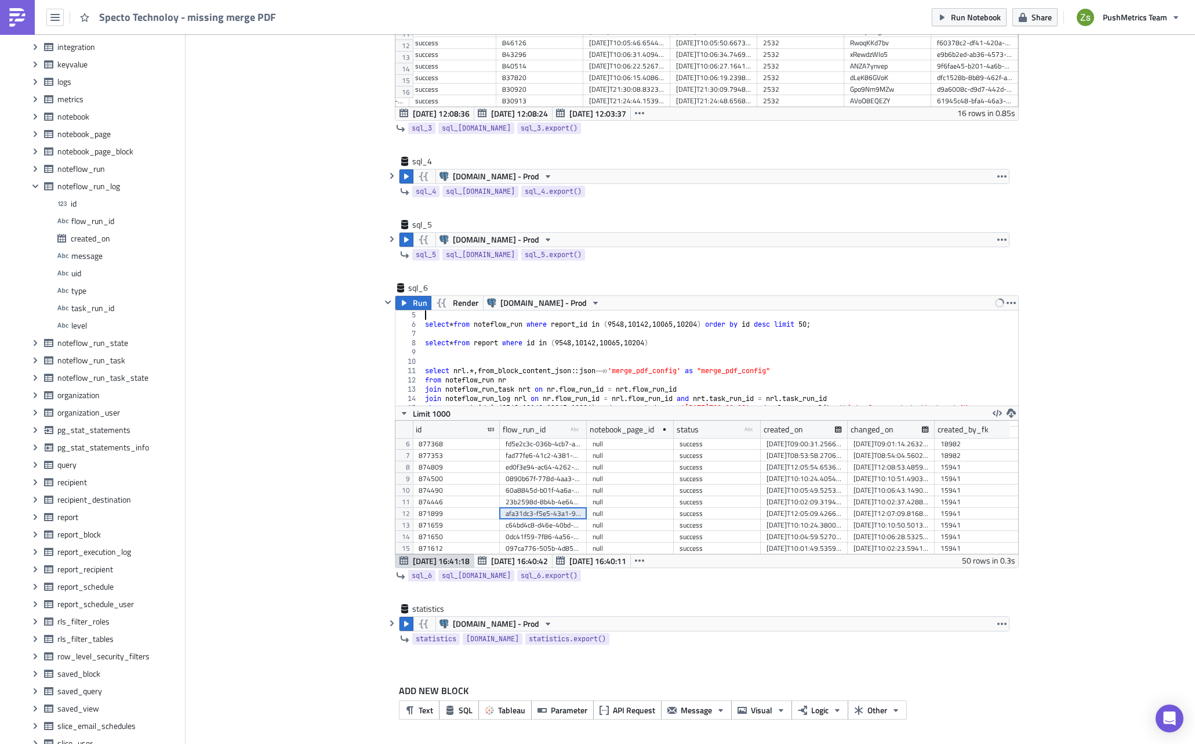
type textarea "-- report_id: 10142 email_1: 521048"
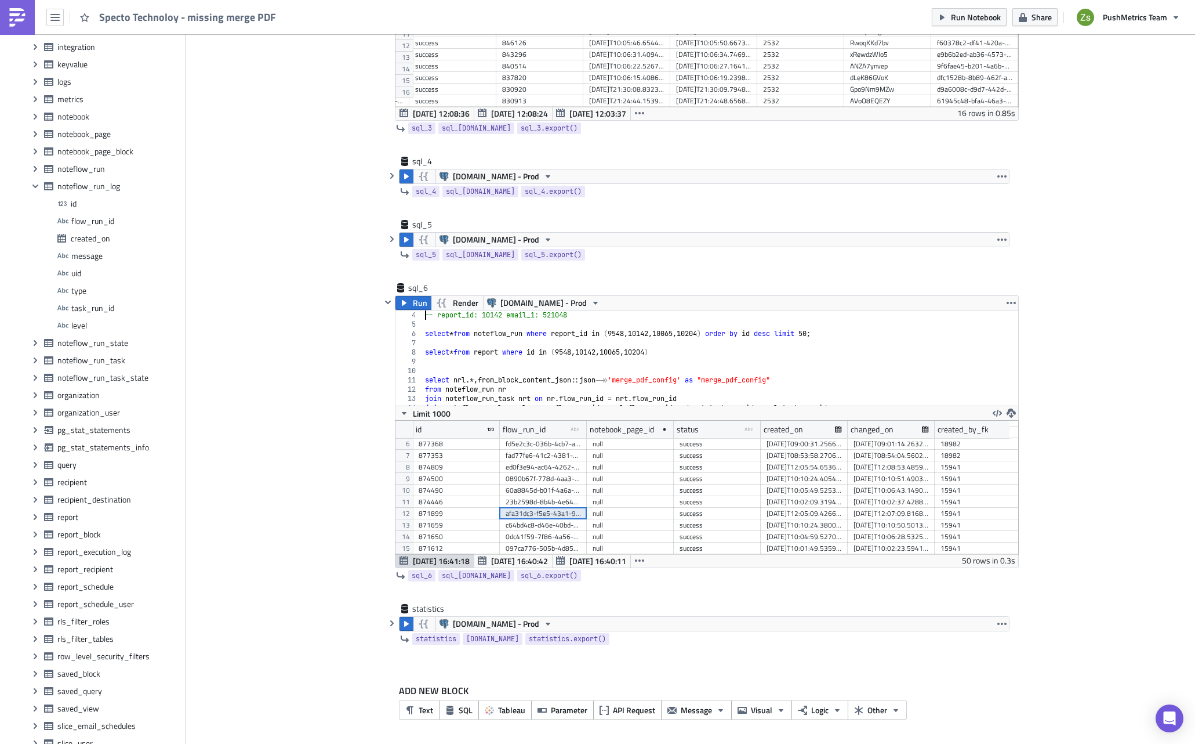
type textarea "select * from noteflow_run where report_id in (9548, 10142, 10065, 10204) order…"
type textarea "select * from report where id in (9548, 10142, 10065, 10204)"
paste textarea "select * from noteflow_run_log where flow_run_id = 'afa31dc3-f5e5-43a1-9d62-06c…"
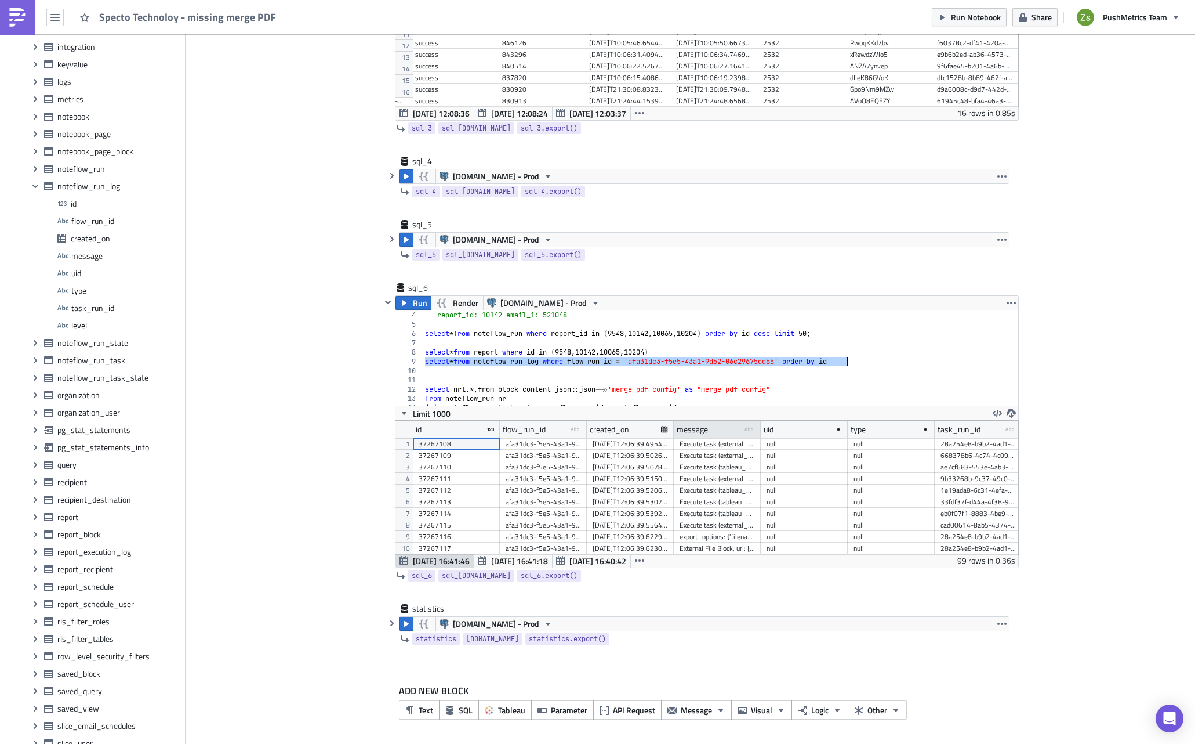
click at [716, 433] on div "message type-text Created with Sketch." at bounding box center [717, 429] width 87 height 17
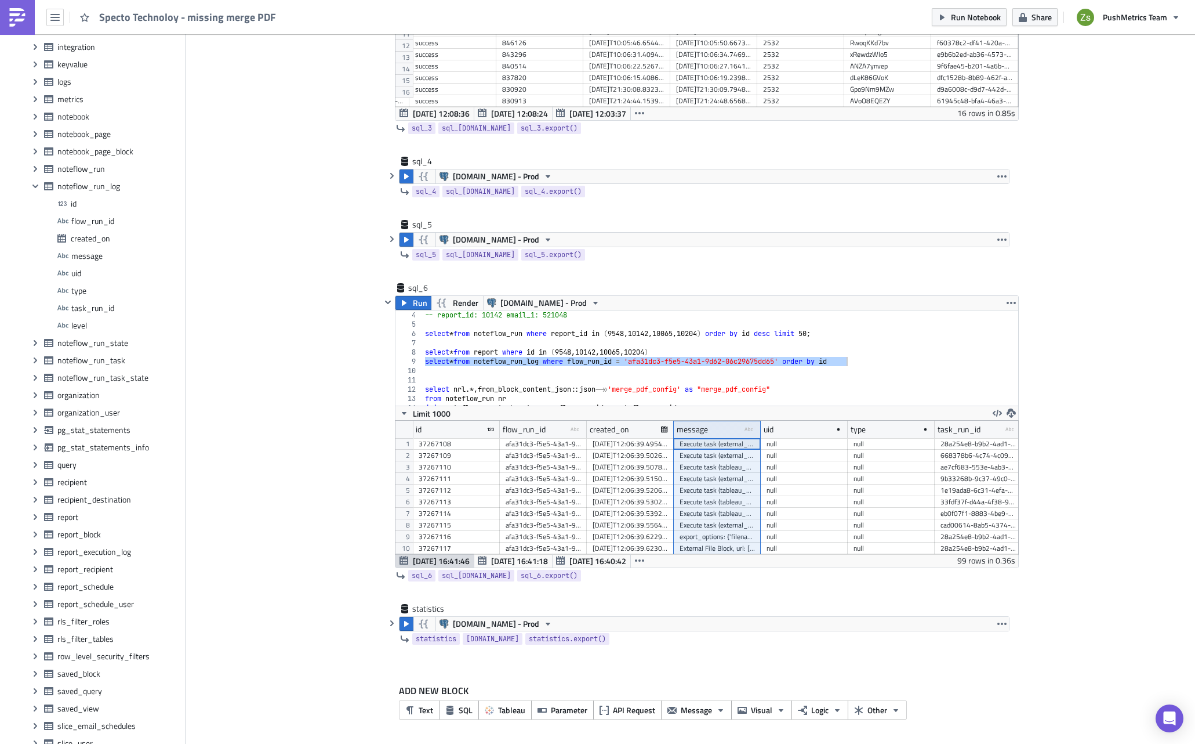
click at [723, 499] on div "Execute task (tableau_3), type: 'tableau', executable: True; => rendered: ..." at bounding box center [717, 502] width 75 height 12
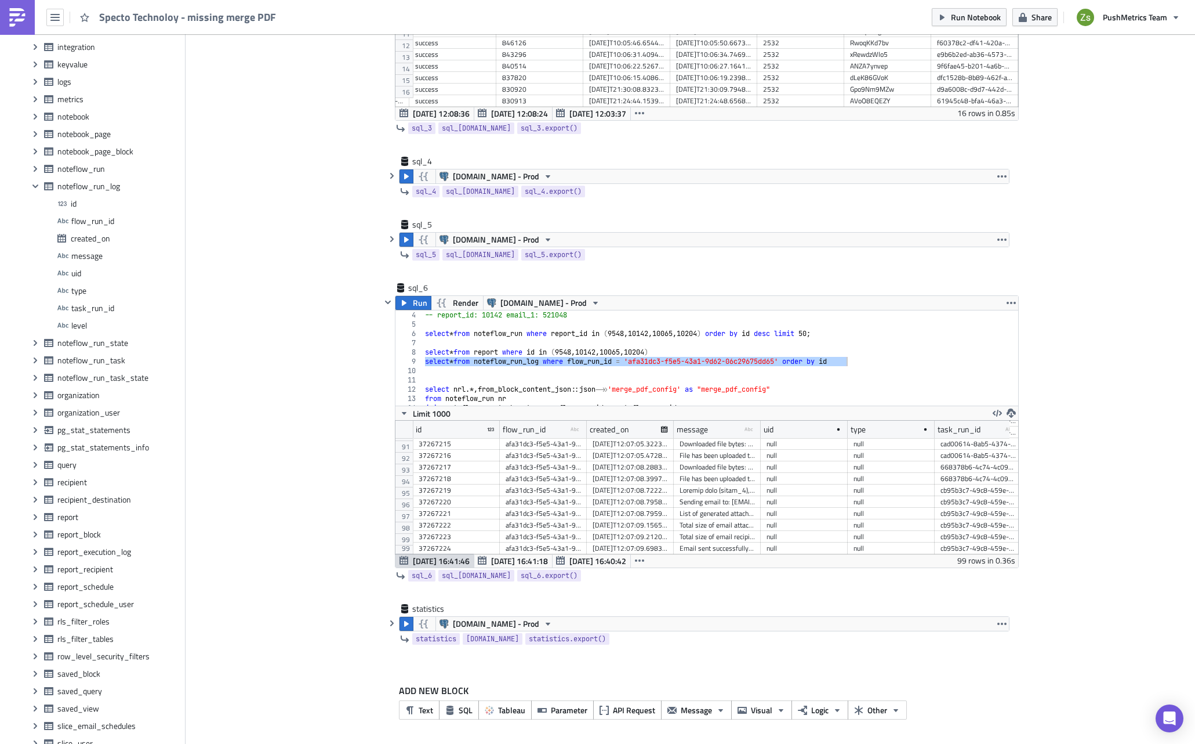
click at [655, 531] on div "[DATE]T12:07:09.212004" at bounding box center [630, 537] width 75 height 12
drag, startPoint x: 754, startPoint y: 430, endPoint x: 865, endPoint y: 441, distance: 111.9
click at [865, 441] on div "id flow_run_id type-text Created with Sketch. created_on message type-text Crea…" at bounding box center [707, 487] width 623 height 133
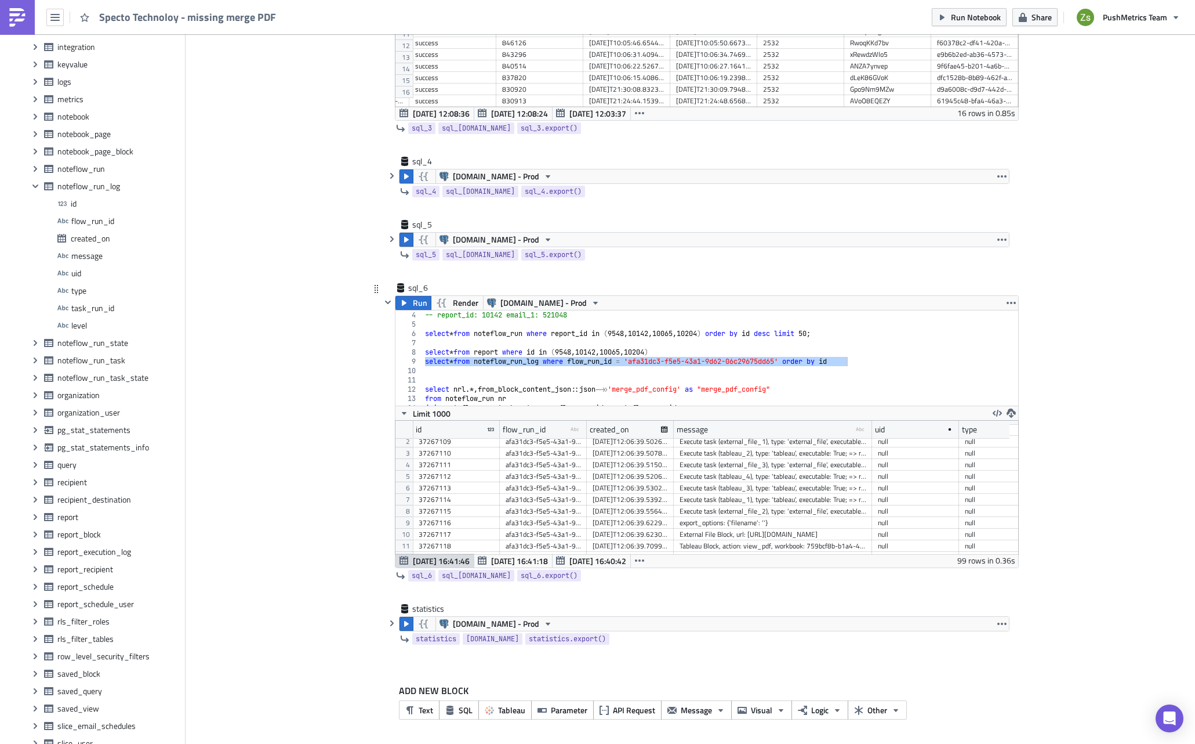
scroll to position [0, 0]
drag, startPoint x: 867, startPoint y: 428, endPoint x: 929, endPoint y: 431, distance: 61.6
click at [929, 431] on div at bounding box center [930, 430] width 2 height 18
click at [658, 364] on div "-- report_id: 10142 email_1: 521048 select * from noteflow_run where report_id …" at bounding box center [716, 357] width 587 height 95
click at [530, 360] on div "-- report_id: 10142 email_1: 521048 select * from noteflow_run where report_id …" at bounding box center [716, 357] width 587 height 95
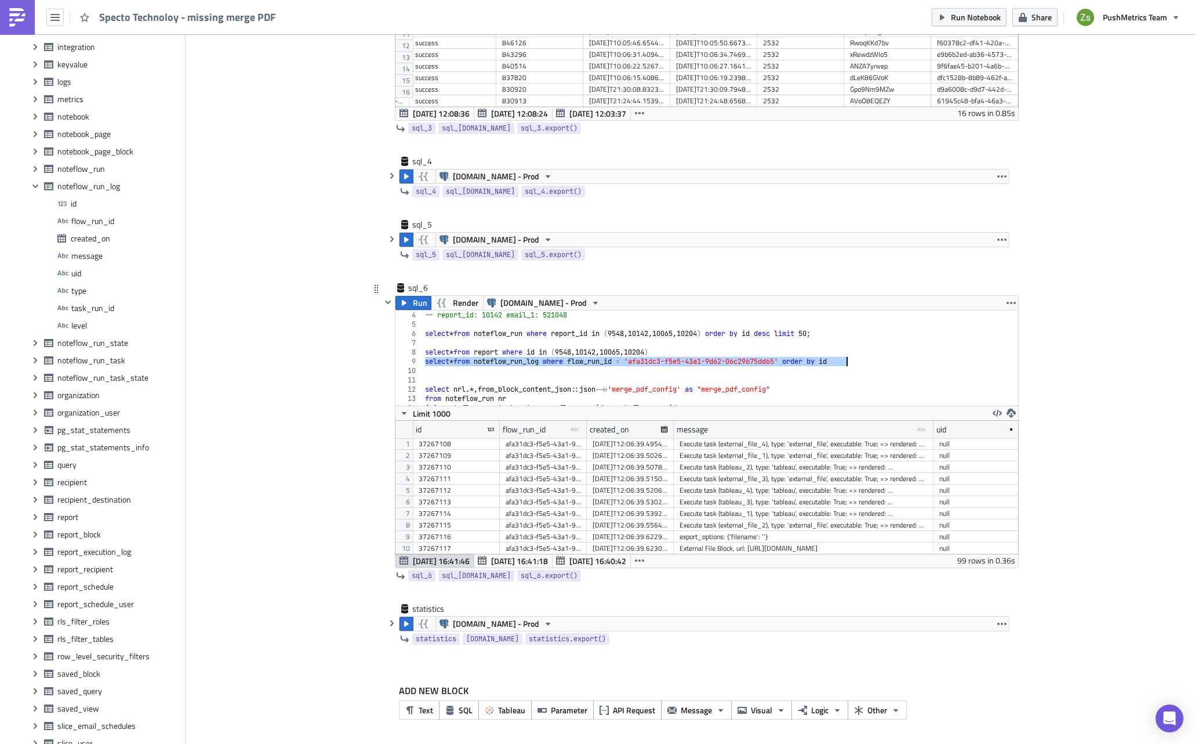
type textarea "select * from report where id in (9548, 10142, 10065, 10204)"
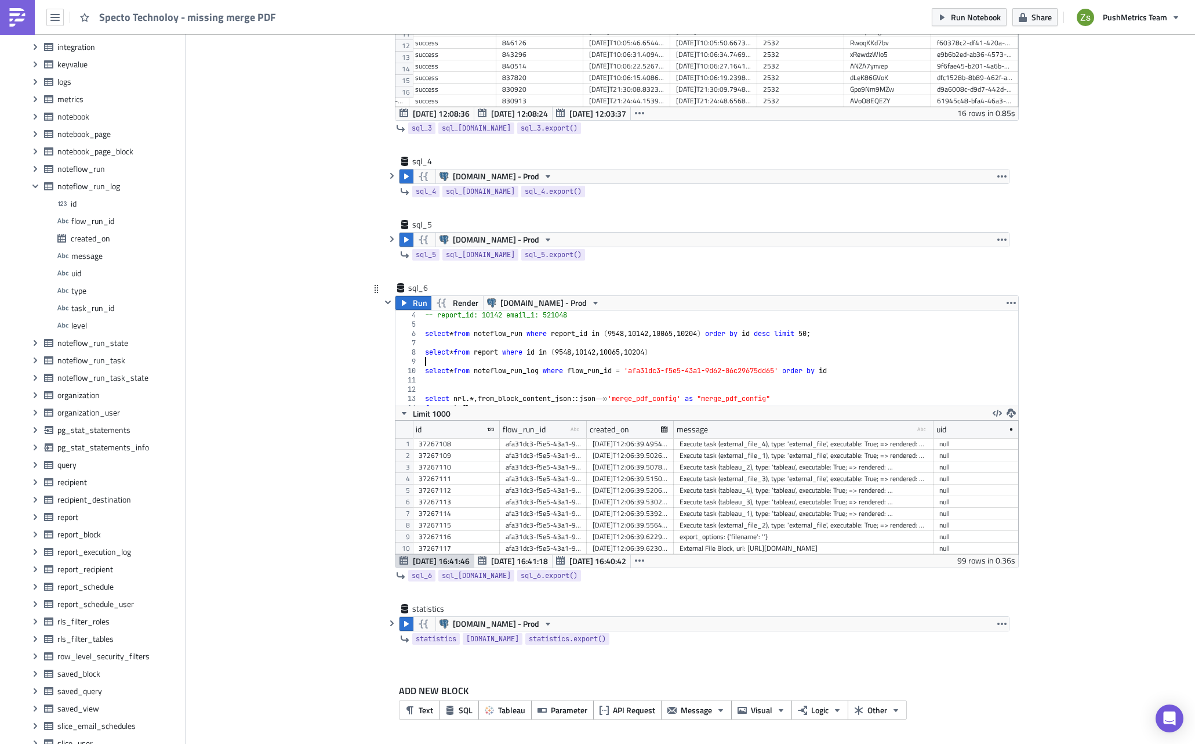
paste textarea "select * from noteflow_run_log where flow_run_id = 'afa31dc3-f5e5-43a1-9d62-06c…"
drag, startPoint x: 545, startPoint y: 361, endPoint x: 534, endPoint y: 363, distance: 11.7
click at [534, 363] on div "-- report_id: 10142 email_1: 521048 select * from noteflow_run where report_id …" at bounding box center [719, 362] width 593 height 105
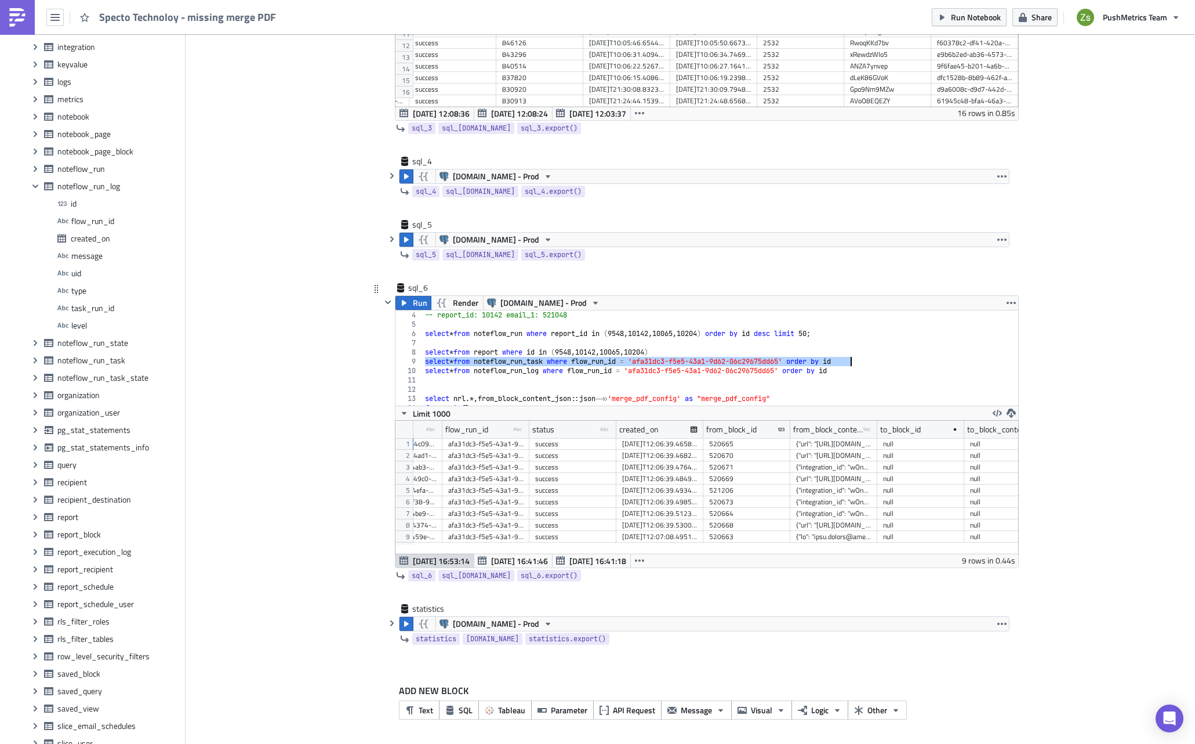
scroll to position [0, 347]
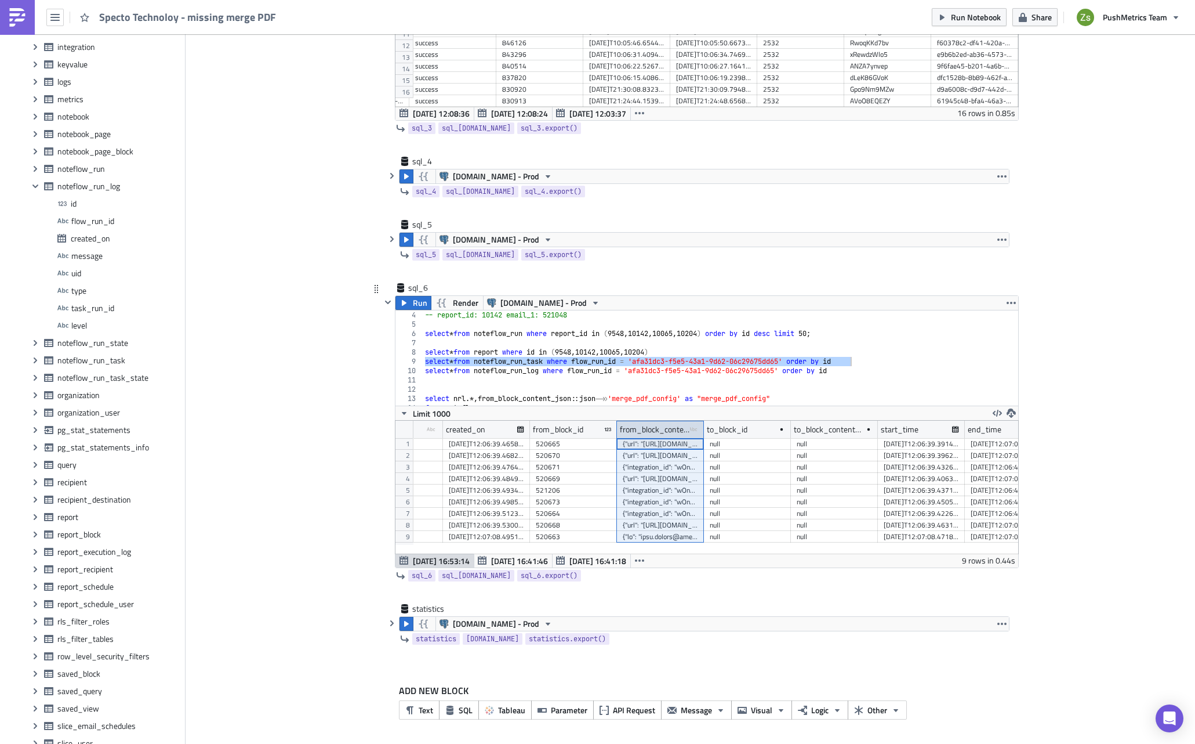
click at [654, 434] on div "from_block_content_json" at bounding box center [655, 429] width 70 height 17
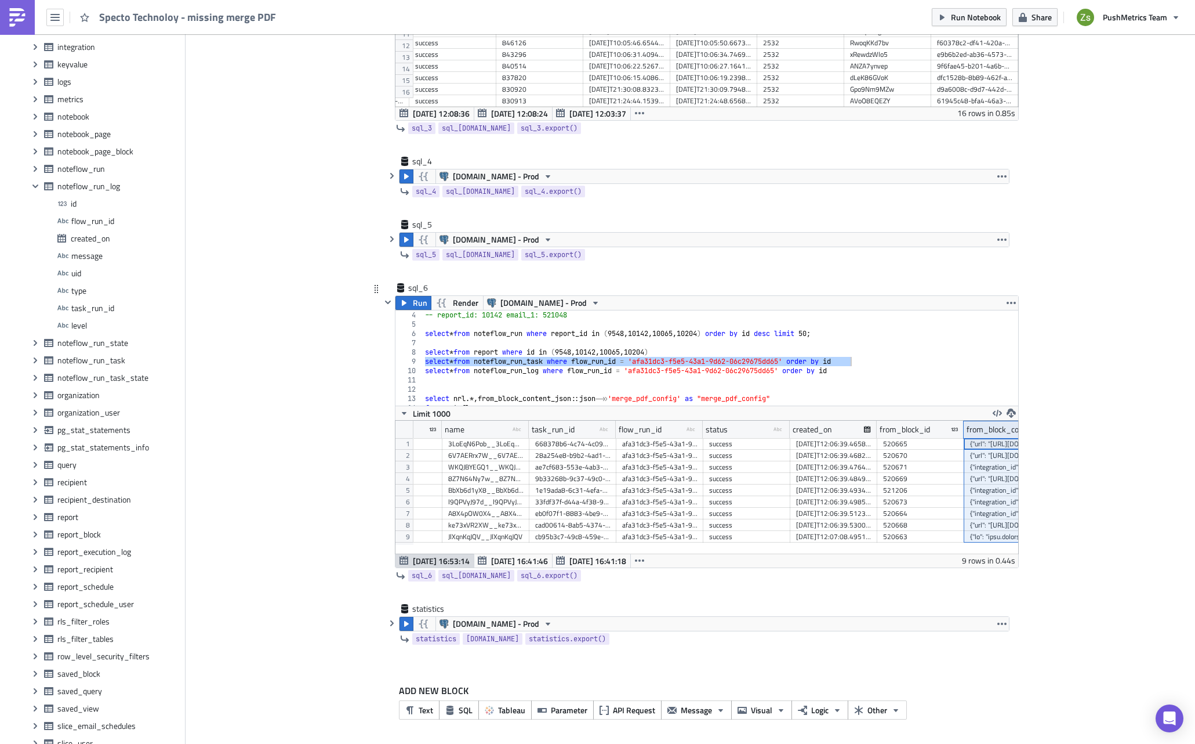
scroll to position [0, 0]
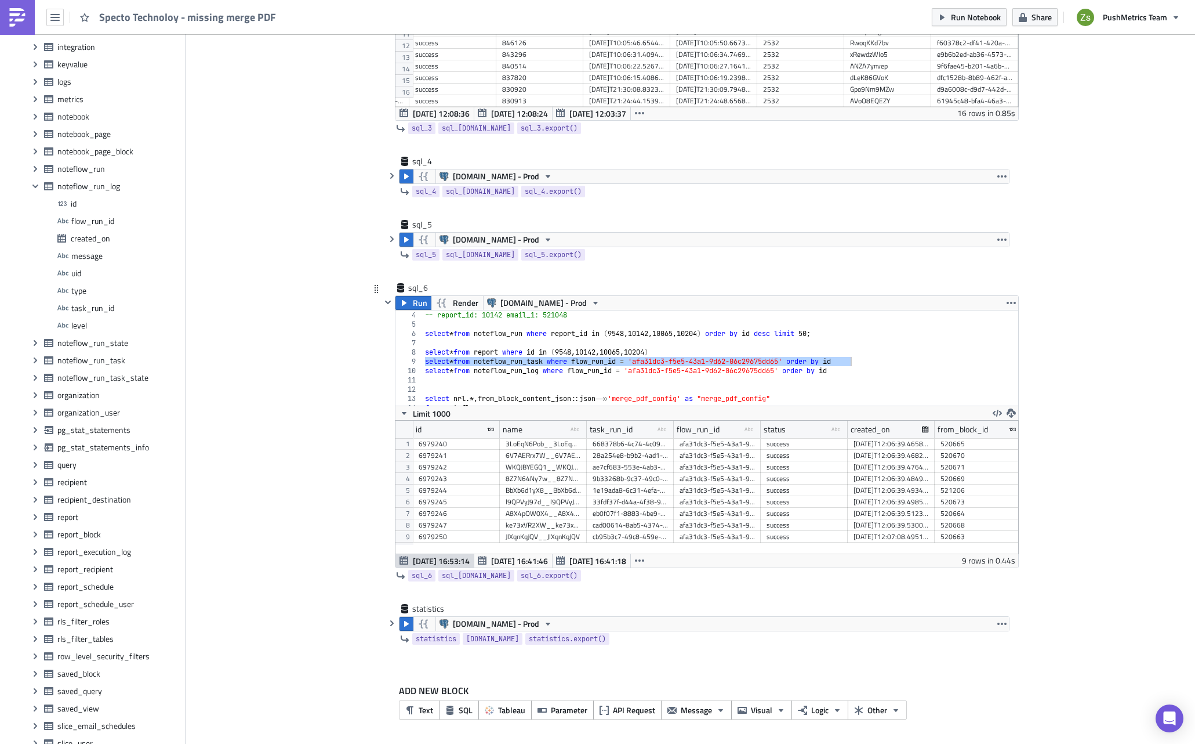
click at [561, 472] on div "WKQJBYEGQ1__WKQJBYEGQ1" at bounding box center [543, 467] width 75 height 12
click at [645, 363] on div "-- report_id: 10142 email_1: 521048 select * from noteflow_run where report_id …" at bounding box center [716, 357] width 587 height 95
drag, startPoint x: 642, startPoint y: 363, endPoint x: 781, endPoint y: 360, distance: 139.2
click at [781, 360] on div "-- report_id: 10142 email_1: 521048 select * from noteflow_run where report_id …" at bounding box center [719, 362] width 593 height 105
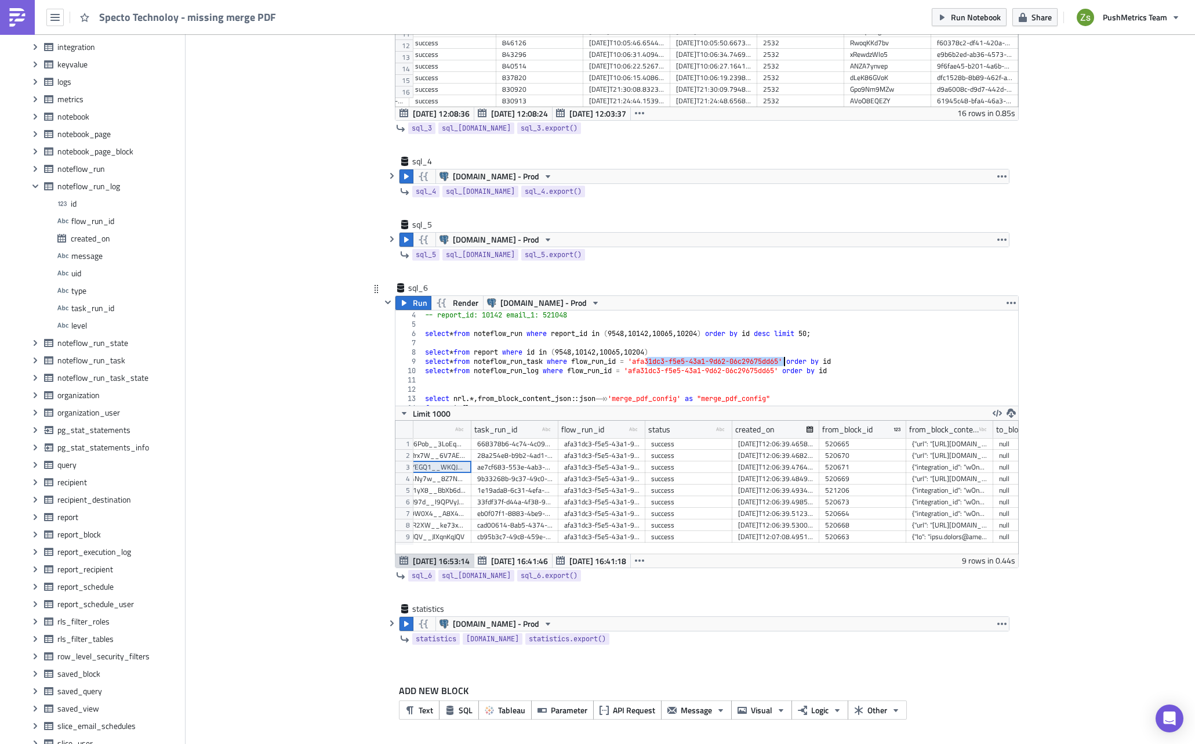
scroll to position [0, 115]
click at [500, 465] on div "ae7cf683-553e-4ab3-90e5-4d6e14ca814f" at bounding box center [514, 467] width 75 height 12
type textarea "select * from noteflow_run_log where flow_run_id = 'afa31dc3-f5e5-43a1-9d62-06c…"
click at [897, 369] on div "-- report_id: 10142 email_1: 521048 select * from noteflow_run where report_id …" at bounding box center [719, 362] width 593 height 105
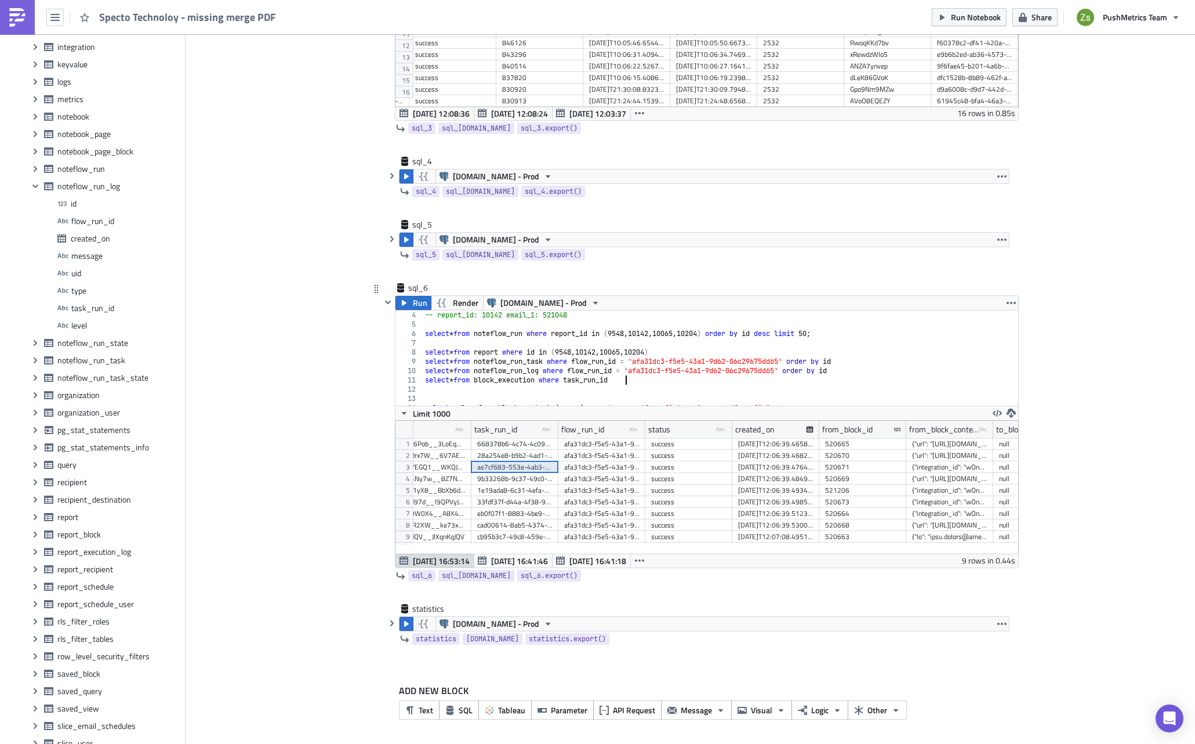
scroll to position [0, 17]
paste textarea "ae7cf683-553e-4ab3-90e5-4d6e14ca814f'"
click at [501, 432] on div "task_run_id" at bounding box center [495, 429] width 43 height 17
click at [821, 372] on div "-- report_id: 10142 email_1: 521048 select * from noteflow_run where report_id …" at bounding box center [719, 362] width 593 height 105
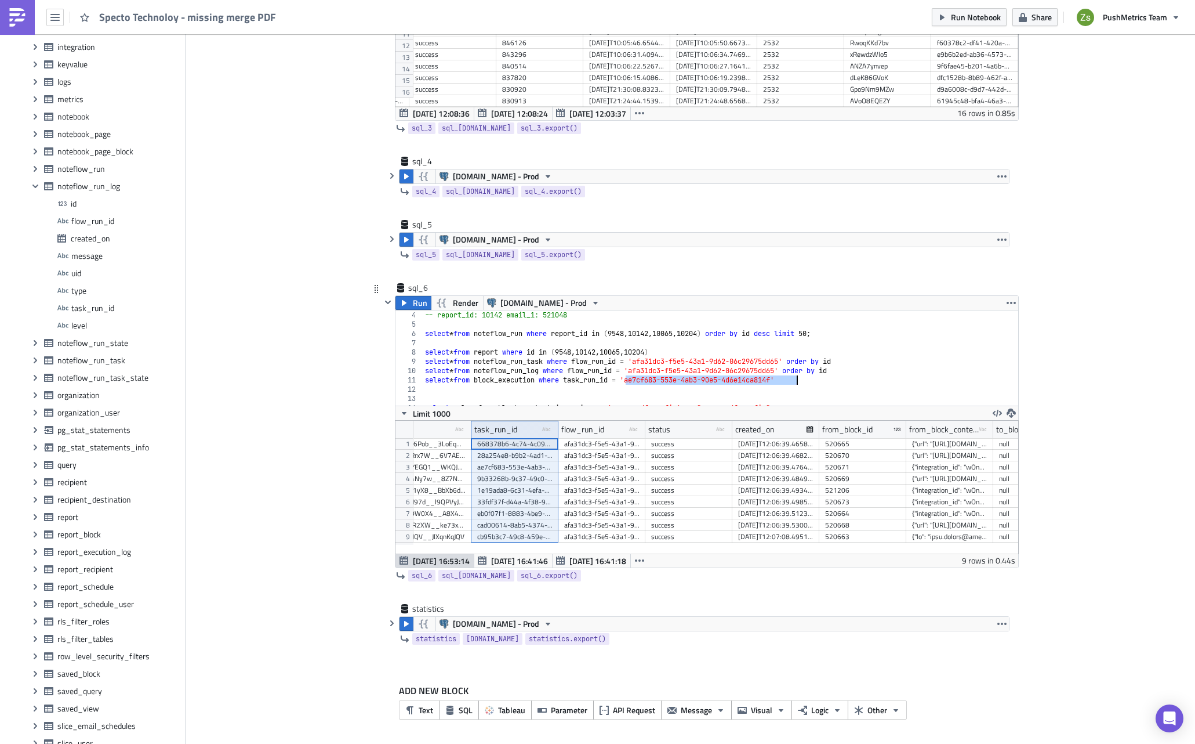
drag, startPoint x: 620, startPoint y: 380, endPoint x: 940, endPoint y: 382, distance: 320.2
click at [940, 382] on div "-- report_id: 10142 email_1: 521048 select * from noteflow_run where report_id …" at bounding box center [719, 362] width 593 height 105
type textarea ")"
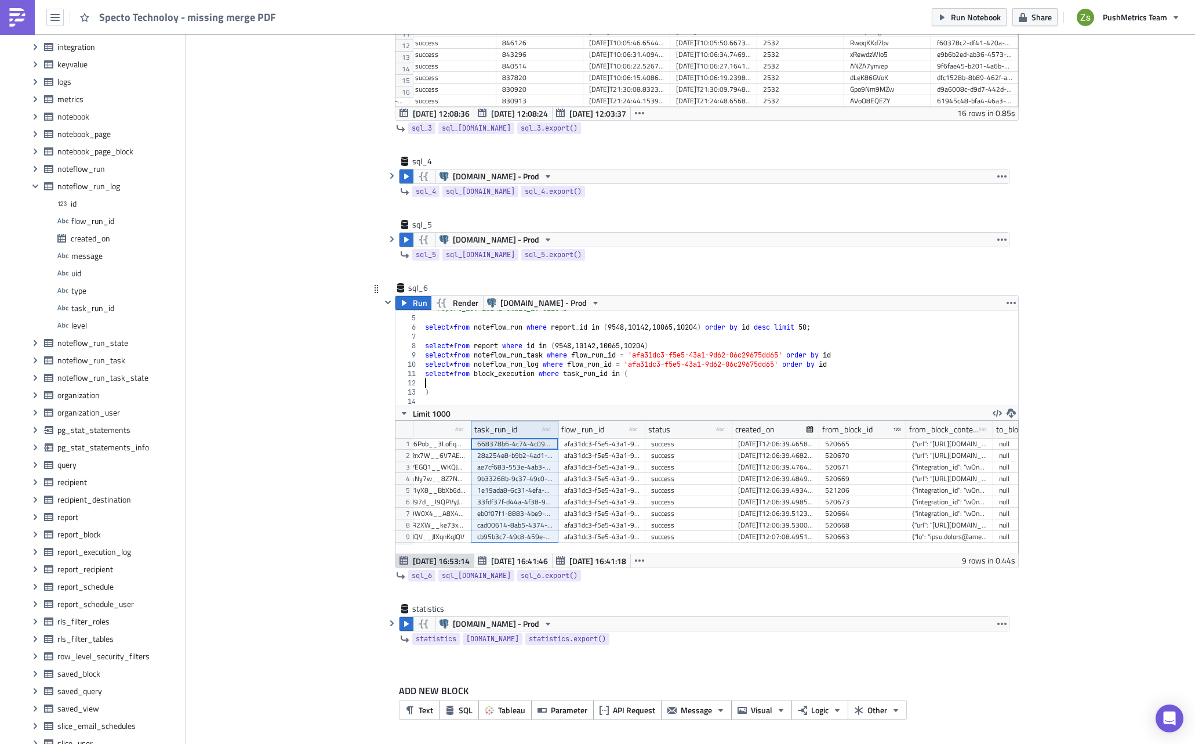
paste textarea "cb95b3c7-49c8-459e-bddb-fb3b0d4ab400"
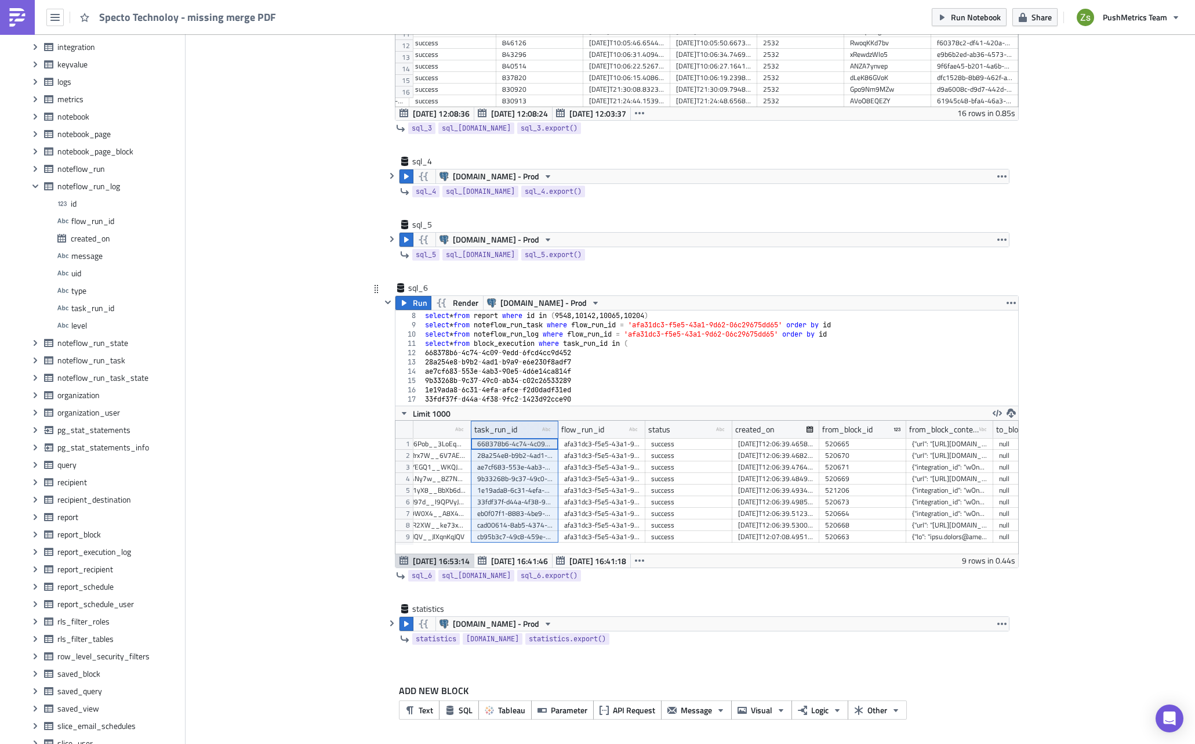
scroll to position [64, 0]
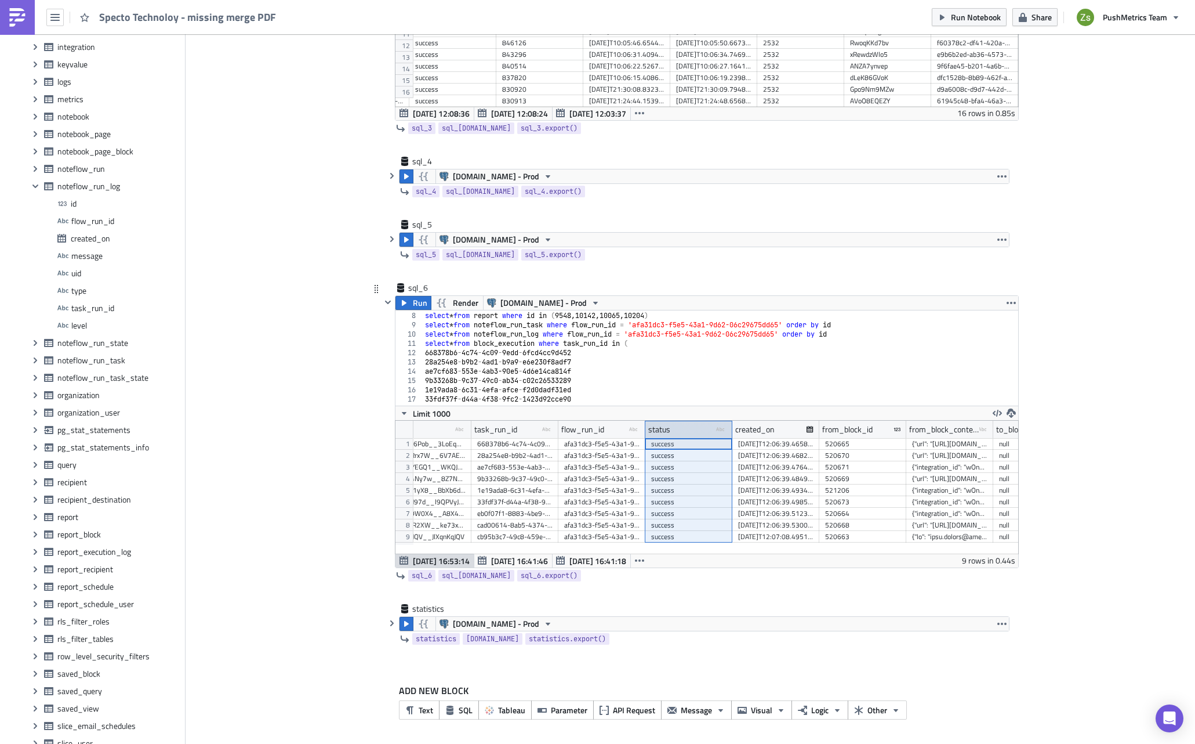
drag, startPoint x: 684, startPoint y: 423, endPoint x: 686, endPoint y: 429, distance: 6.6
click at [686, 429] on div "status type-text Created with Sketch." at bounding box center [689, 429] width 87 height 17
click at [588, 360] on div "select * from report where id in ( 9548 , 10142 , 10065 , 10204 ) select * from…" at bounding box center [719, 354] width 593 height 105
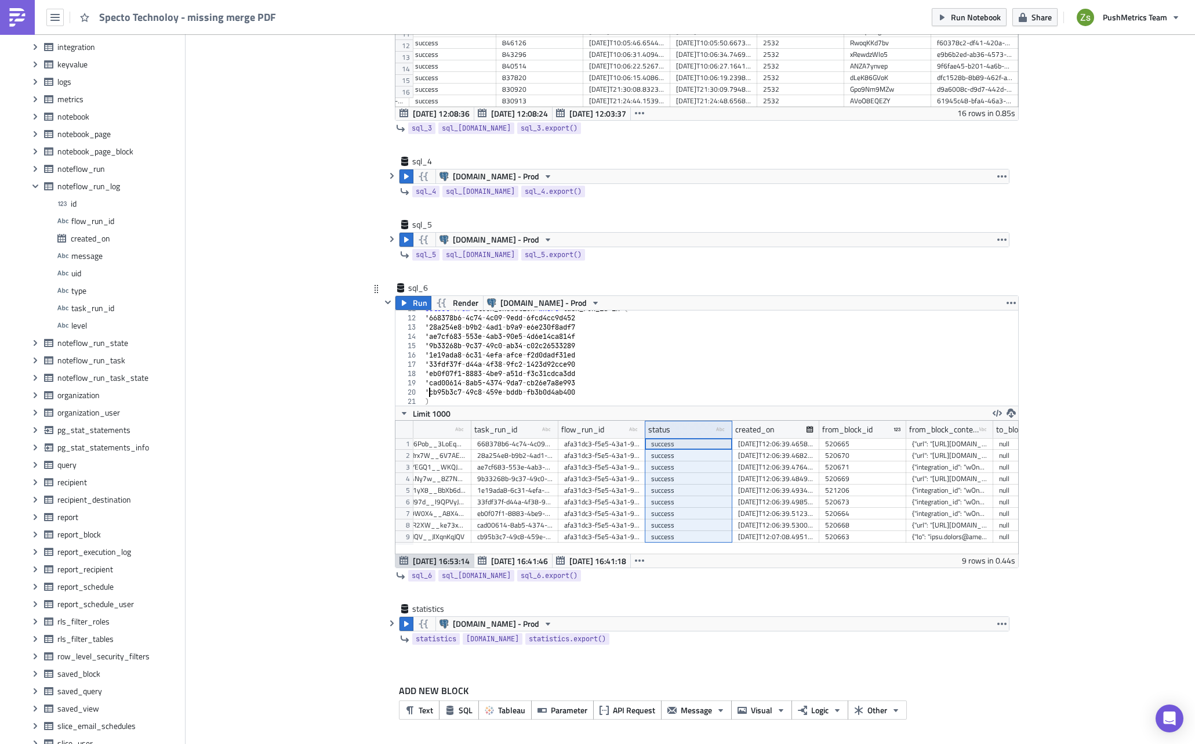
type textarea ")"
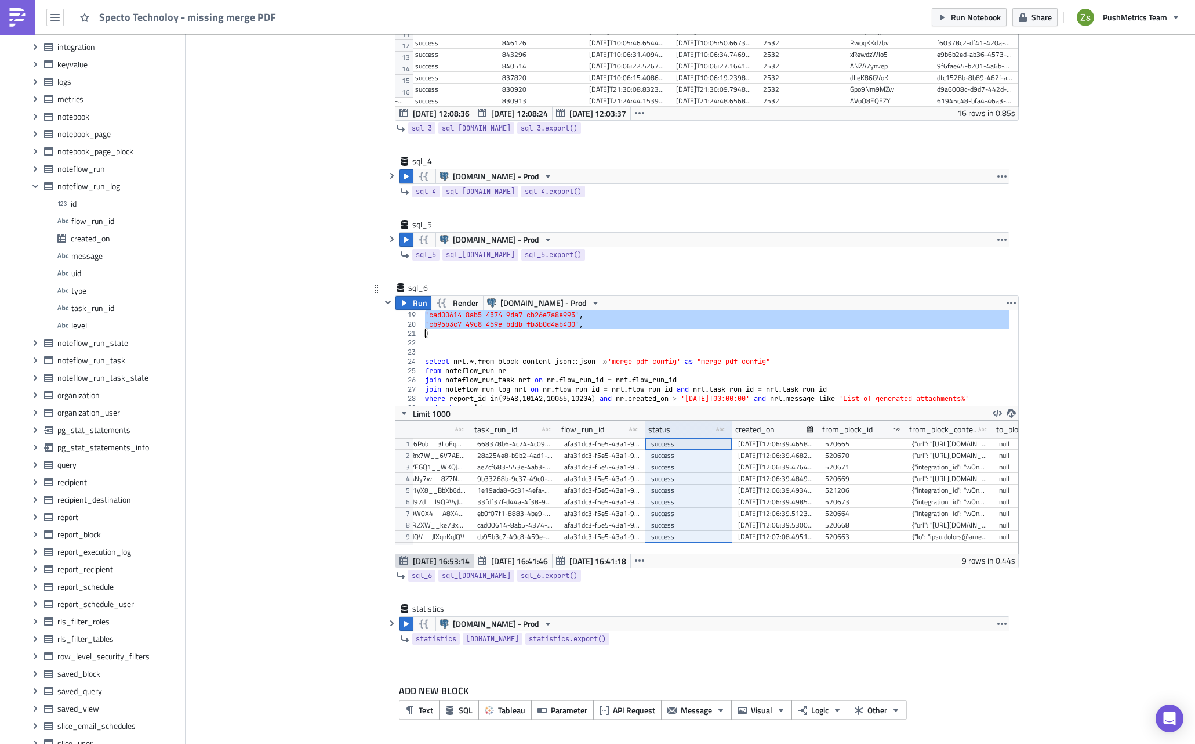
scroll to position [0, 0]
click at [396, 303] on button "Run" at bounding box center [414, 303] width 36 height 14
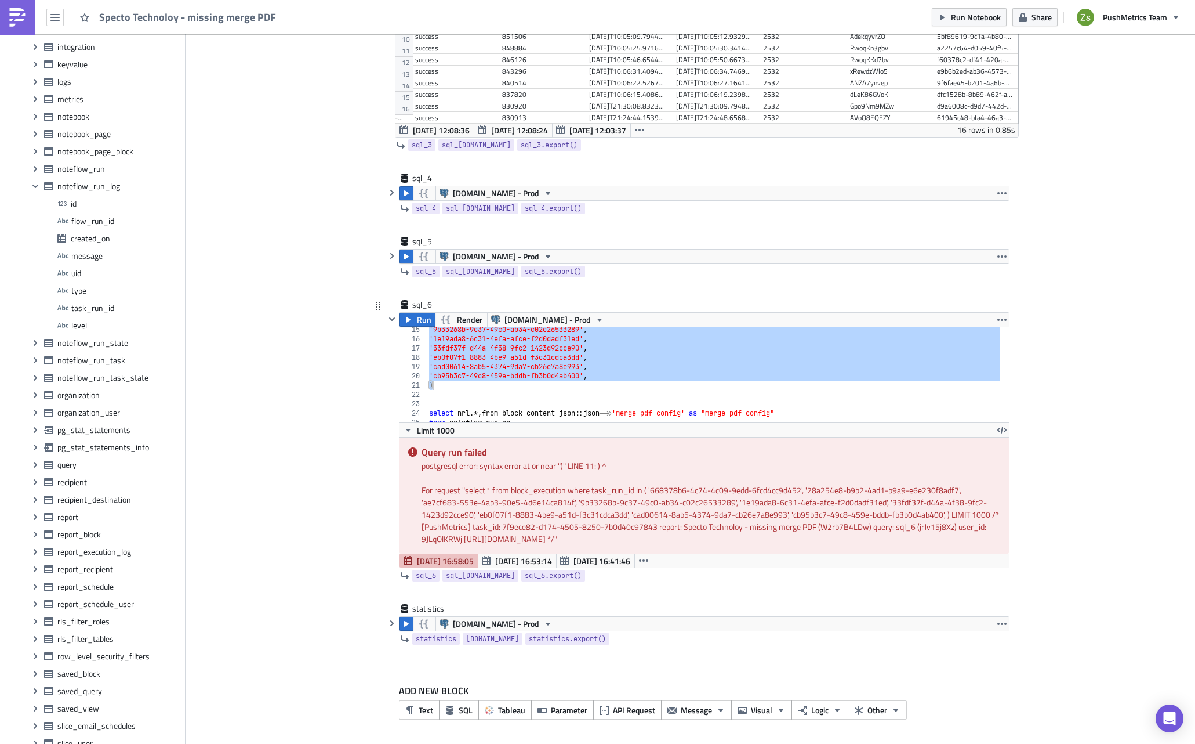
scroll to position [132, 0]
click at [617, 376] on div "'9b33268b-9c37-49c0-ab34-c02c26533289' , '1e19ada8-6c31-4efa-afce-f2d0dadf31ed'…" at bounding box center [713, 374] width 573 height 95
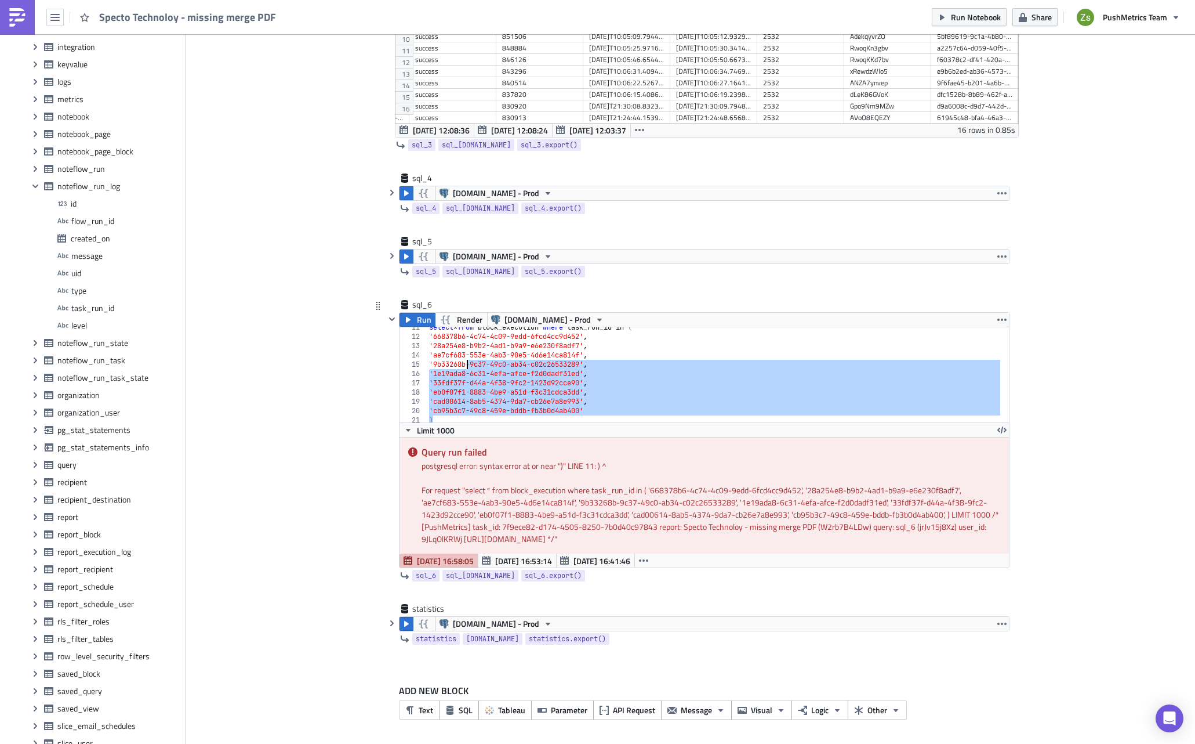
scroll to position [63, 0]
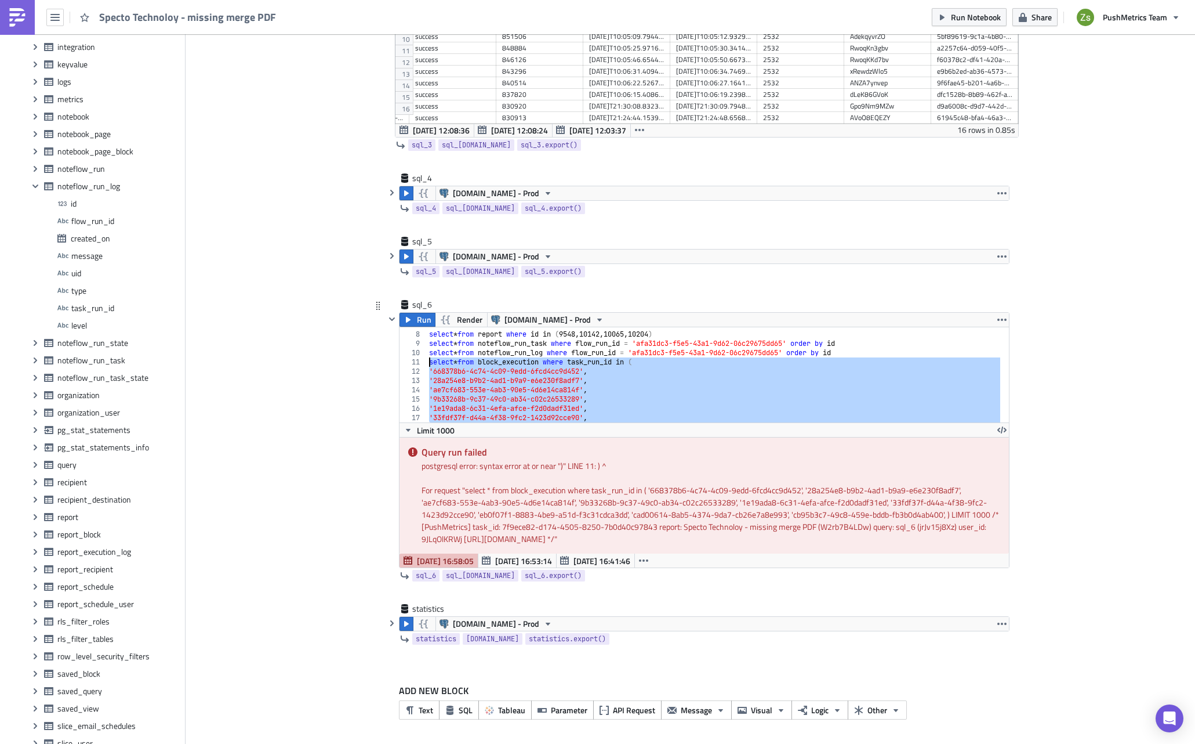
drag, startPoint x: 467, startPoint y: 386, endPoint x: 425, endPoint y: 362, distance: 49.1
click at [427, 362] on div "select * from report where id in ( 9548 , 10142 , 10065 , 10204 ) select * from…" at bounding box center [723, 372] width 593 height 105
click at [422, 321] on span "Run" at bounding box center [424, 320] width 15 height 14
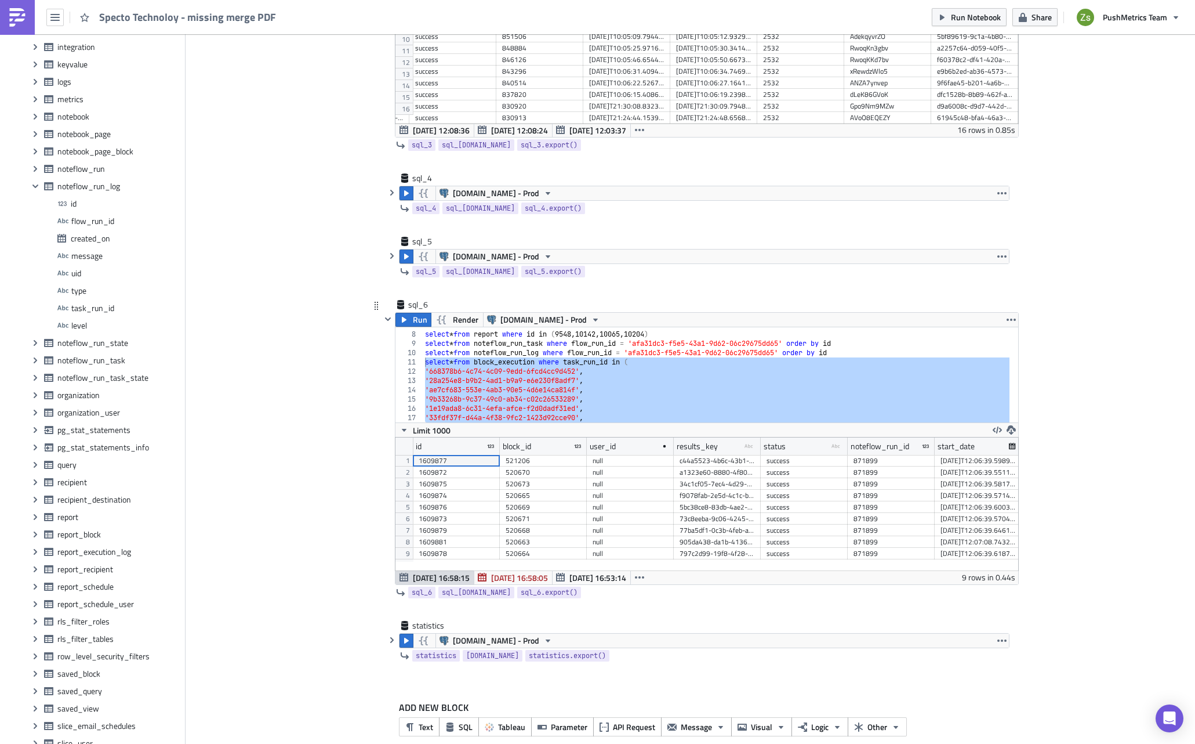
scroll to position [133, 623]
drag, startPoint x: 753, startPoint y: 443, endPoint x: 791, endPoint y: 445, distance: 37.2
click at [795, 445] on div at bounding box center [796, 446] width 3 height 18
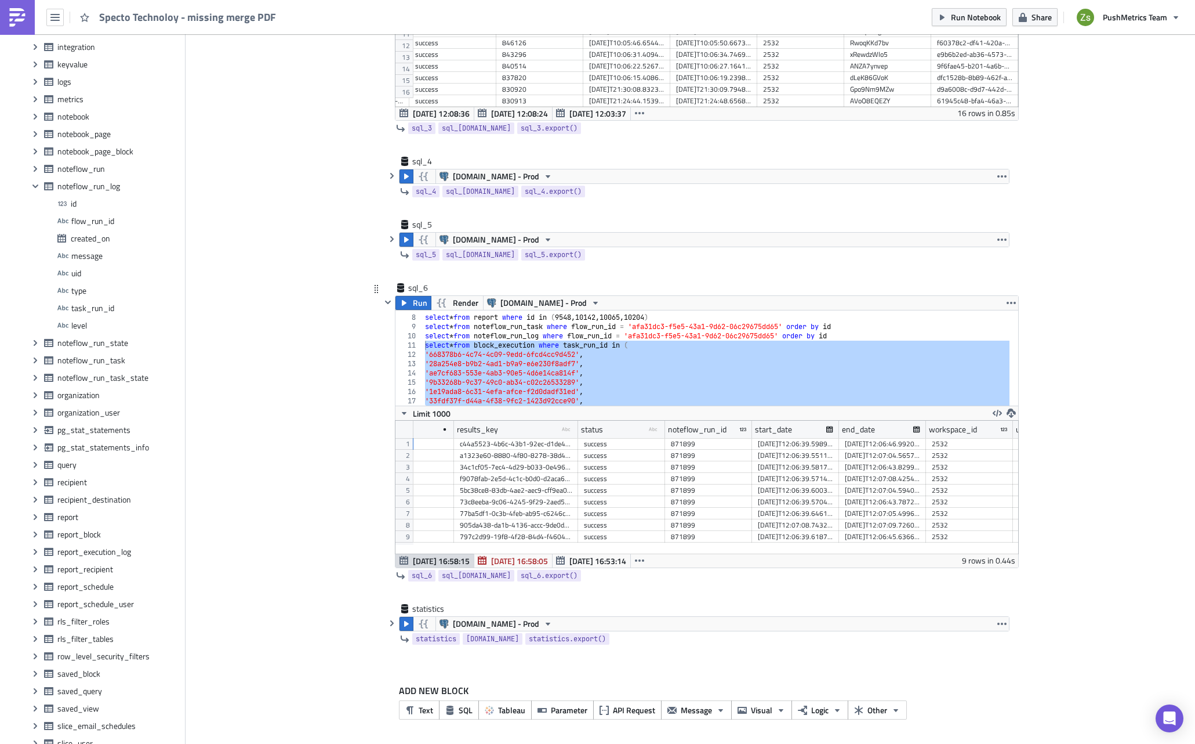
scroll to position [0, 95]
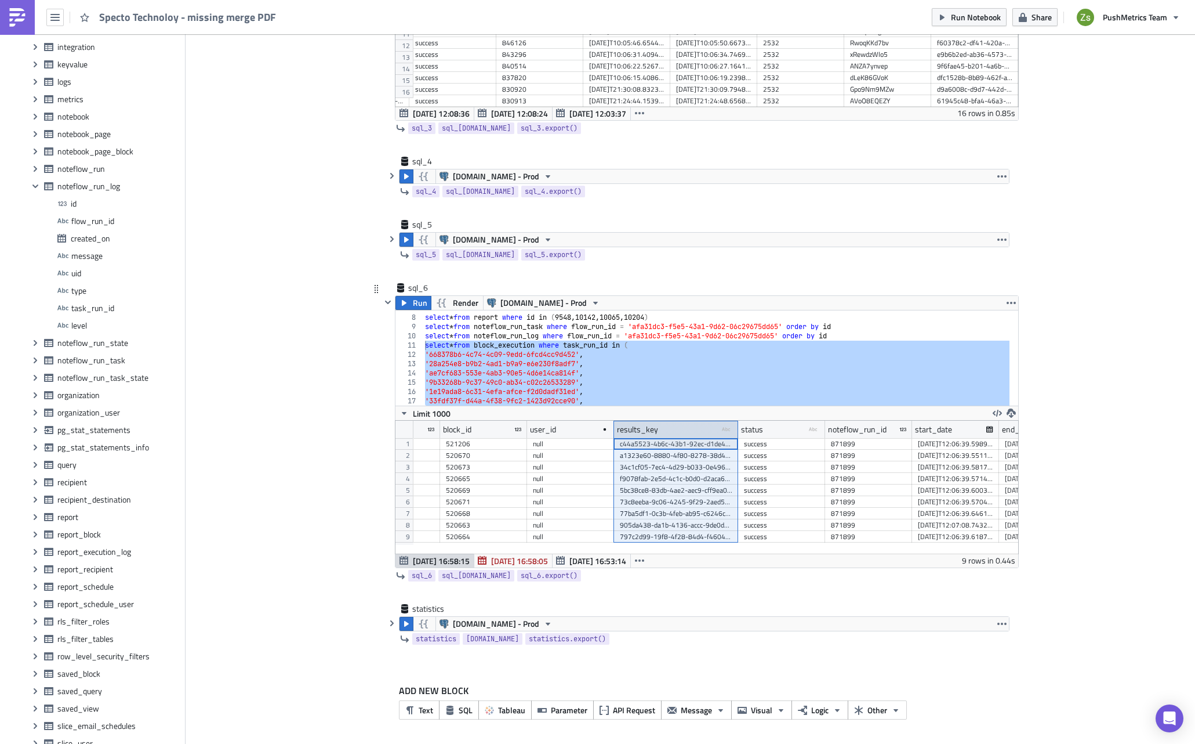
click at [671, 436] on div "results_key type-text Created with Sketch." at bounding box center [676, 429] width 124 height 17
click at [605, 367] on div "select * from report where id in ( 9548 , 10142 , 10065 , 10204 ) select * from…" at bounding box center [716, 357] width 587 height 95
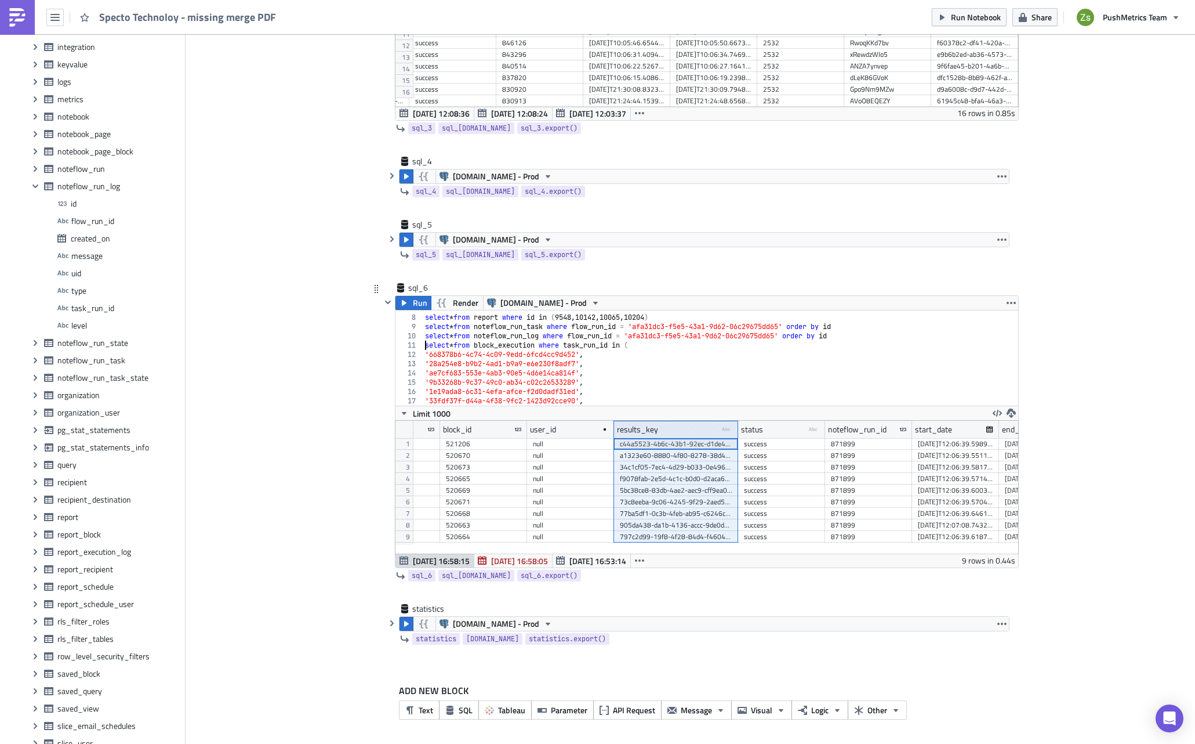
scroll to position [146, 0]
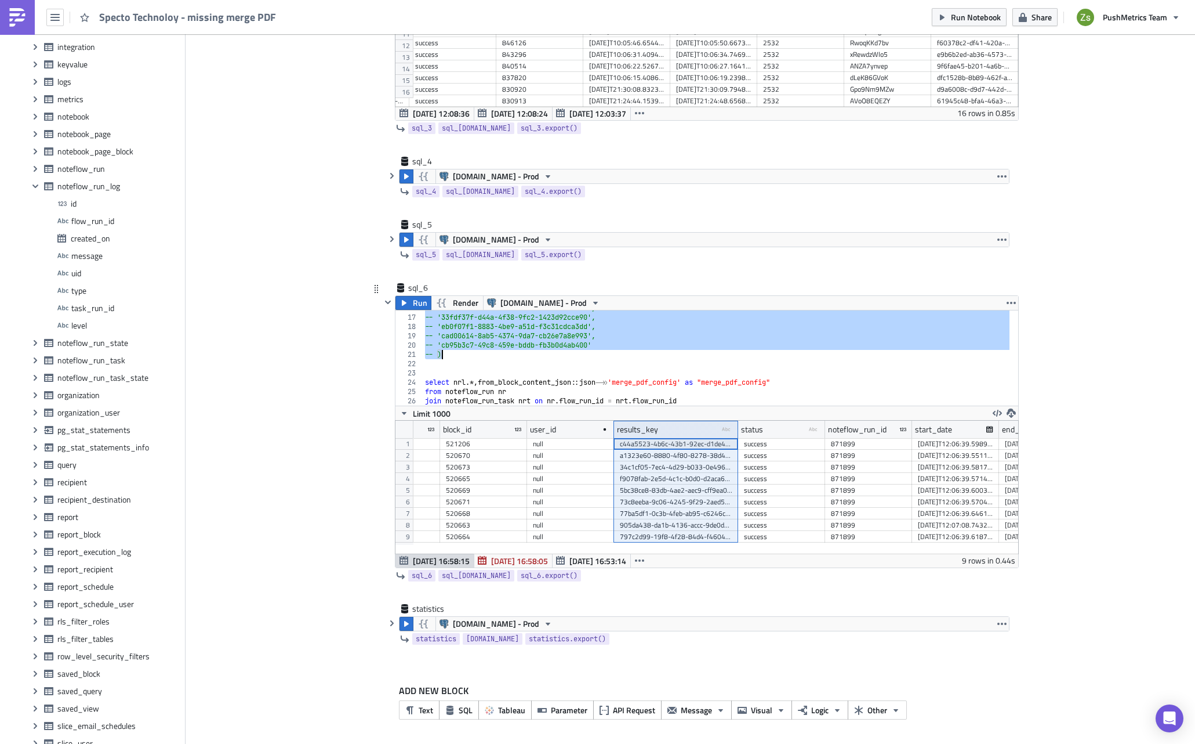
type textarea "-- )"
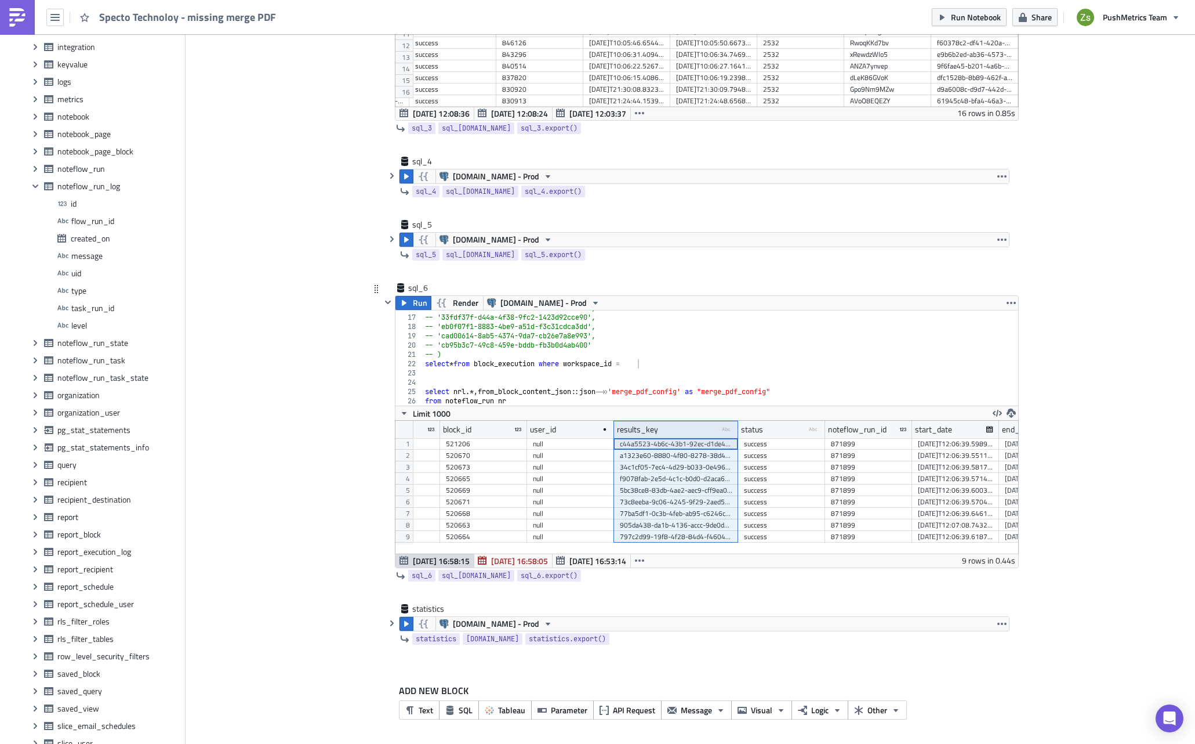
scroll to position [0, 389]
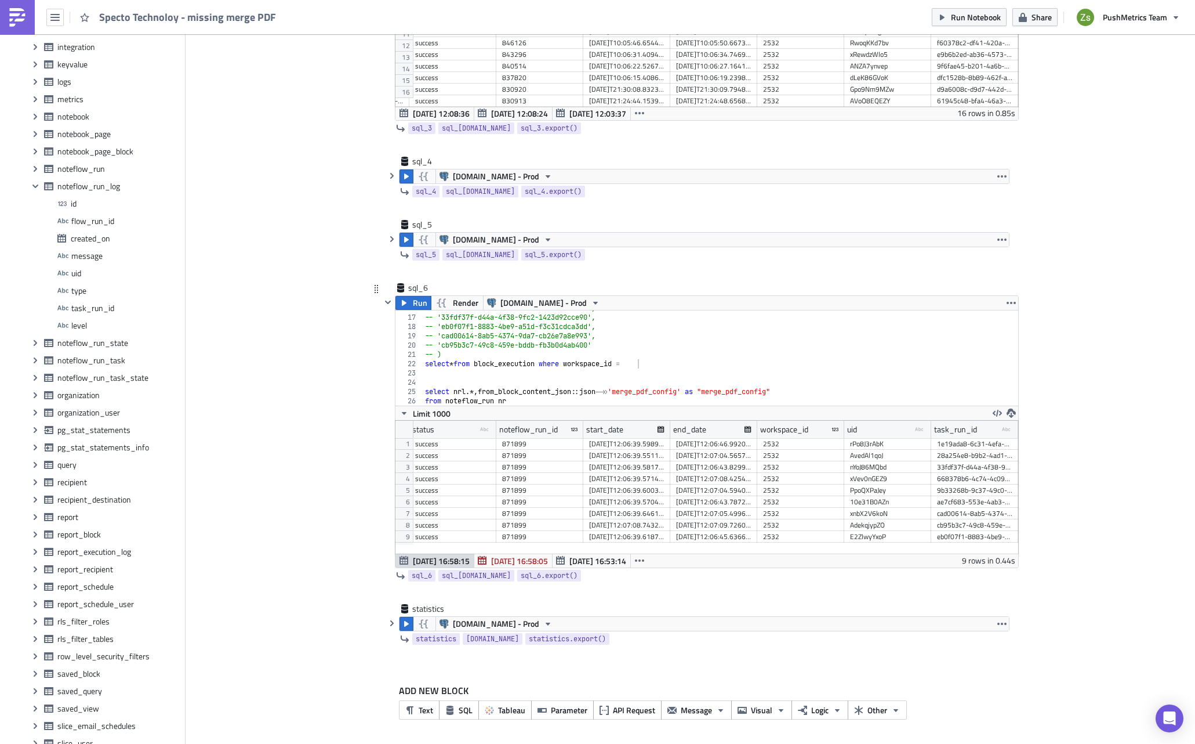
click at [796, 445] on div "2532" at bounding box center [800, 444] width 75 height 12
click at [665, 364] on div "-- '1e19ada8-6c31-4efa-afce-f2d0dadf31ed', -- '33fdf37f-d44a-4f38-9fc2-1423d92c…" at bounding box center [719, 355] width 593 height 105
paste textarea "2532"
click at [611, 447] on div "[DATE]T12:06:39.598972" at bounding box center [626, 444] width 75 height 12
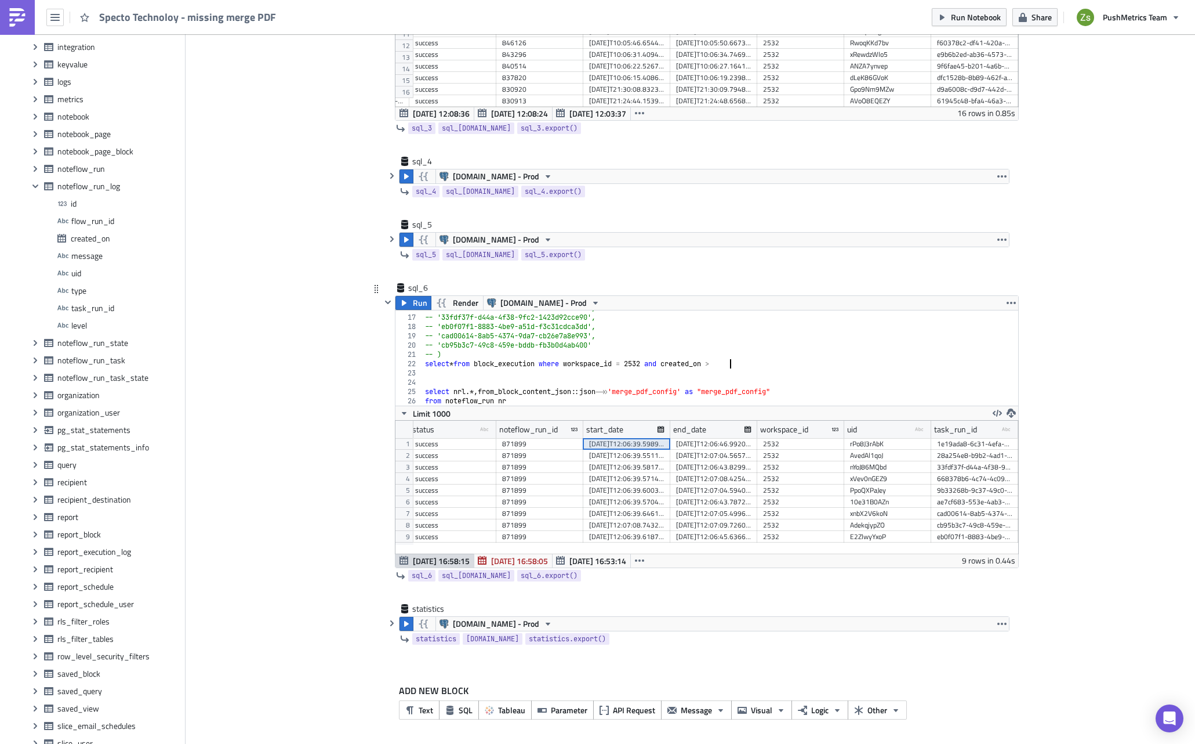
click at [726, 360] on div "-- '1e19ada8-6c31-4efa-afce-f2d0dadf31ed', -- '33fdf37f-d44a-4f38-9fc2-1423d92c…" at bounding box center [719, 355] width 593 height 105
paste textarea "[DATE]T12:06:39.598972"
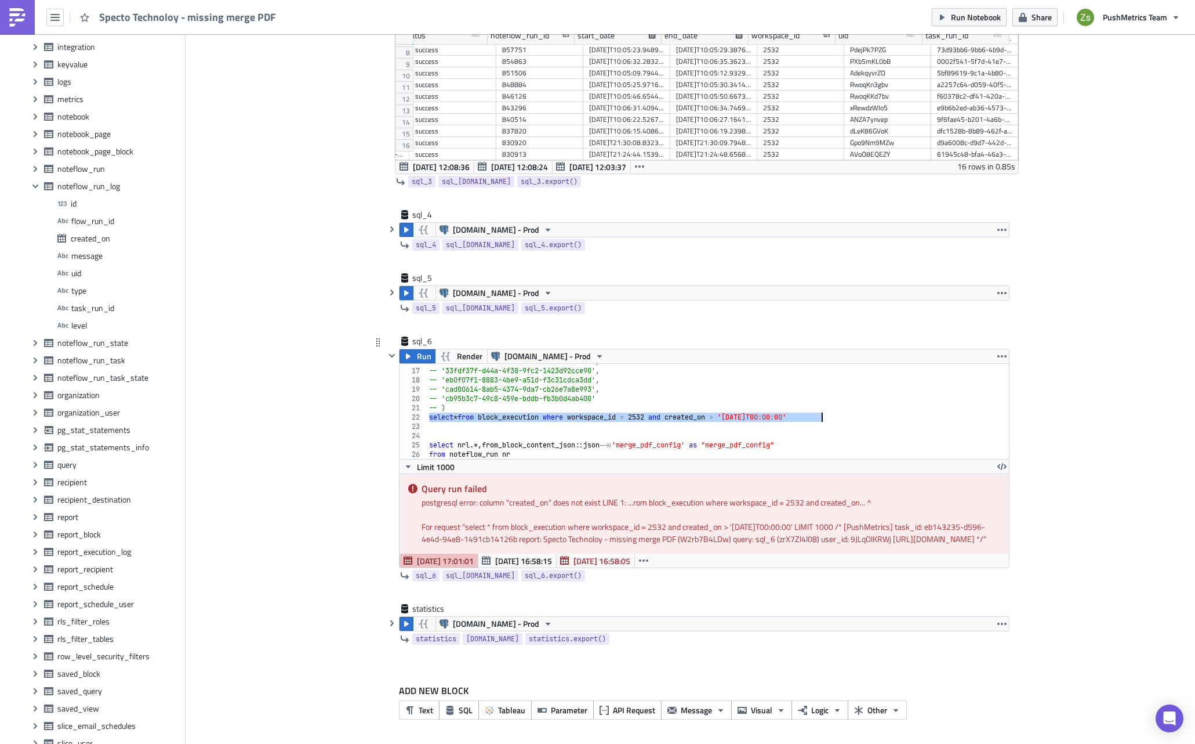
scroll to position [898, 0]
click at [835, 409] on div "-- '1e19ada8-6c31-4efa-afce-f2d0dadf31ed', -- '33fdf37f-d44a-4f38-9fc2-1423d92c…" at bounding box center [713, 411] width 573 height 95
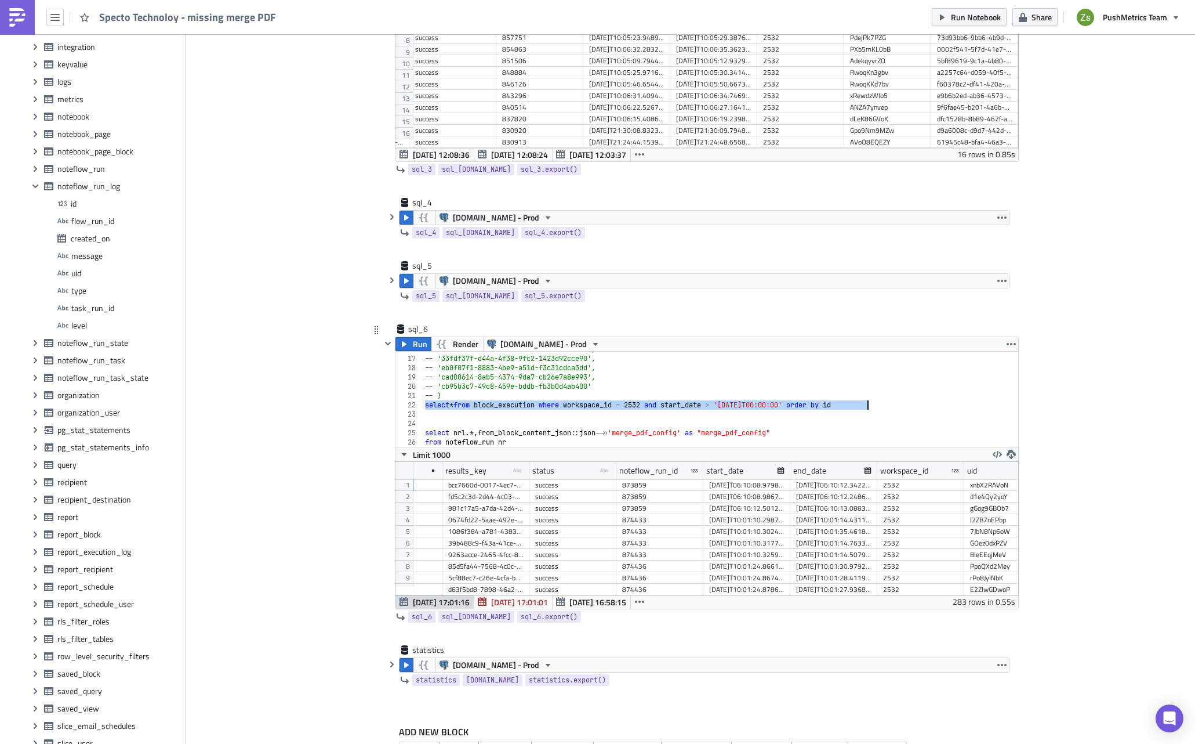
scroll to position [0, 289]
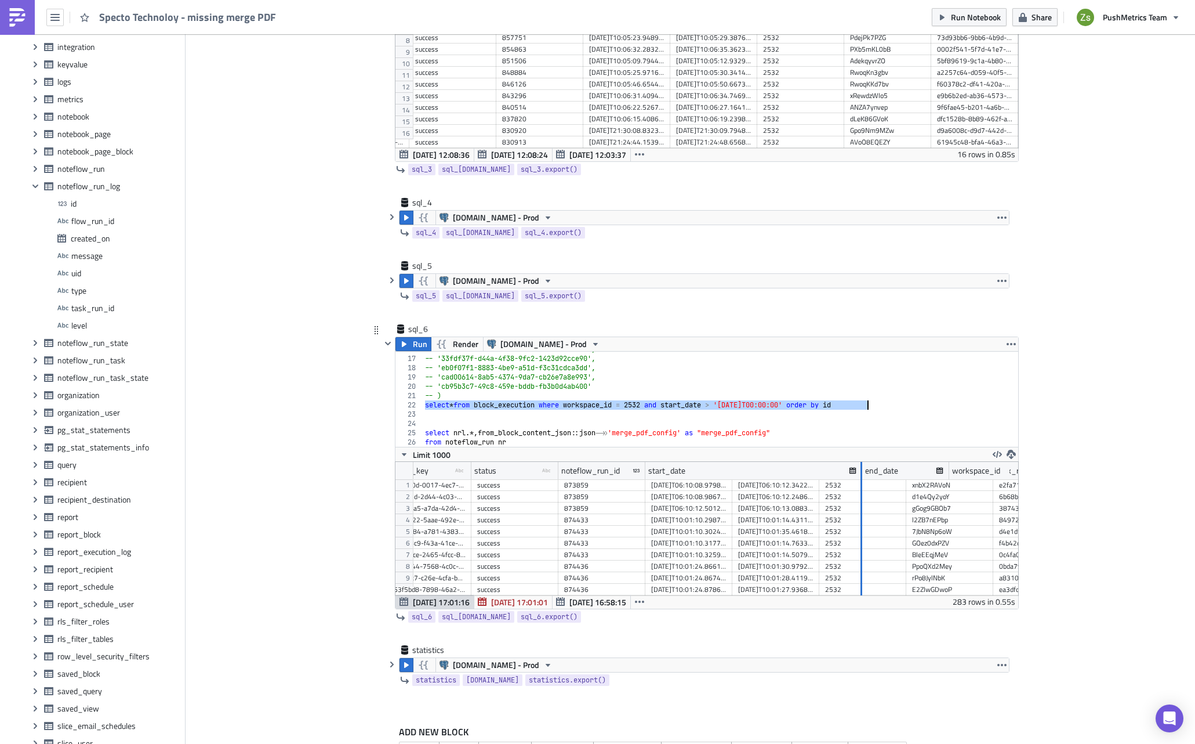
drag, startPoint x: 725, startPoint y: 473, endPoint x: 872, endPoint y: 491, distance: 148.5
click at [872, 491] on div "id block_id user_id results_key type-text Created with Sketch. status type-text…" at bounding box center [707, 528] width 623 height 133
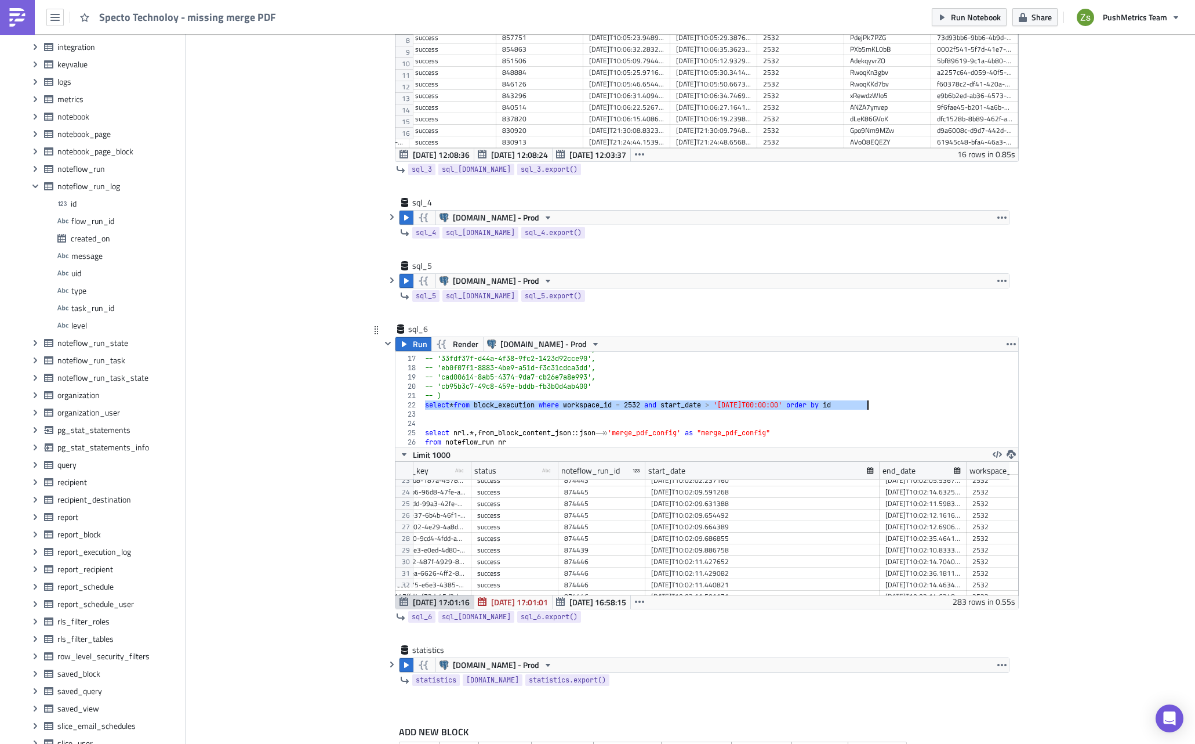
scroll to position [289, 289]
type textarea "select * from block_execution where workspace_id = 2532 and start_date > '[DATE…"
click at [723, 485] on div "[DATE]T10:10:50.344471" at bounding box center [762, 486] width 223 height 12
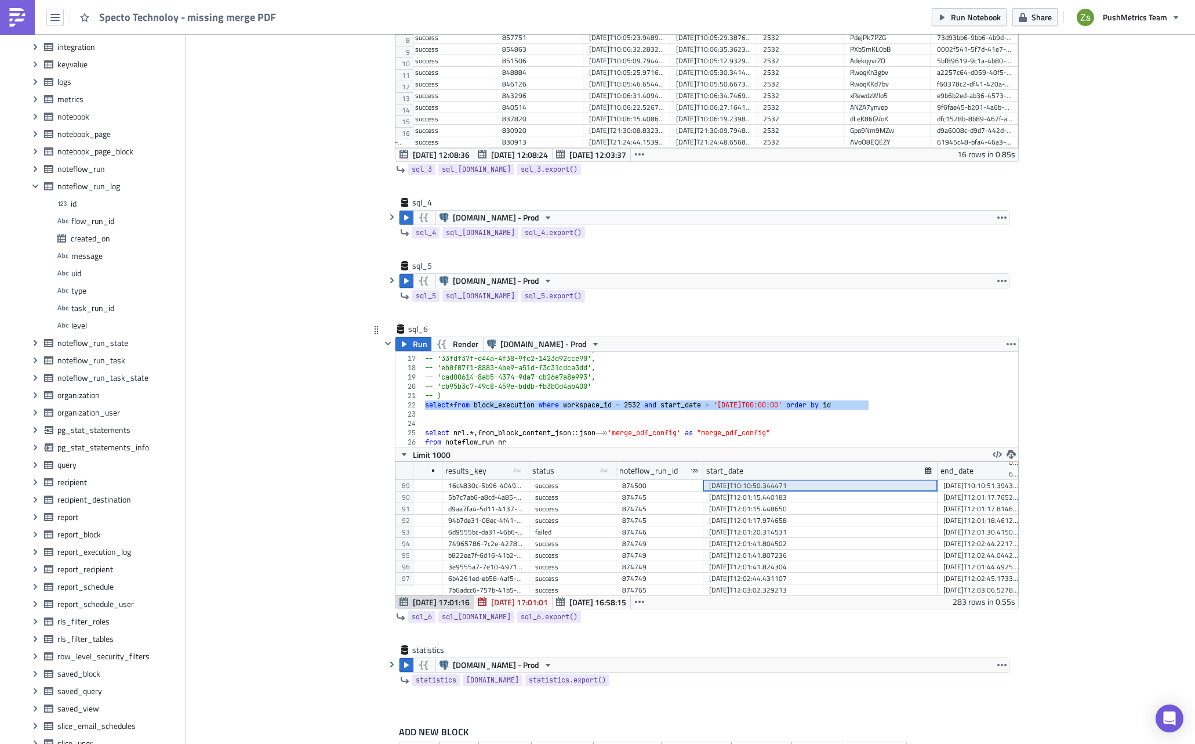
click at [511, 491] on div "5b7c7ab6-a8cd-4a85-b872-48c0879678aa" at bounding box center [485, 497] width 75 height 12
click at [492, 501] on div "5b7c7ab6-a8cd-4a85-b872-48c0879678aa" at bounding box center [485, 497] width 75 height 12
click at [766, 510] on div "[DATE]T06:10:12.501219" at bounding box center [820, 508] width 223 height 12
click at [503, 509] on div "981c17a5-a7da-42d4-b68d-6cf90d0662c6" at bounding box center [485, 508] width 75 height 12
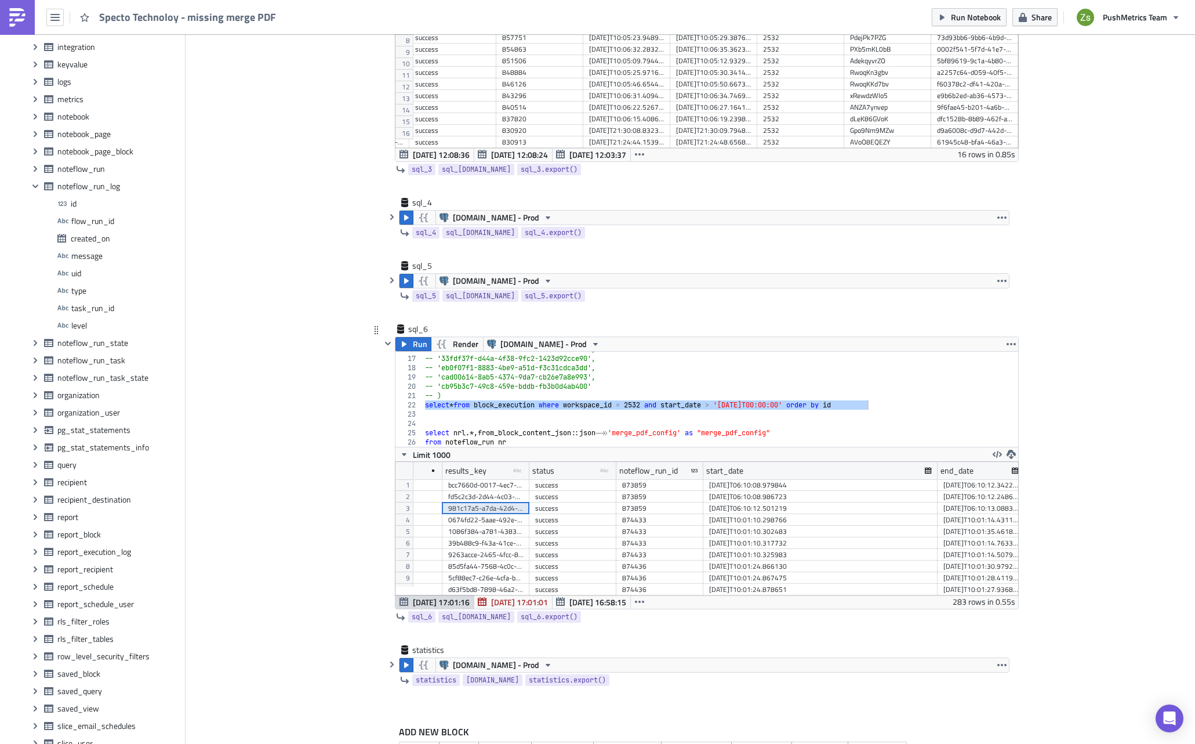
click at [491, 520] on div "0674fd22-5aae-492e-8617-a61114e5ae23" at bounding box center [485, 520] width 75 height 12
click at [474, 530] on div "1086f384-a781-4383-b9fb-159853f83736" at bounding box center [485, 531] width 75 height 12
click at [492, 546] on div "257e2037-6b4b-46f1-9661-9f67869a9283" at bounding box center [485, 544] width 75 height 12
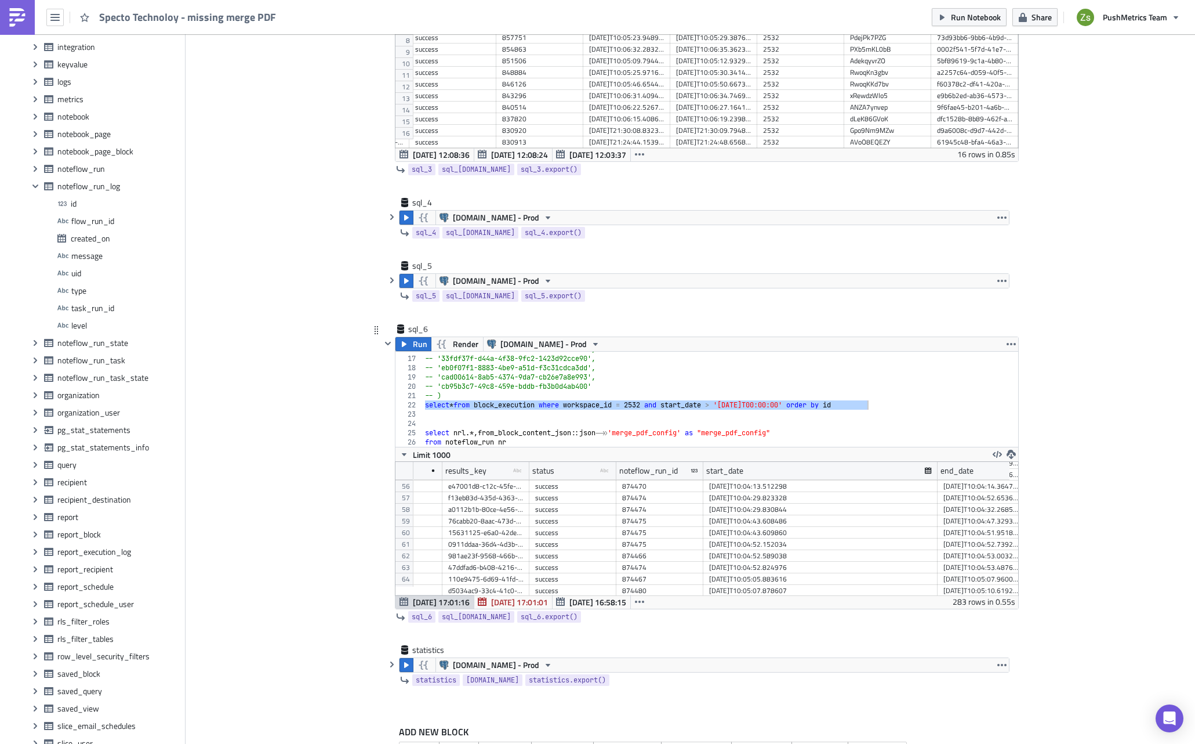
click at [483, 542] on div "0911ddaa-36d4-4d3b-a755-e69fbc0d0e64" at bounding box center [485, 544] width 75 height 12
click at [486, 524] on div "5ebe958f-67da-4c40-9036-0e7c3572a6fa" at bounding box center [485, 525] width 75 height 12
click at [484, 503] on div "66d884a1-8036-433a-99b3-a9fc76b6b976" at bounding box center [485, 502] width 75 height 12
click at [483, 512] on div "3a50cc2d-58ad-4a9b-b3c2-0776bb776f9e" at bounding box center [485, 514] width 75 height 12
click at [503, 522] on div "7f7c15be-14dd-4008-9713-0c61fa5ed8b7" at bounding box center [485, 525] width 75 height 12
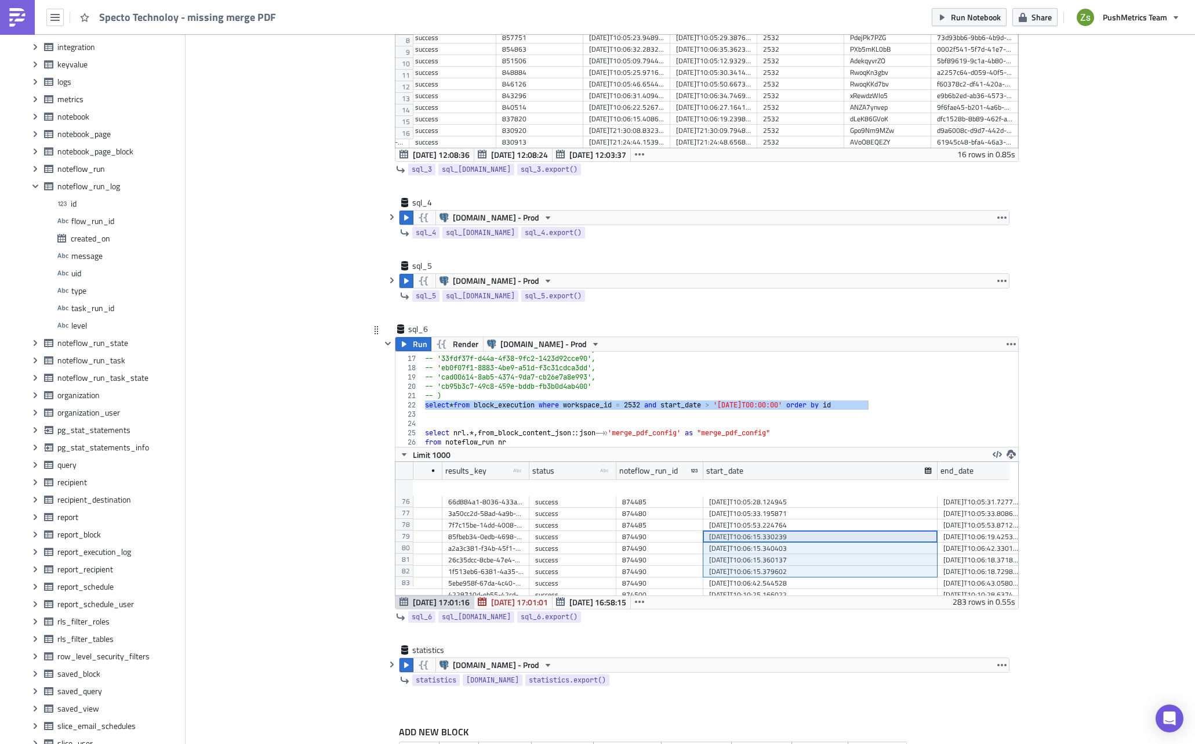
drag, startPoint x: 766, startPoint y: 535, endPoint x: 779, endPoint y: 574, distance: 40.9
click at [503, 537] on div "85fbeb34-0edb-4698-8e88-d6e9e646502b" at bounding box center [485, 537] width 75 height 12
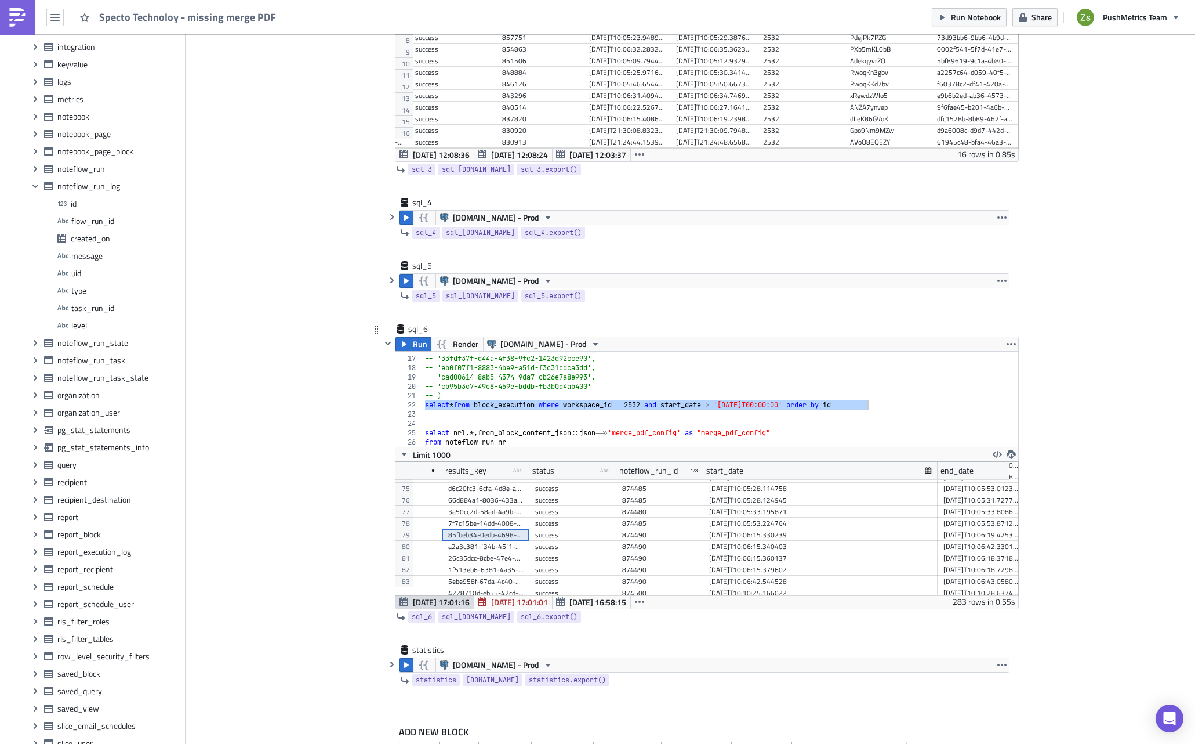
scroll to position [854, 0]
click at [480, 524] on div "5ebe958f-67da-4c40-9036-0e7c3572a6fa" at bounding box center [485, 523] width 75 height 12
click at [485, 488] on div "a2a3c381-f34b-45f1-b755-317165d2e5c2" at bounding box center [485, 489] width 75 height 12
click at [501, 573] on div "3a50cc2d-58ad-4a9b-b3c2-0776bb776f9e" at bounding box center [485, 569] width 75 height 12
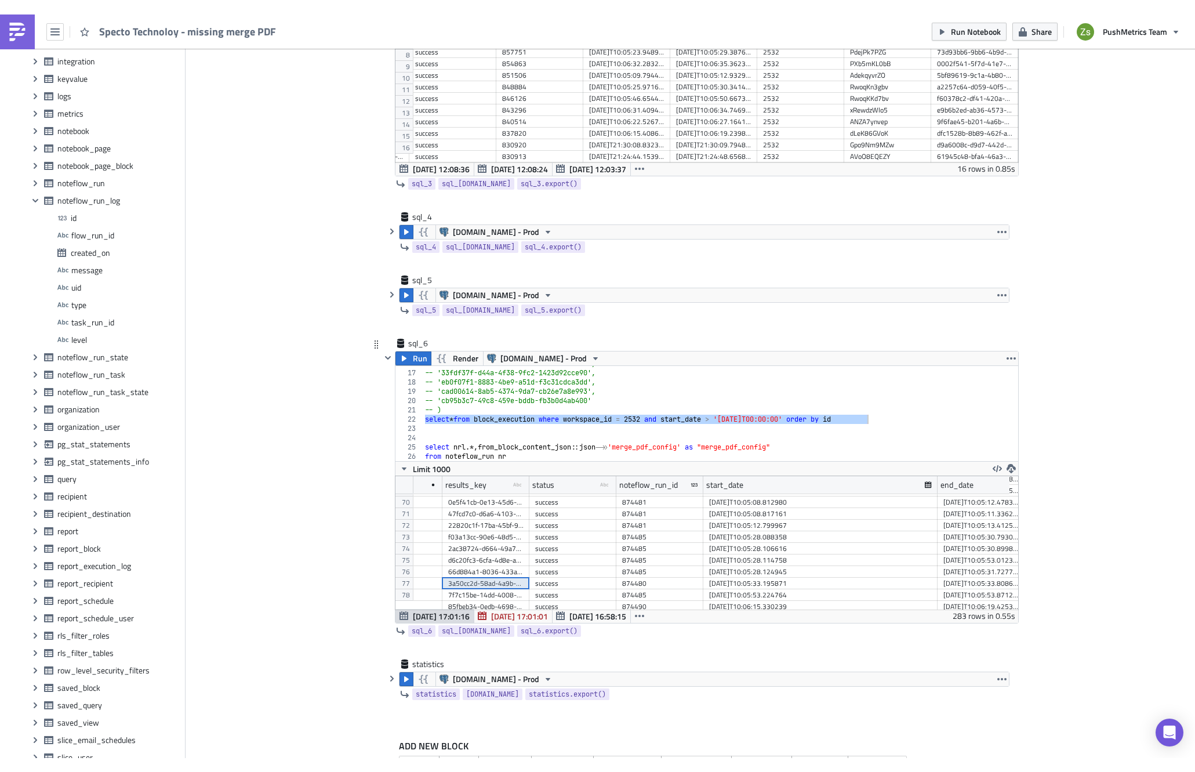
scroll to position [856, 0]
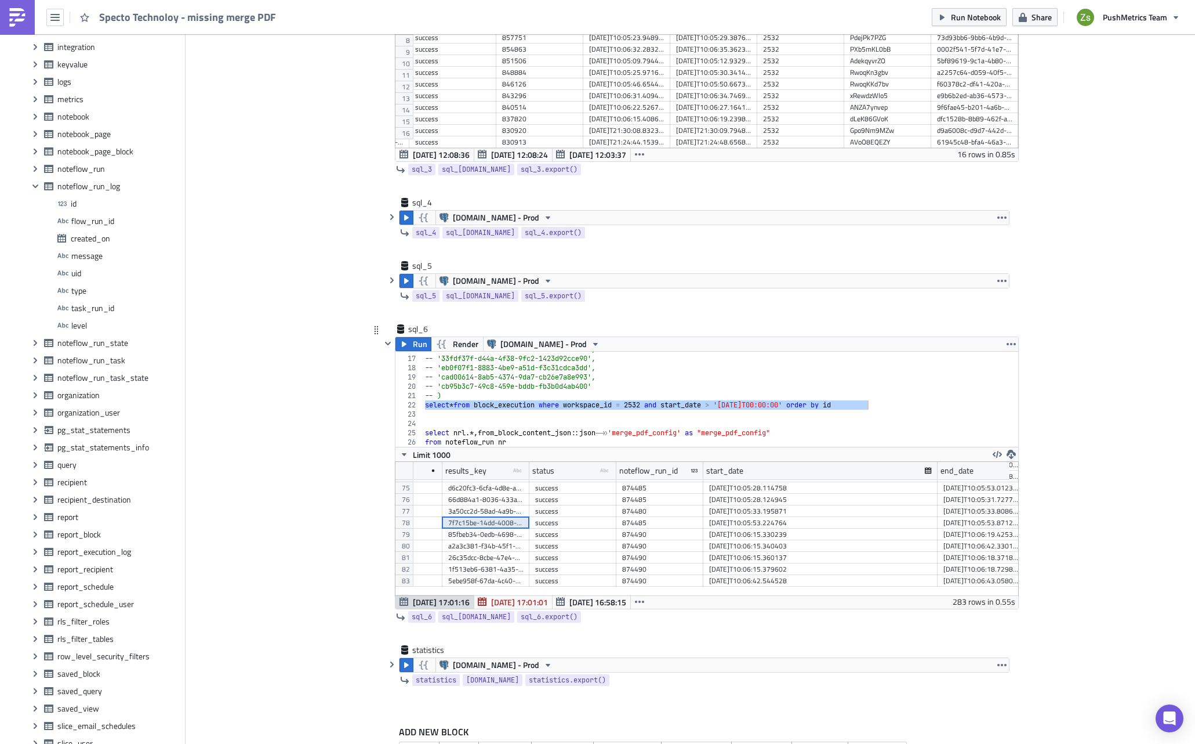
click at [516, 525] on div "7f7c15be-14dd-4008-9713-0c61fa5ed8b7" at bounding box center [485, 523] width 75 height 12
click at [504, 532] on div "85fbeb34-0edb-4698-8e88-d6e9e646502b" at bounding box center [485, 534] width 75 height 12
click at [503, 548] on div "a2a3c381-f34b-45f1-b755-317165d2e5c2" at bounding box center [485, 546] width 75 height 12
click at [504, 532] on div "85fbeb34-0edb-4698-8e88-d6e9e646502b" at bounding box center [485, 534] width 75 height 12
drag, startPoint x: 781, startPoint y: 534, endPoint x: 787, endPoint y: 545, distance: 12.7
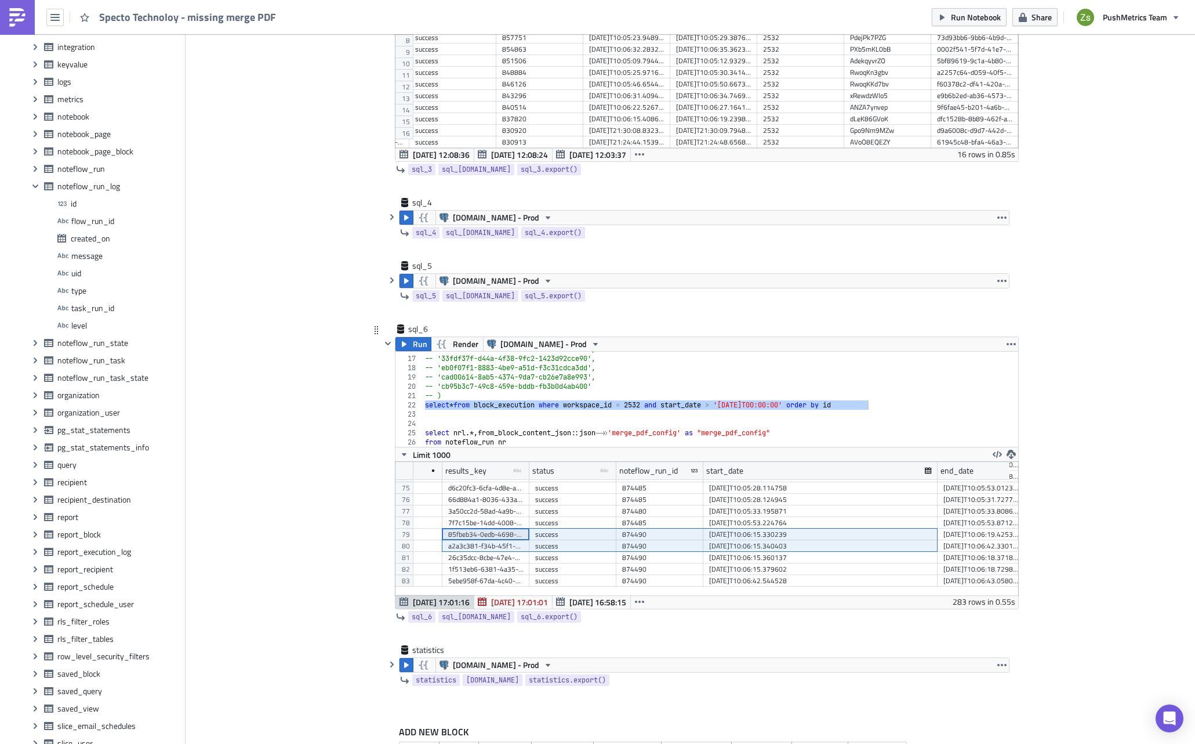
drag, startPoint x: 503, startPoint y: 532, endPoint x: 746, endPoint y: 542, distance: 242.6
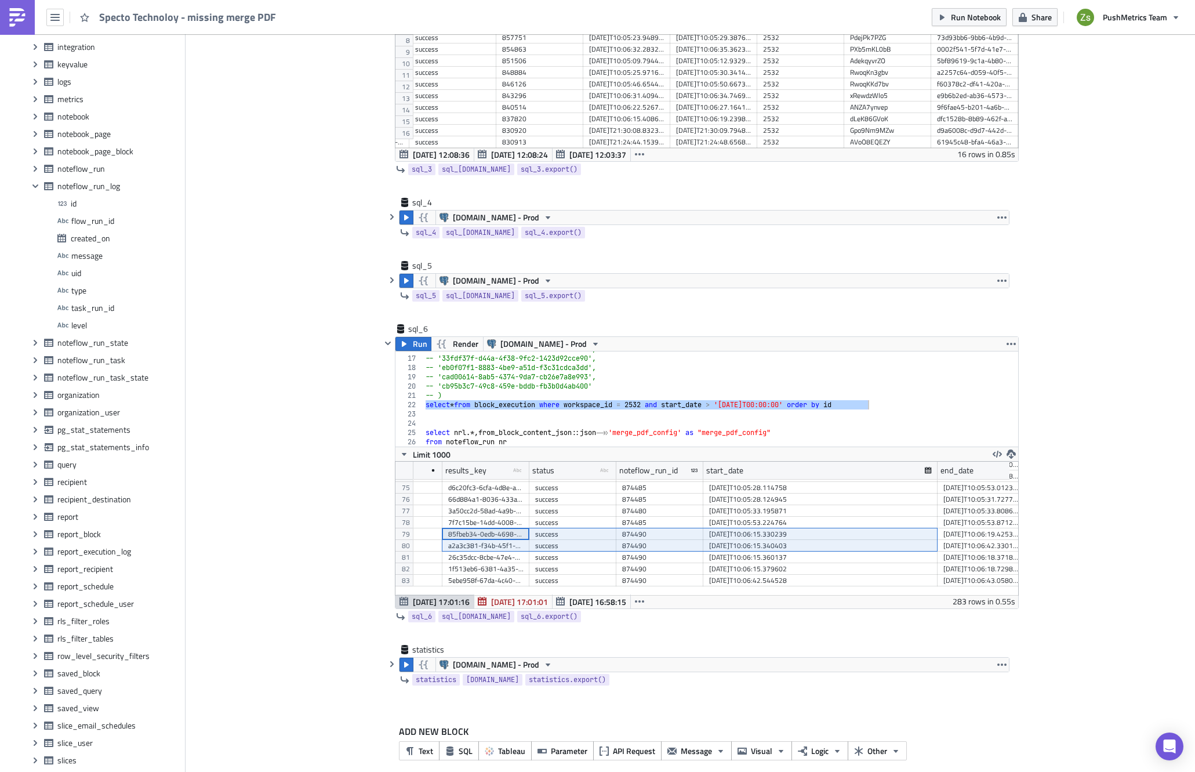
click at [20, 24] on img at bounding box center [17, 17] width 19 height 19
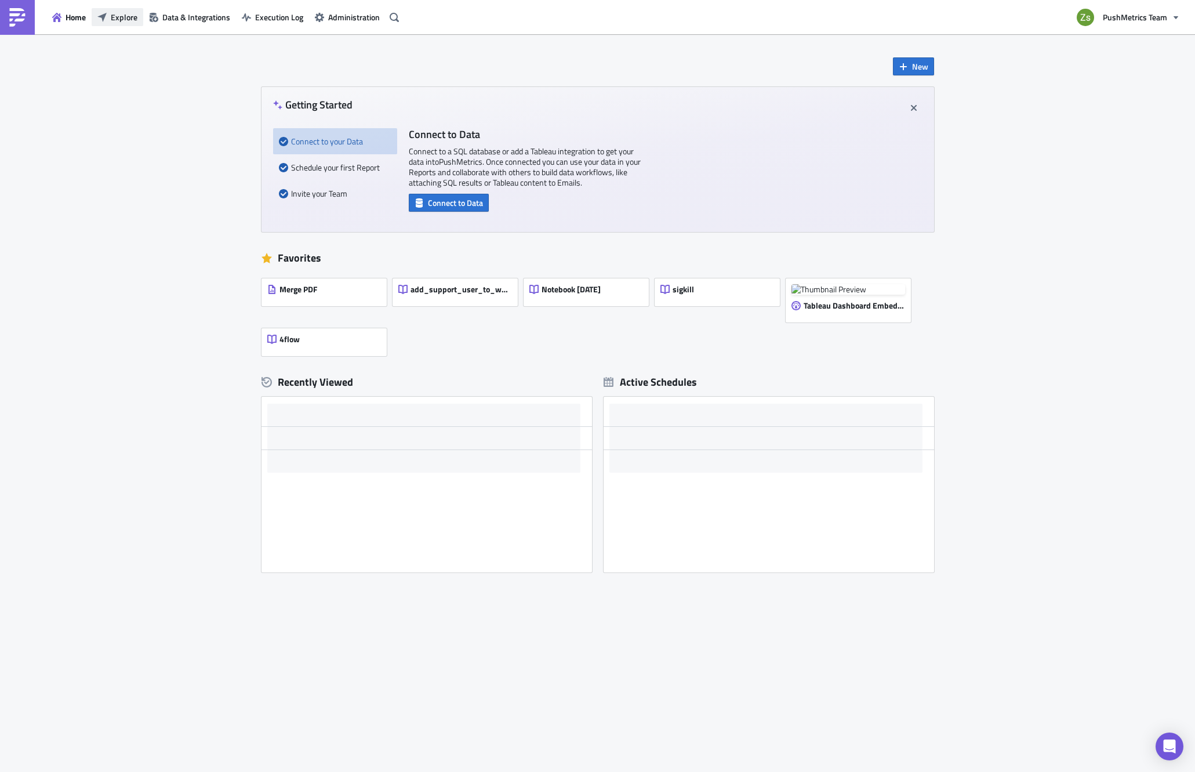
click at [118, 9] on button "Explore" at bounding box center [118, 17] width 52 height 18
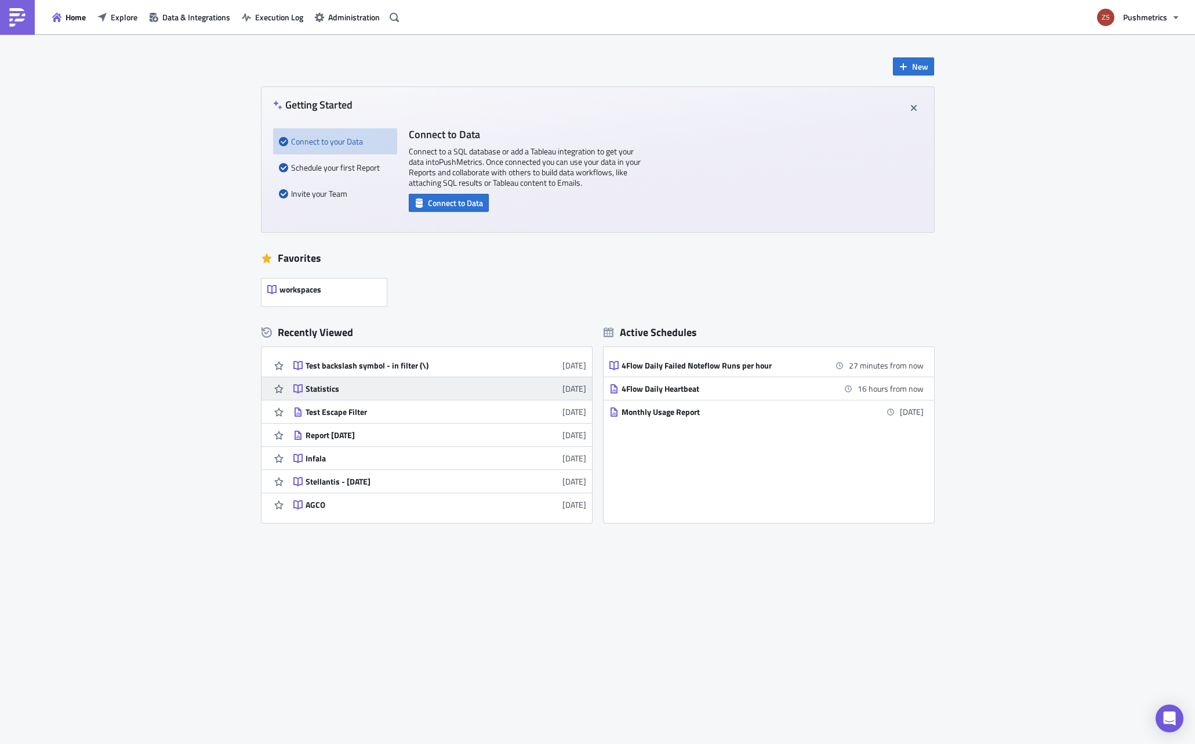
click at [357, 386] on div "Statistics" at bounding box center [407, 388] width 203 height 10
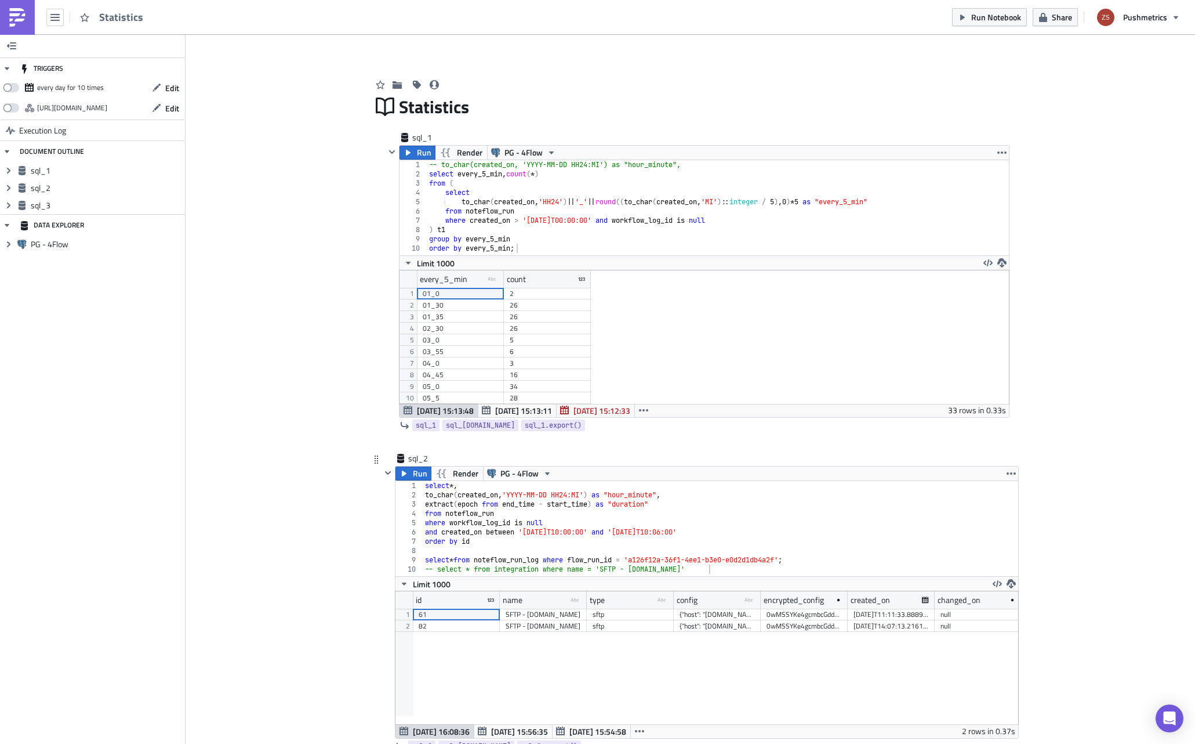
scroll to position [133, 609]
click at [614, 241] on div "-- to_char(created_on, 'YYYY-MM-DD HH24:MI') as "hour_minute", select every_5_m…" at bounding box center [718, 217] width 582 height 114
type textarea "group by every_5_min order by every_5_min;"
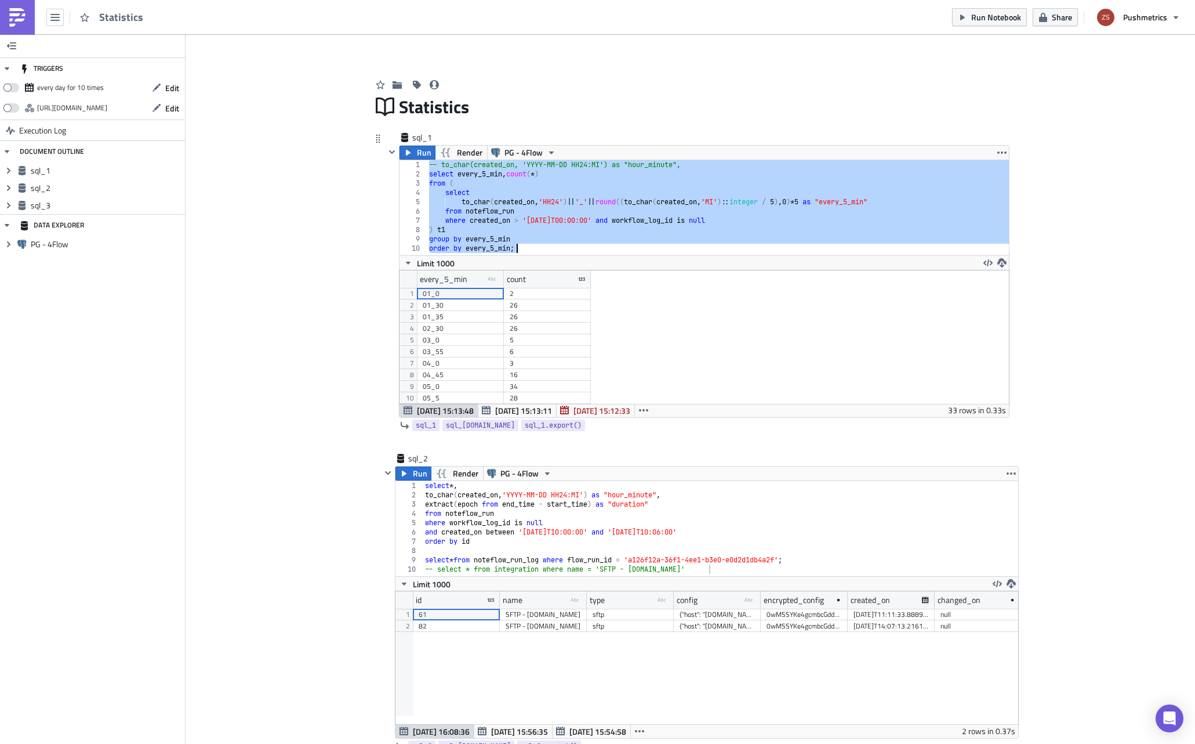
scroll to position [58, 0]
